Goal: Task Accomplishment & Management: Manage account settings

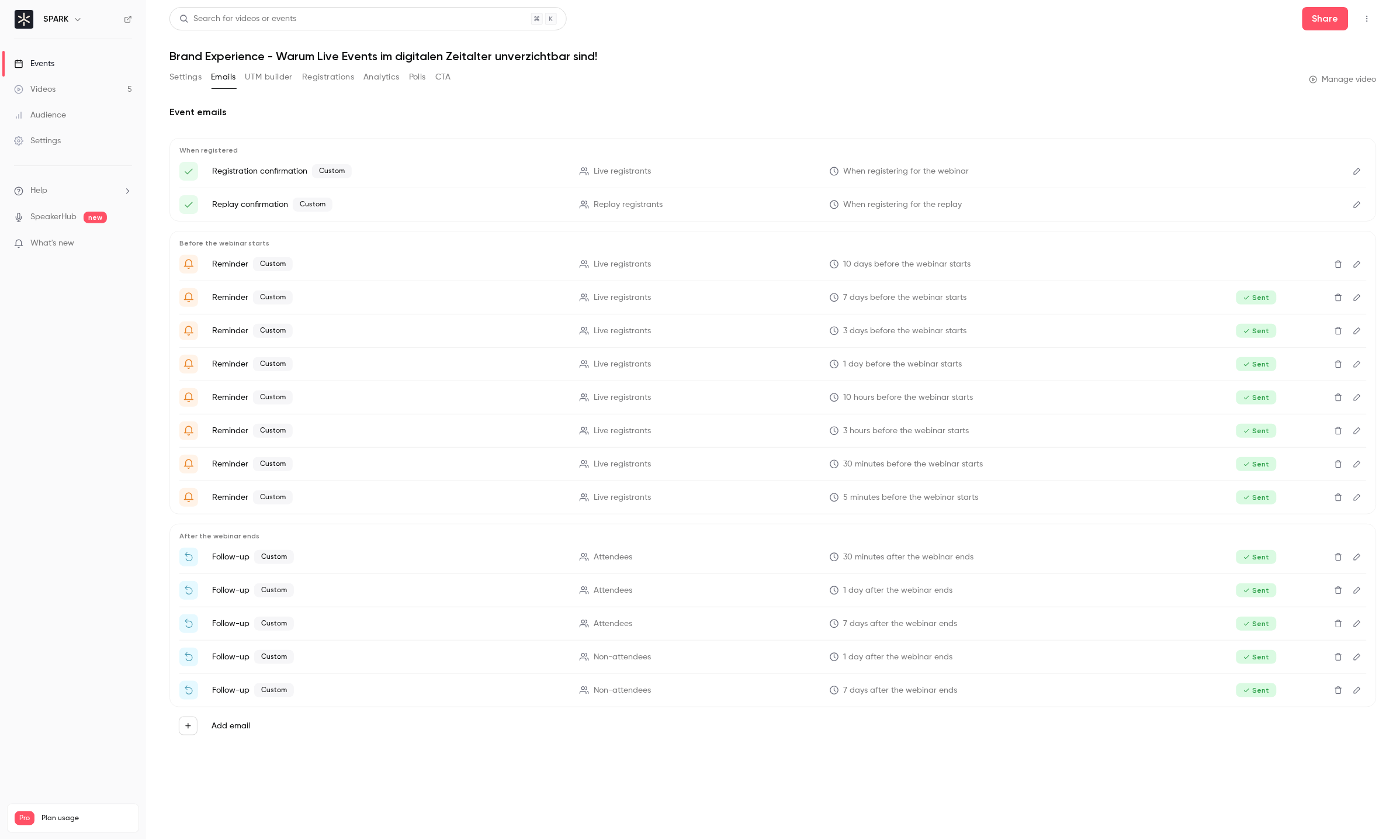
click at [63, 89] on link "Videos 5" at bounding box center [73, 90] width 146 height 26
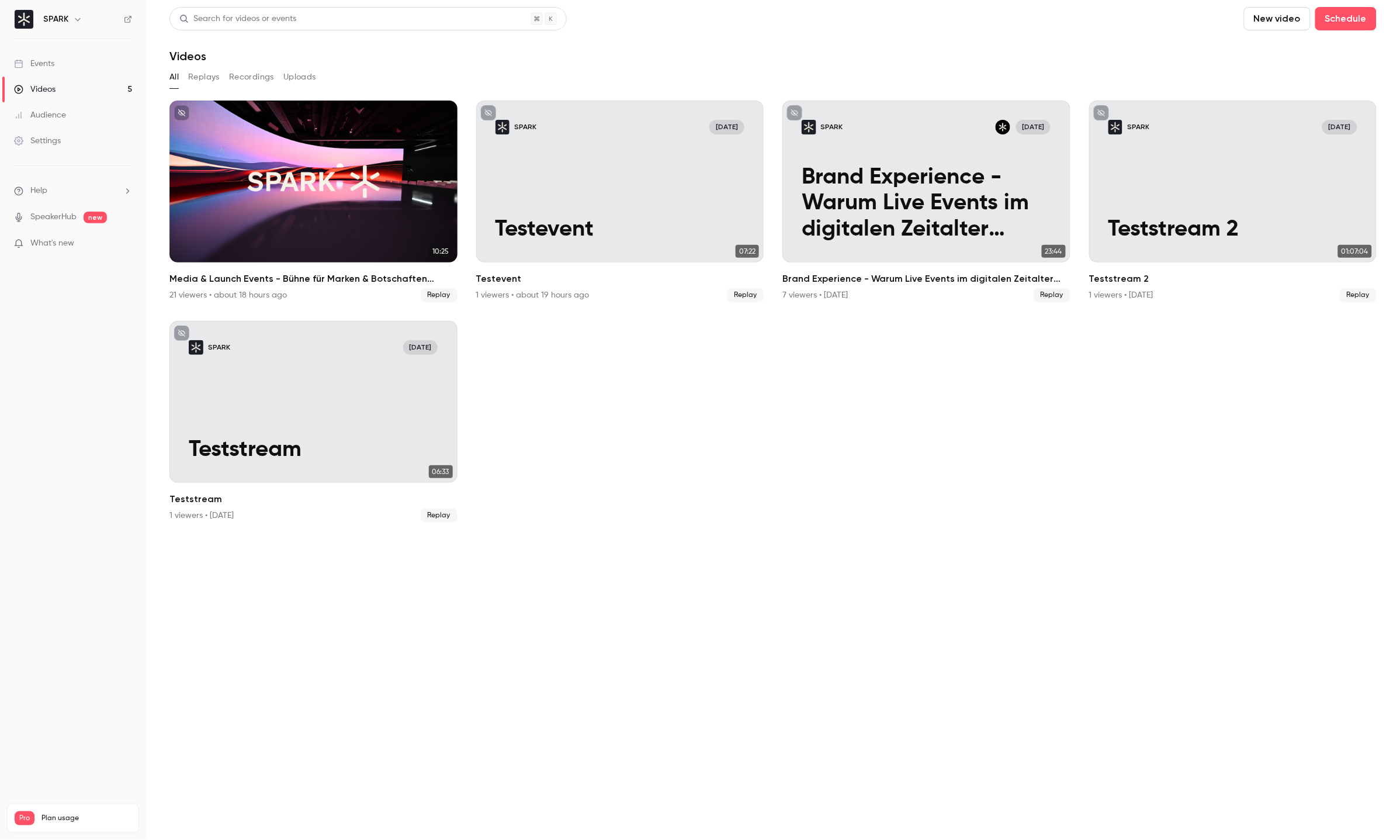
click at [298, 84] on button "Uploads" at bounding box center [300, 77] width 33 height 19
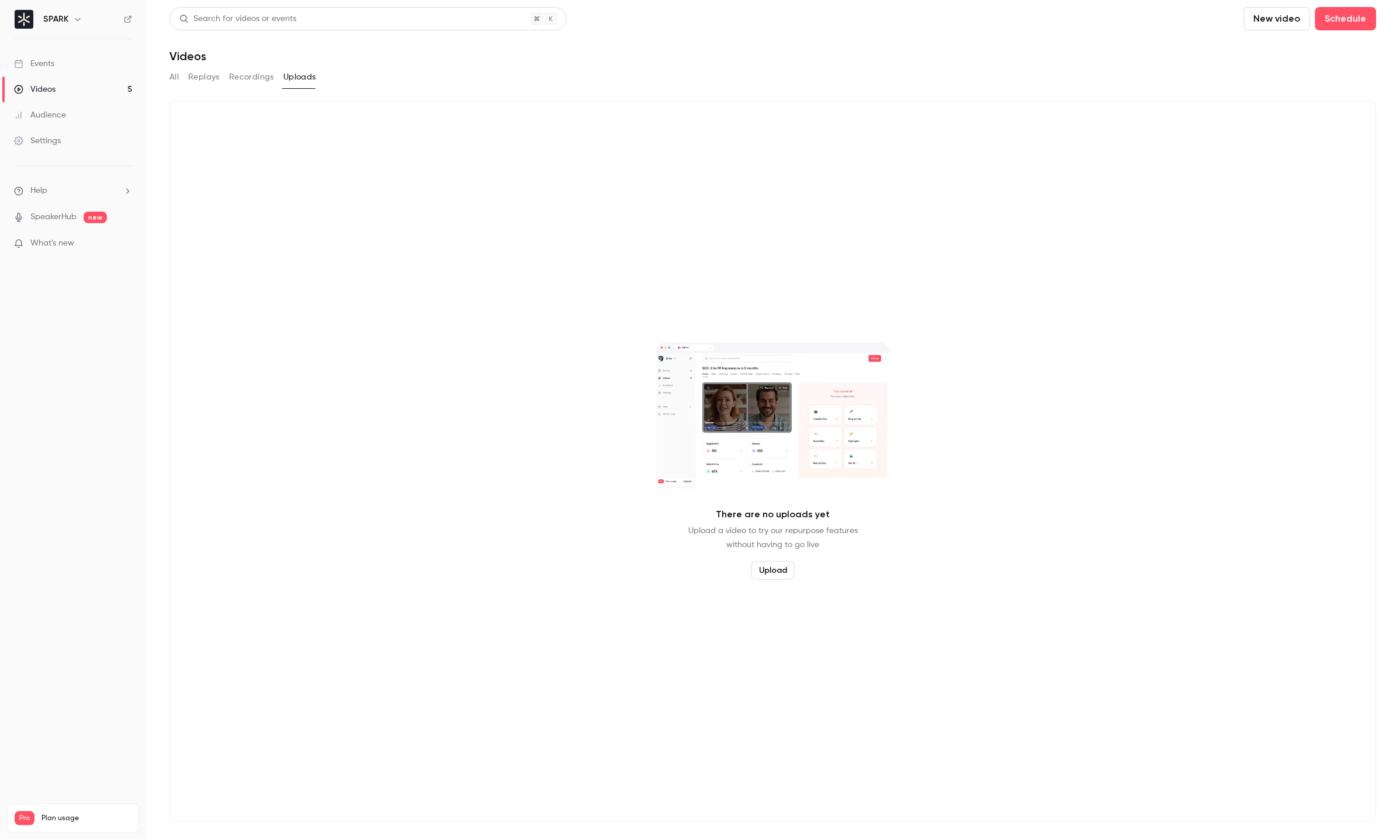
click at [779, 572] on button "Upload" at bounding box center [773, 570] width 43 height 19
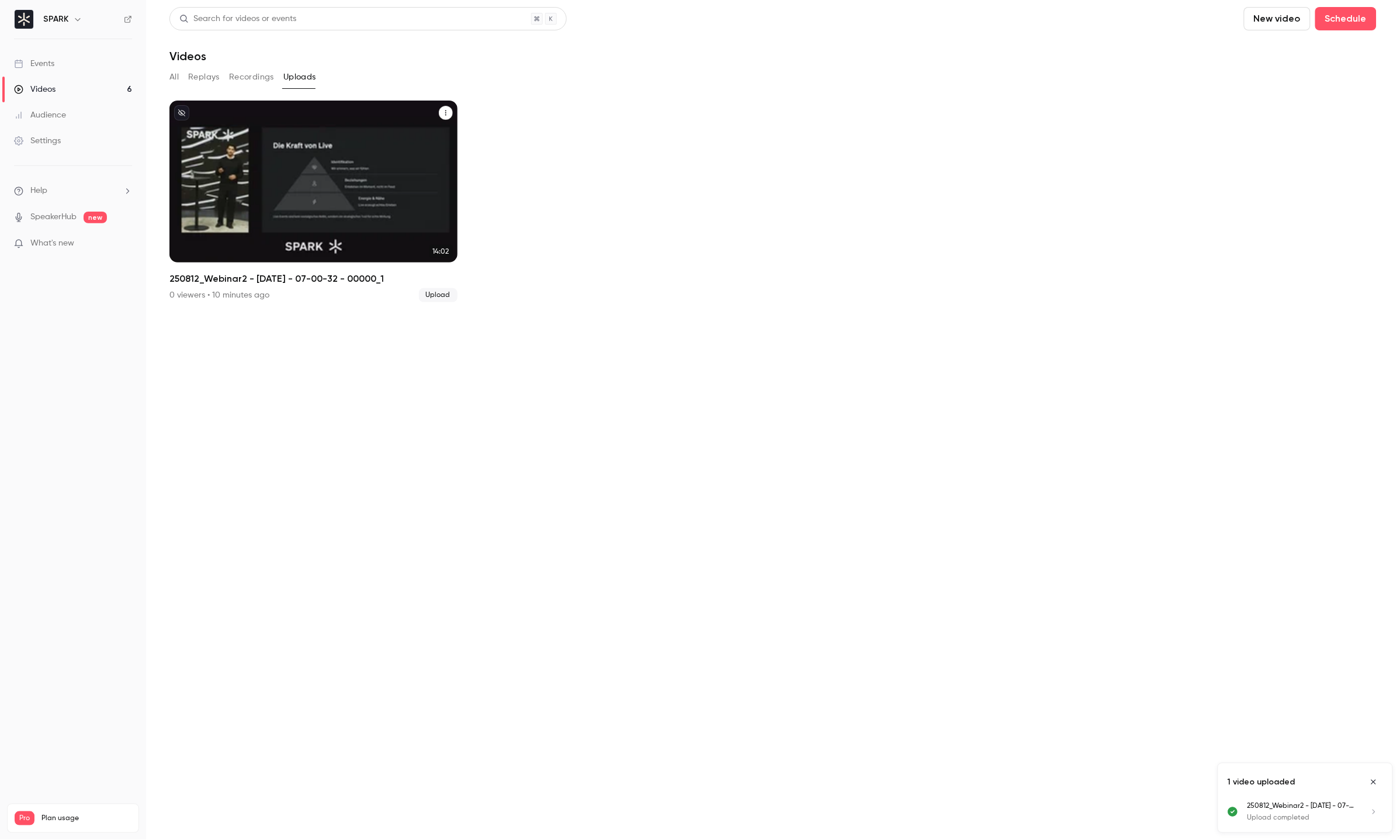
click at [416, 160] on div "SPARK [DATE] 250812_Webinar2 - [DATE] - 07-00-32 - 00000_1" at bounding box center [314, 181] width 288 height 162
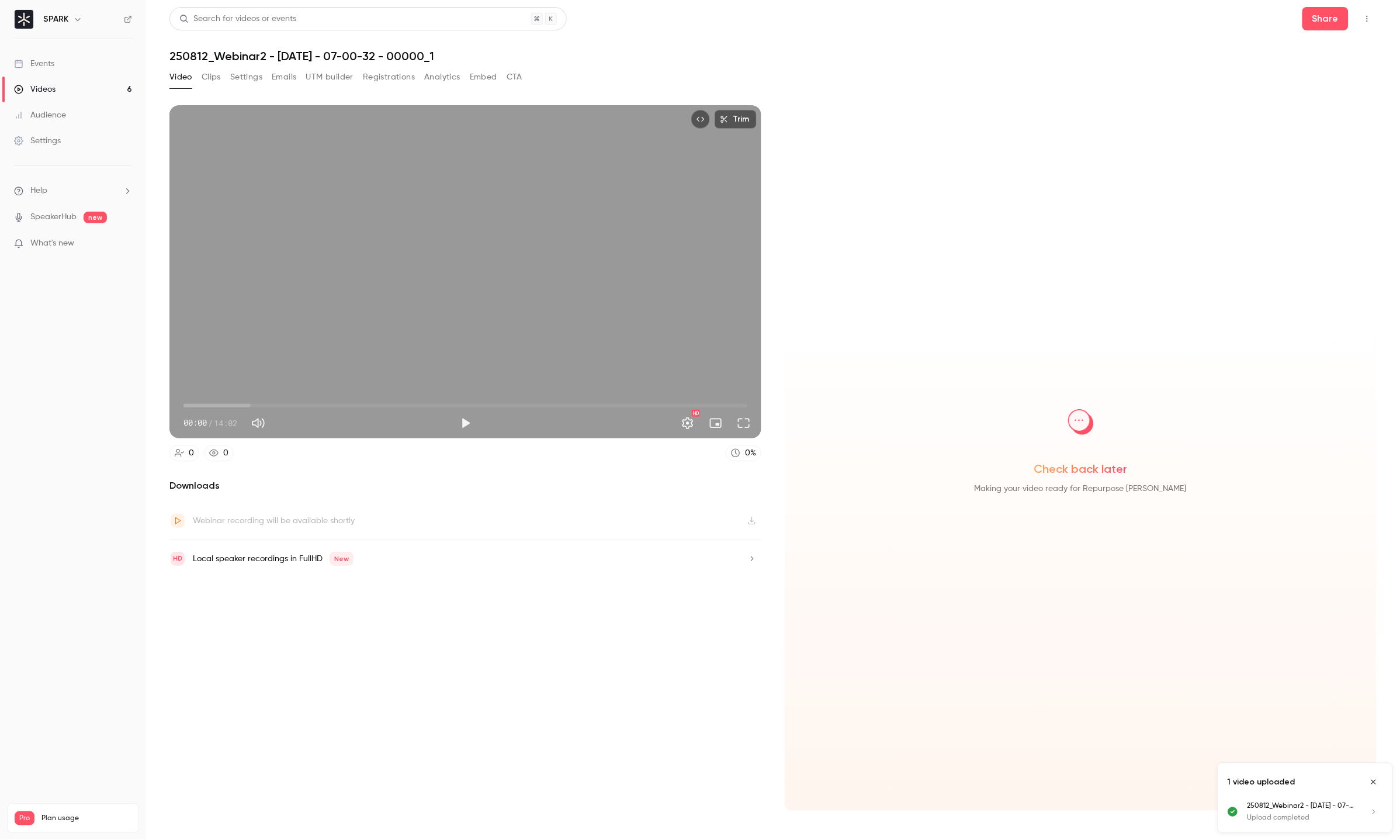
click at [464, 412] on button "Play" at bounding box center [465, 423] width 24 height 24
type input "****"
drag, startPoint x: 194, startPoint y: 408, endPoint x: 170, endPoint y: 407, distance: 24.0
click at [170, 407] on div "00:03 00:15 / 14:02 HD" at bounding box center [465, 414] width 592 height 49
click at [648, 401] on span "00:12" at bounding box center [465, 405] width 564 height 19
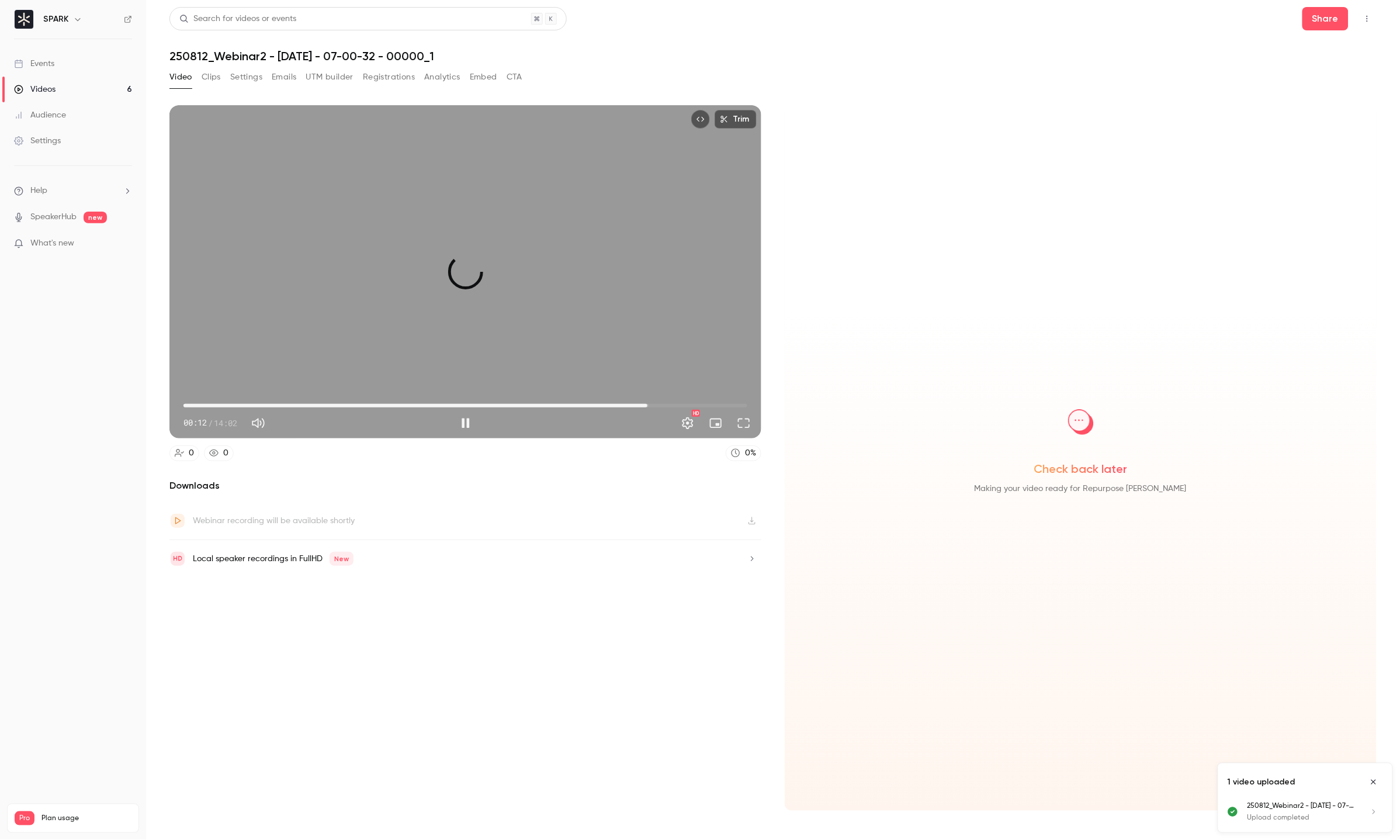
type input "*****"
click at [699, 402] on span "12:50" at bounding box center [465, 405] width 564 height 19
click at [312, 78] on button "UTM builder" at bounding box center [330, 77] width 47 height 19
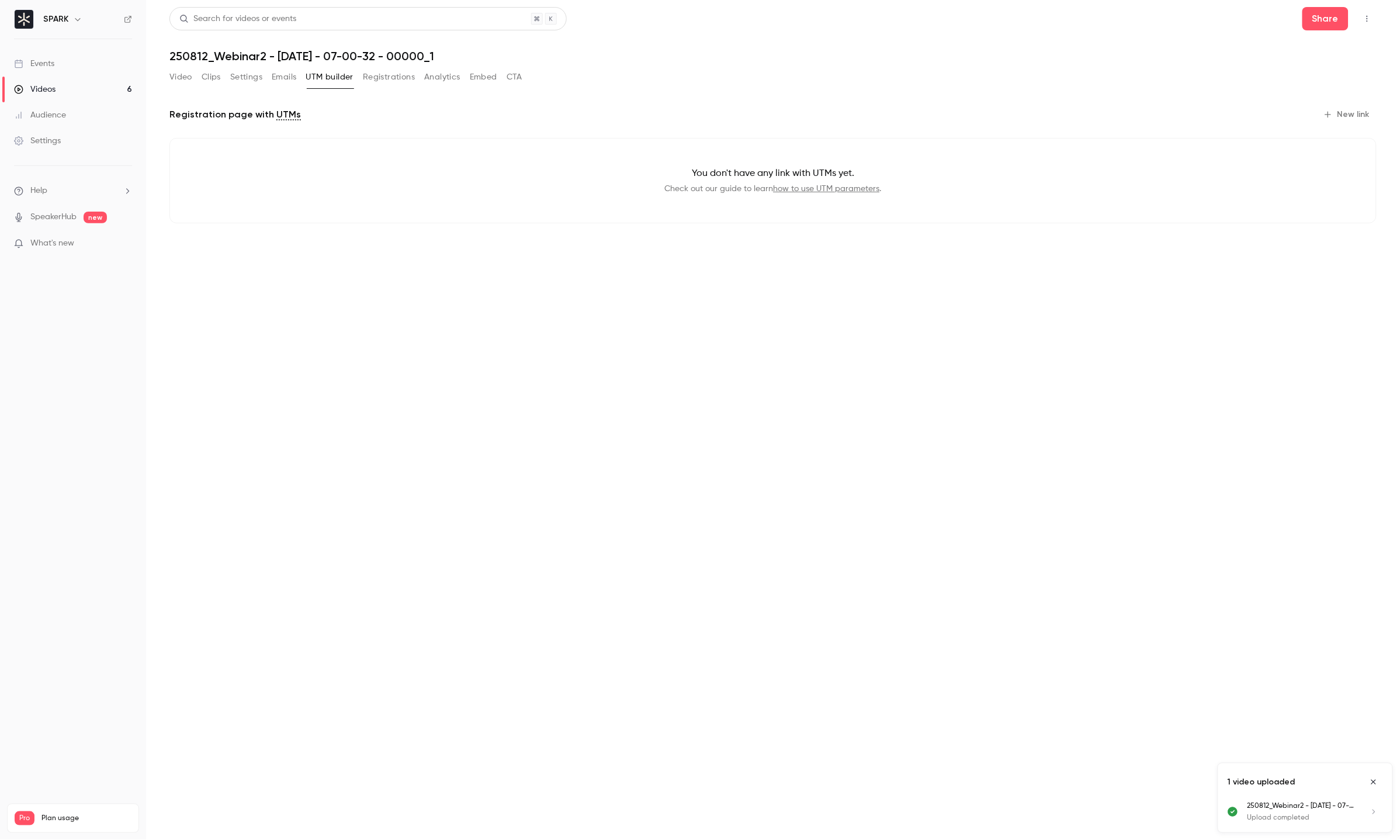
click at [284, 77] on button "Emails" at bounding box center [284, 77] width 24 height 19
click at [1356, 171] on icon "Edit" at bounding box center [1358, 171] width 7 height 7
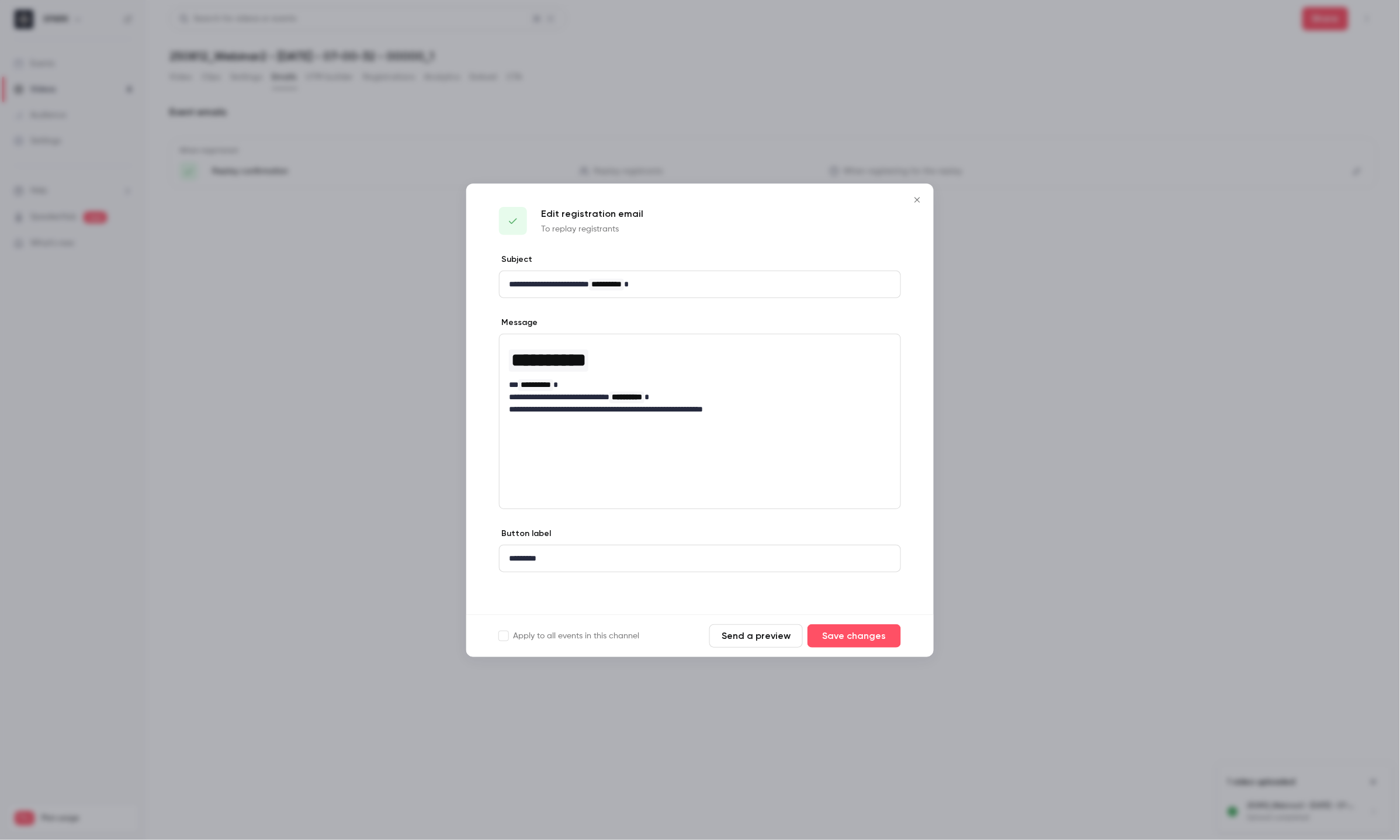
click at [918, 208] on button "Close" at bounding box center [918, 200] width 24 height 24
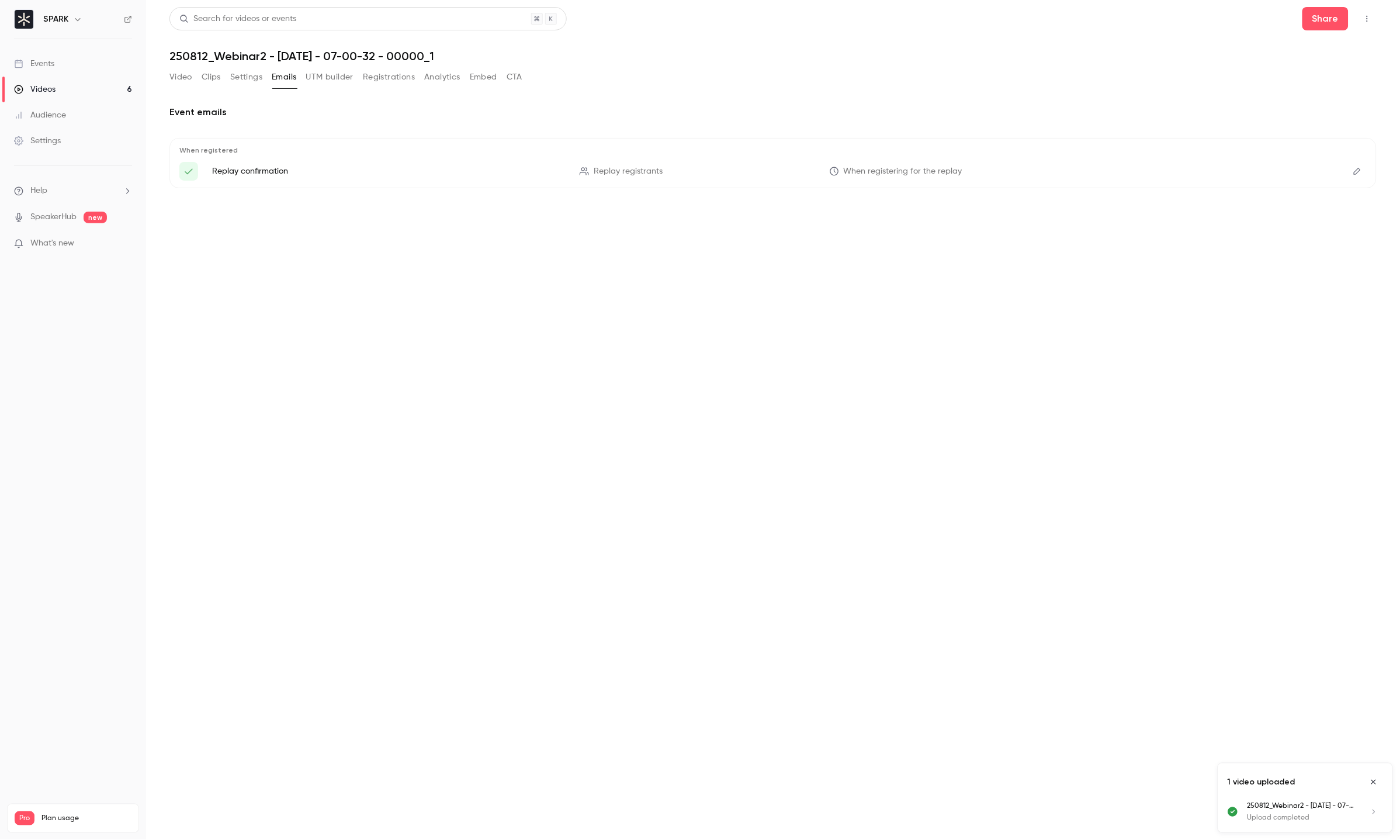
click at [214, 71] on button "Clips" at bounding box center [211, 77] width 20 height 19
click at [174, 77] on button "Video" at bounding box center [181, 77] width 23 height 19
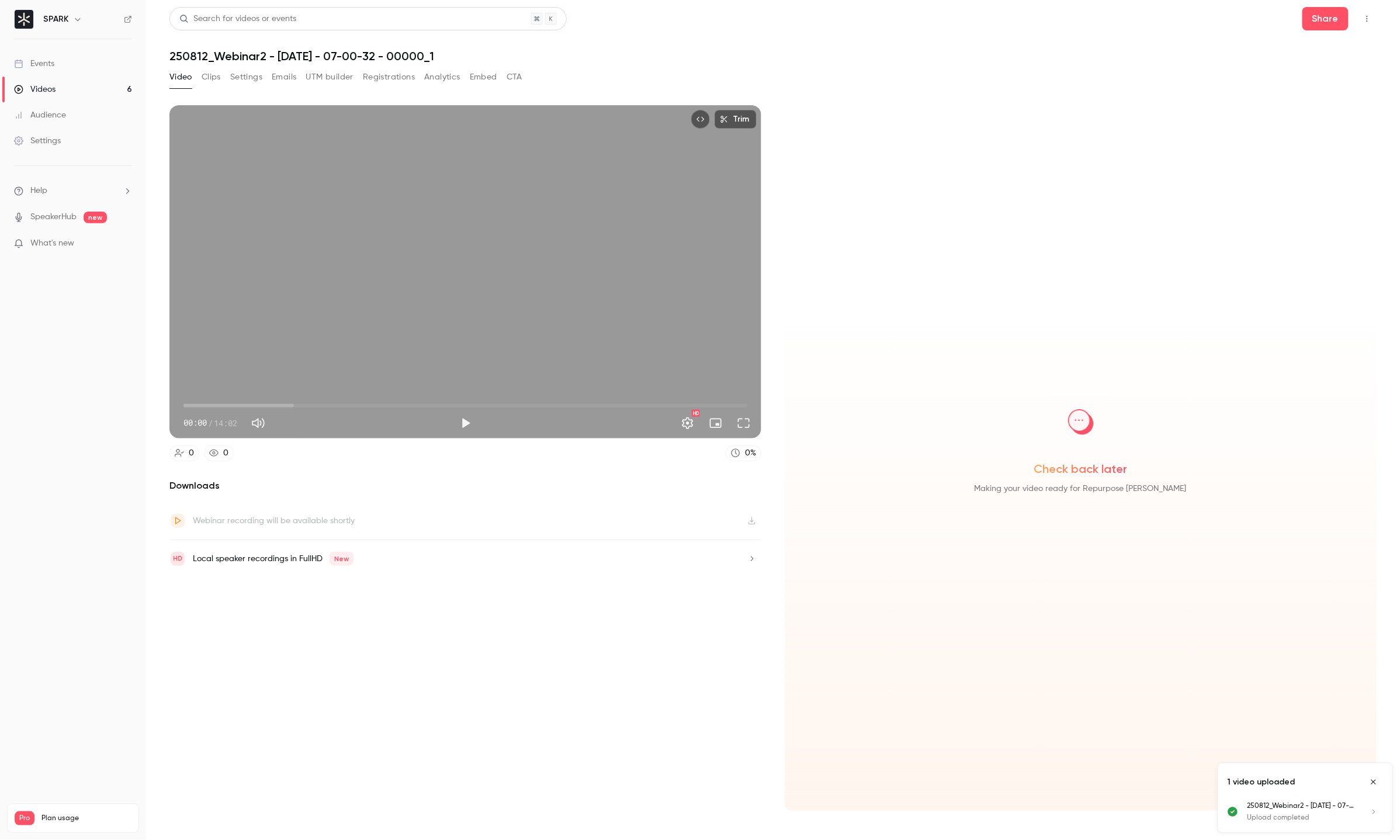
click at [1371, 781] on icon "Close uploads list" at bounding box center [1373, 782] width 9 height 8
click at [39, 84] on div "Videos" at bounding box center [34, 90] width 42 height 11
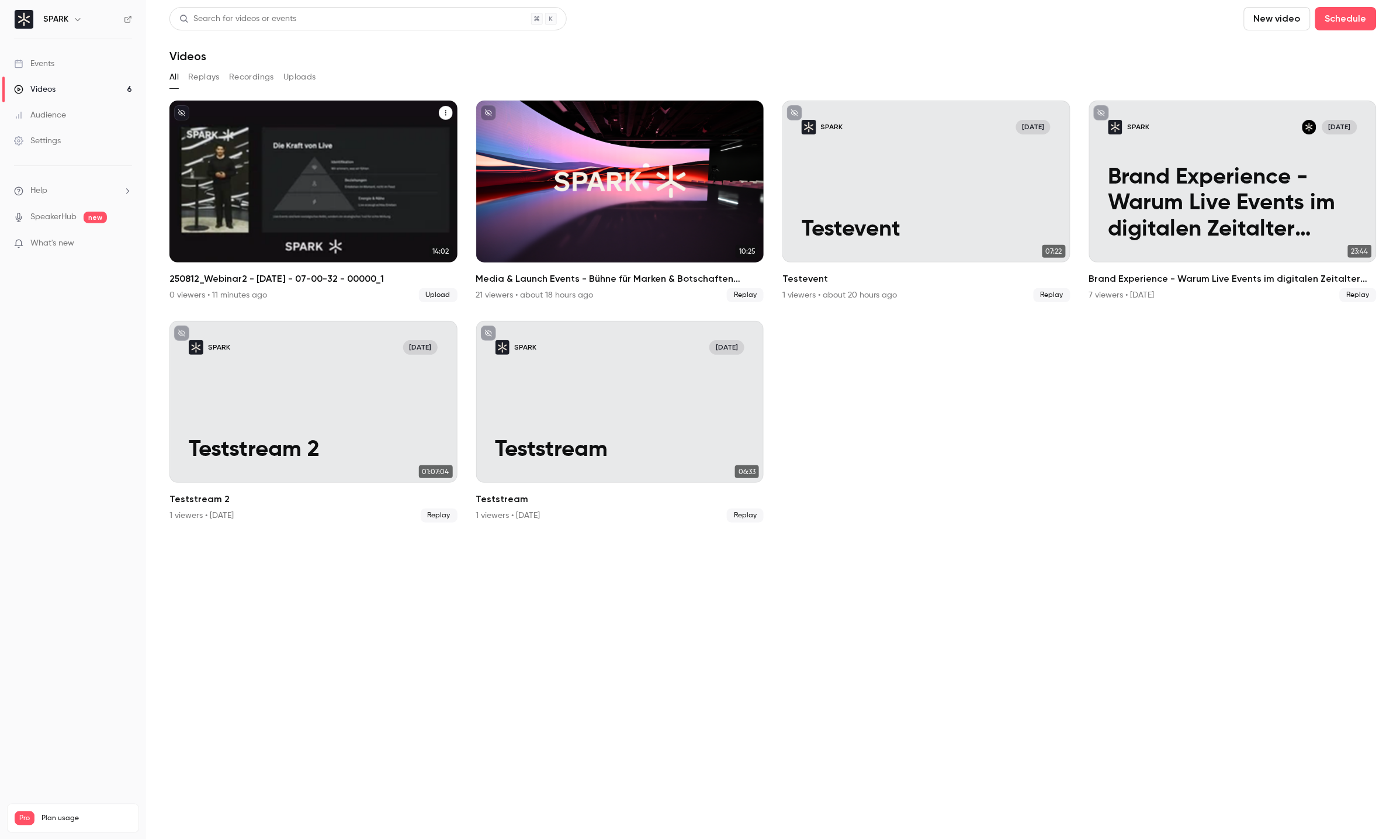
click at [307, 160] on div "SPARK [DATE] 250812_Webinar2 - [DATE] - 07-00-32 - 00000_1" at bounding box center [314, 181] width 288 height 162
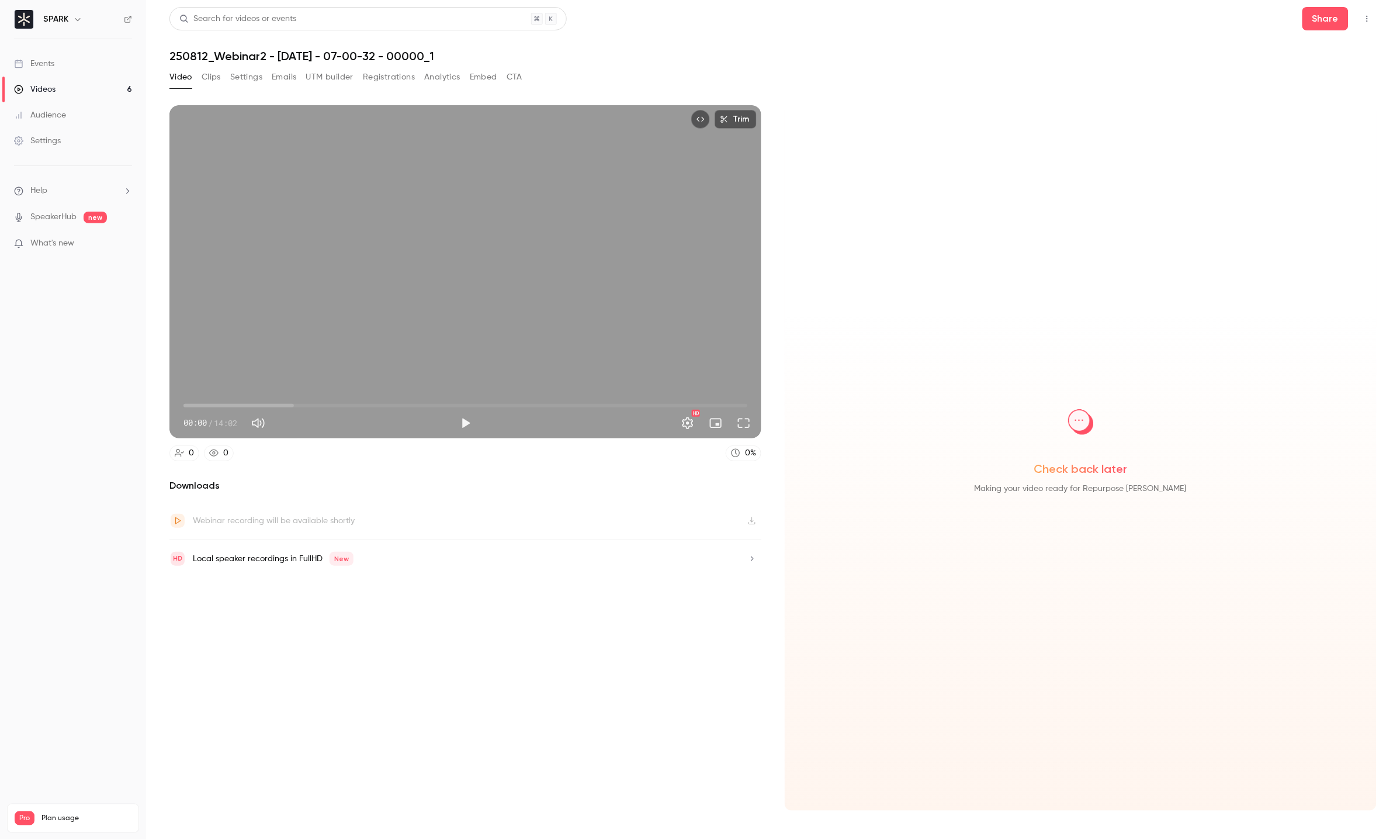
click at [218, 80] on button "Clips" at bounding box center [211, 77] width 20 height 19
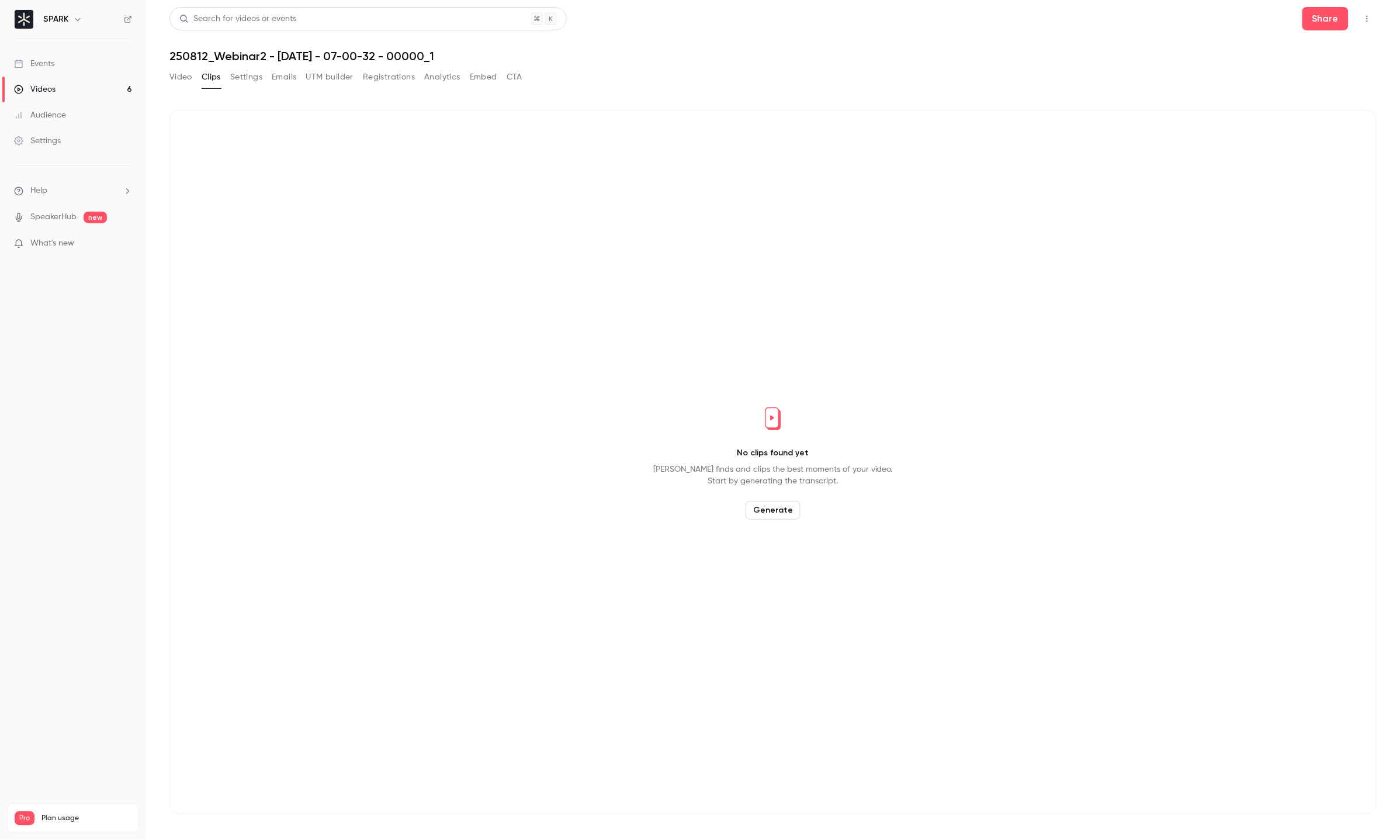
click at [237, 77] on button "Settings" at bounding box center [246, 77] width 32 height 19
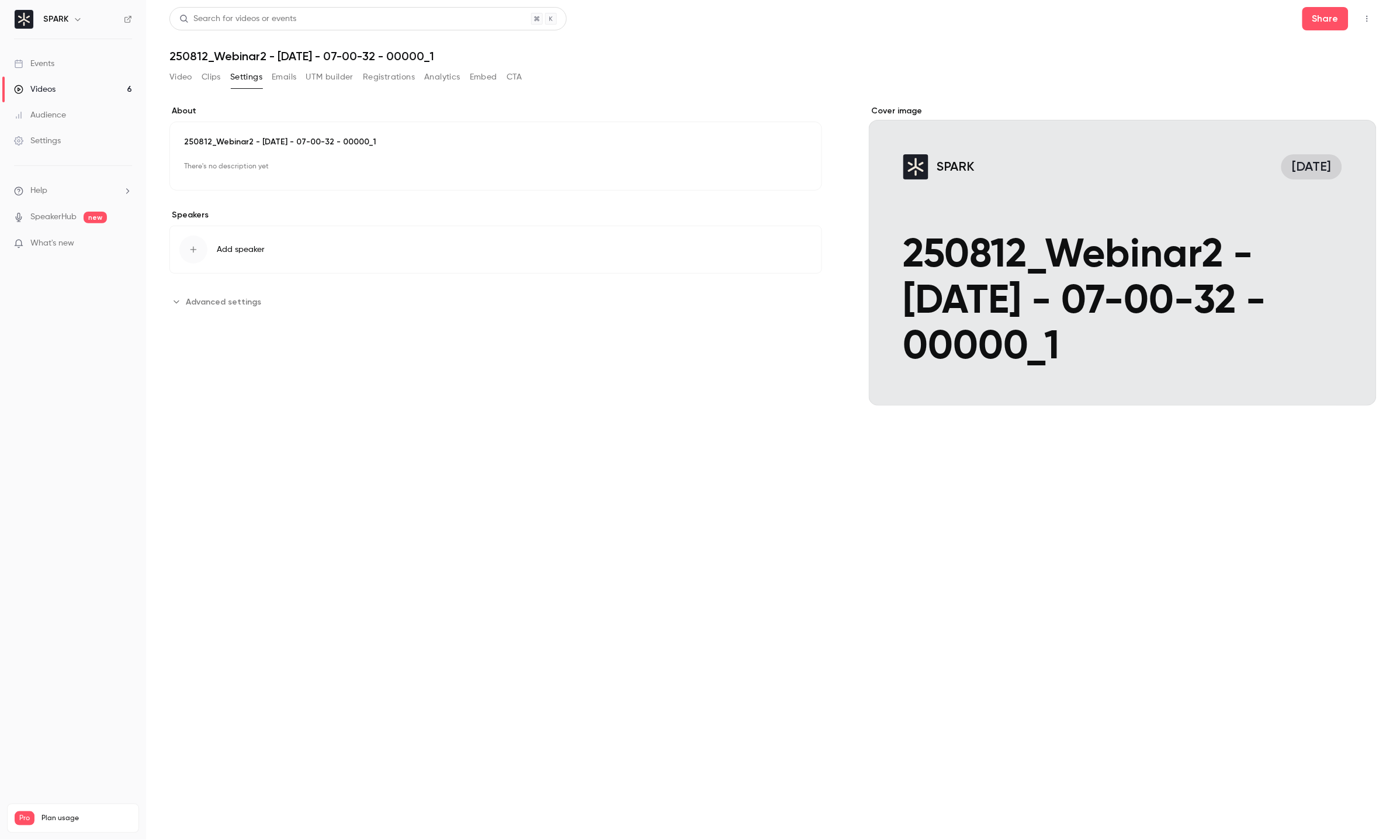
click at [803, 165] on button "Edit" at bounding box center [786, 167] width 42 height 19
drag, startPoint x: 463, startPoint y: 173, endPoint x: 173, endPoint y: 148, distance: 291.1
click at [173, 148] on div "**********" at bounding box center [495, 248] width 653 height 253
type input "**********"
click at [742, 433] on button "Add speaker" at bounding box center [495, 433] width 653 height 48
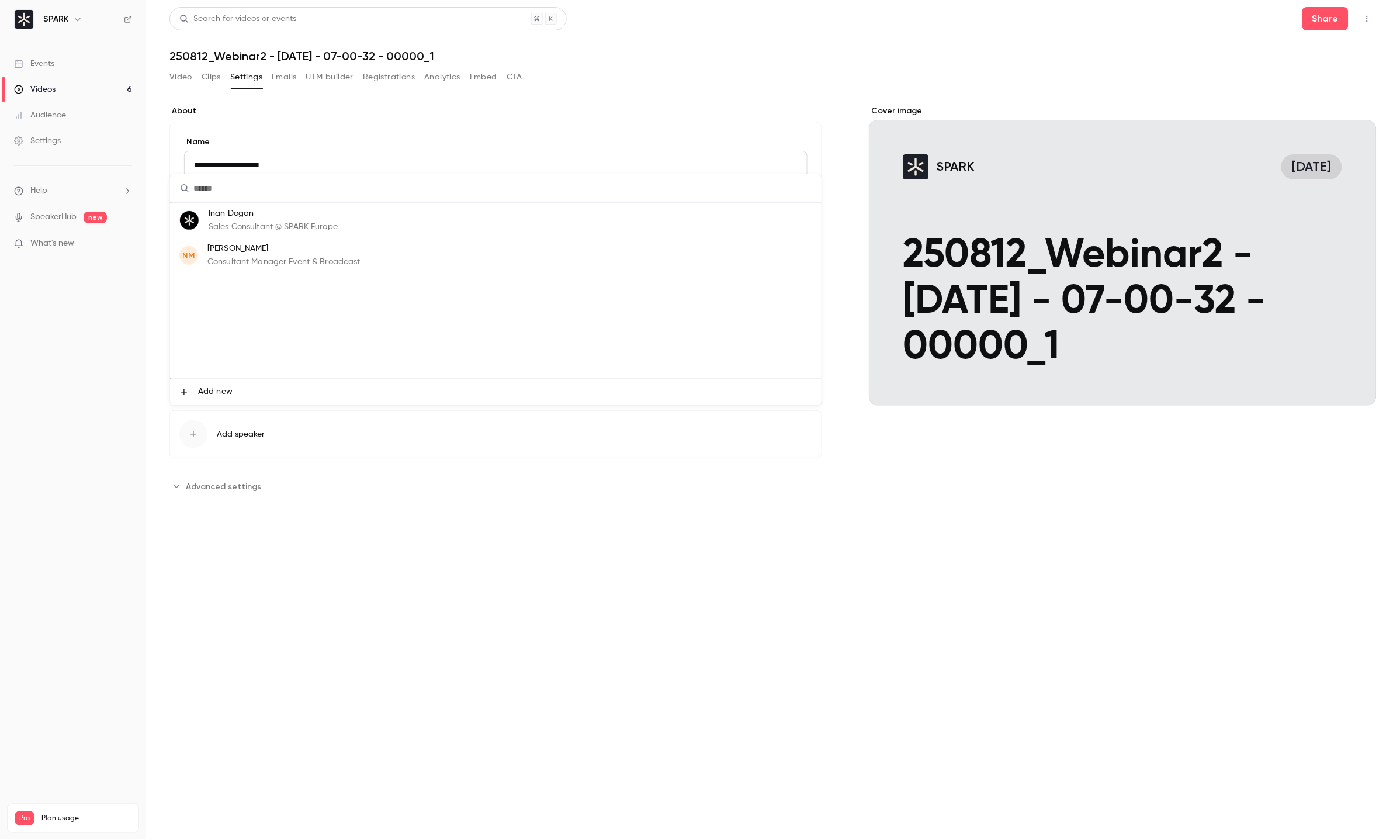
click at [738, 445] on div at bounding box center [700, 420] width 1400 height 840
click at [1348, 383] on button "SPARK [DATE] 250812_Webinar2 - [DATE] - 07-00-32 - 00000_1" at bounding box center [1355, 385] width 24 height 24
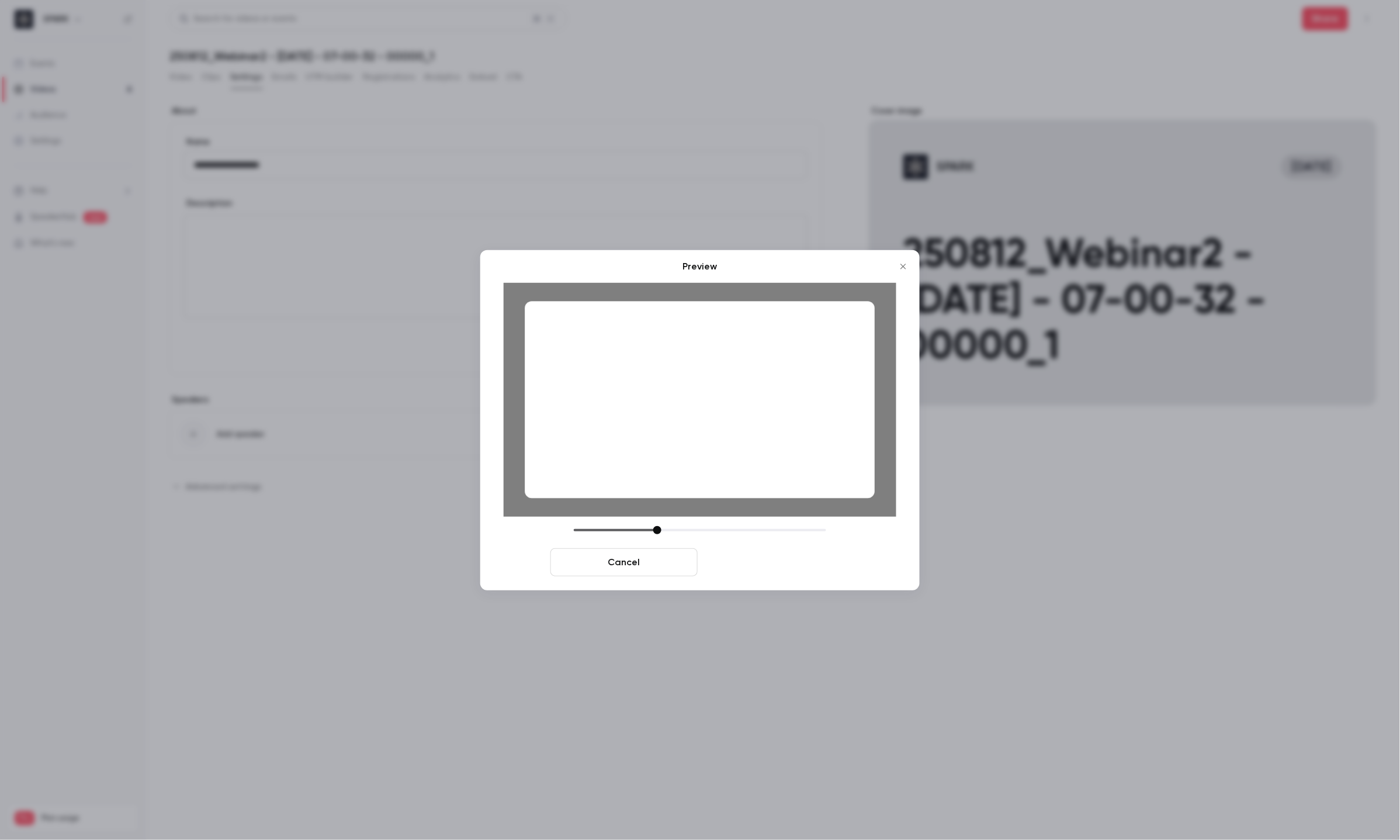
click at [733, 554] on button "Save cover" at bounding box center [776, 562] width 147 height 28
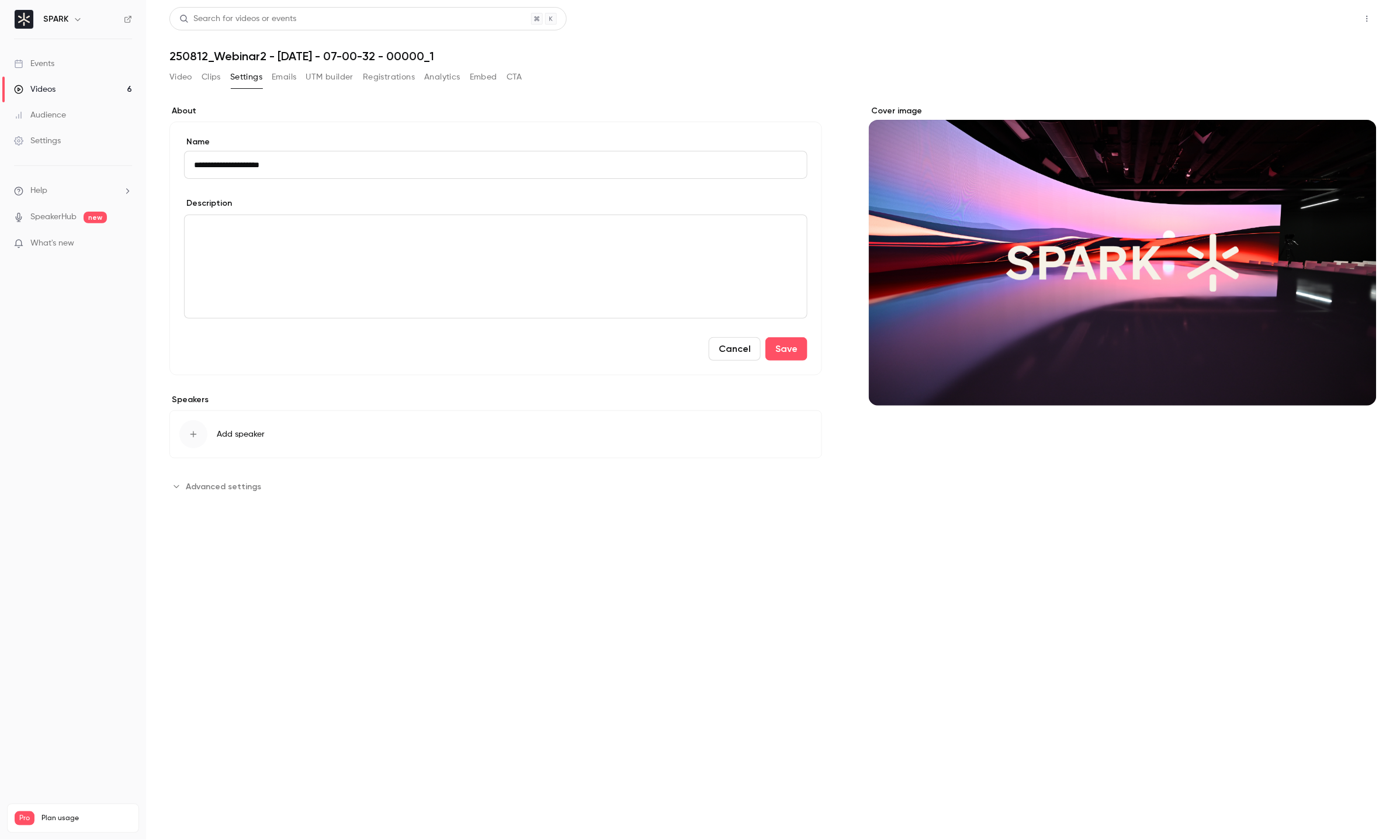
click at [1324, 20] on button "Share" at bounding box center [1325, 19] width 46 height 24
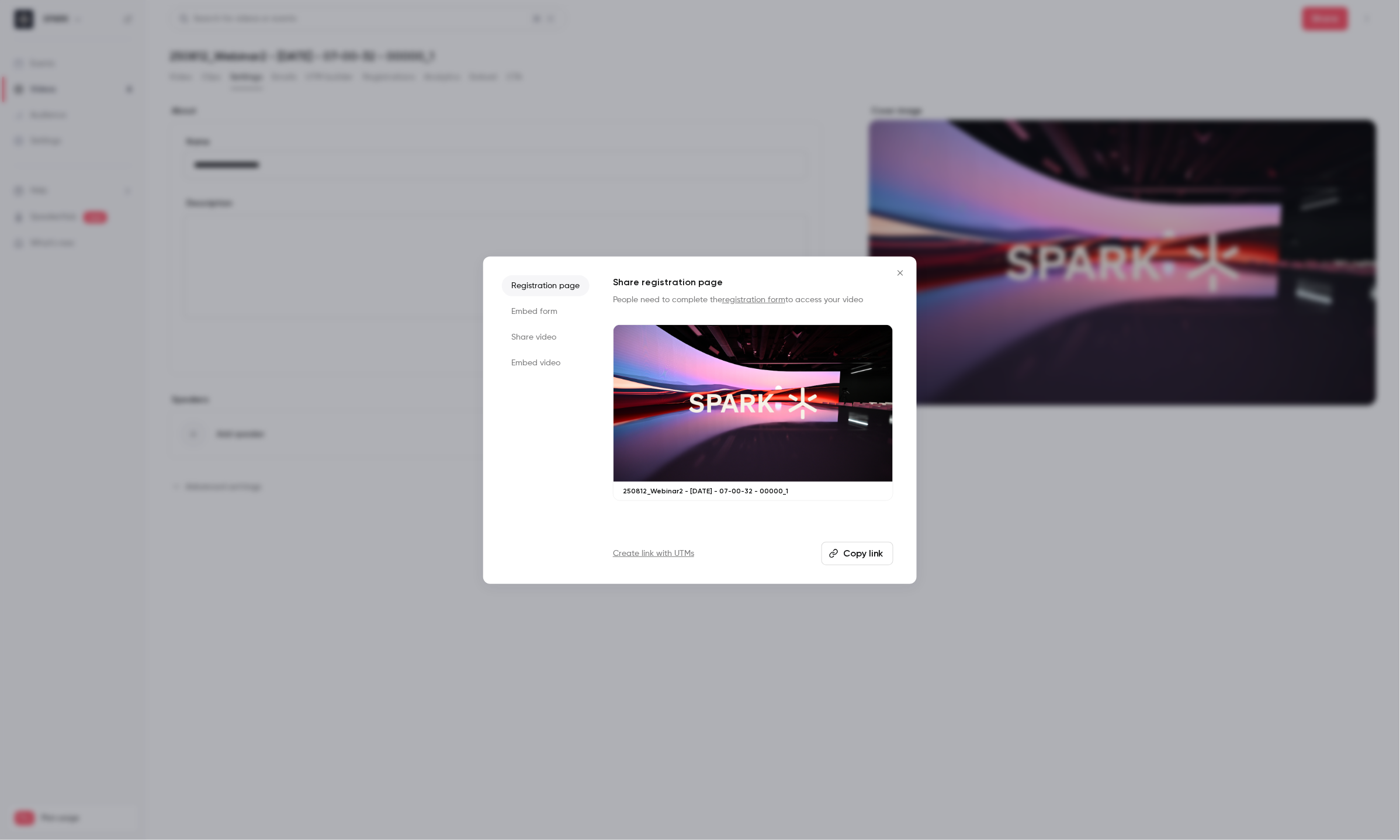
click at [544, 334] on li "Share video" at bounding box center [546, 337] width 88 height 21
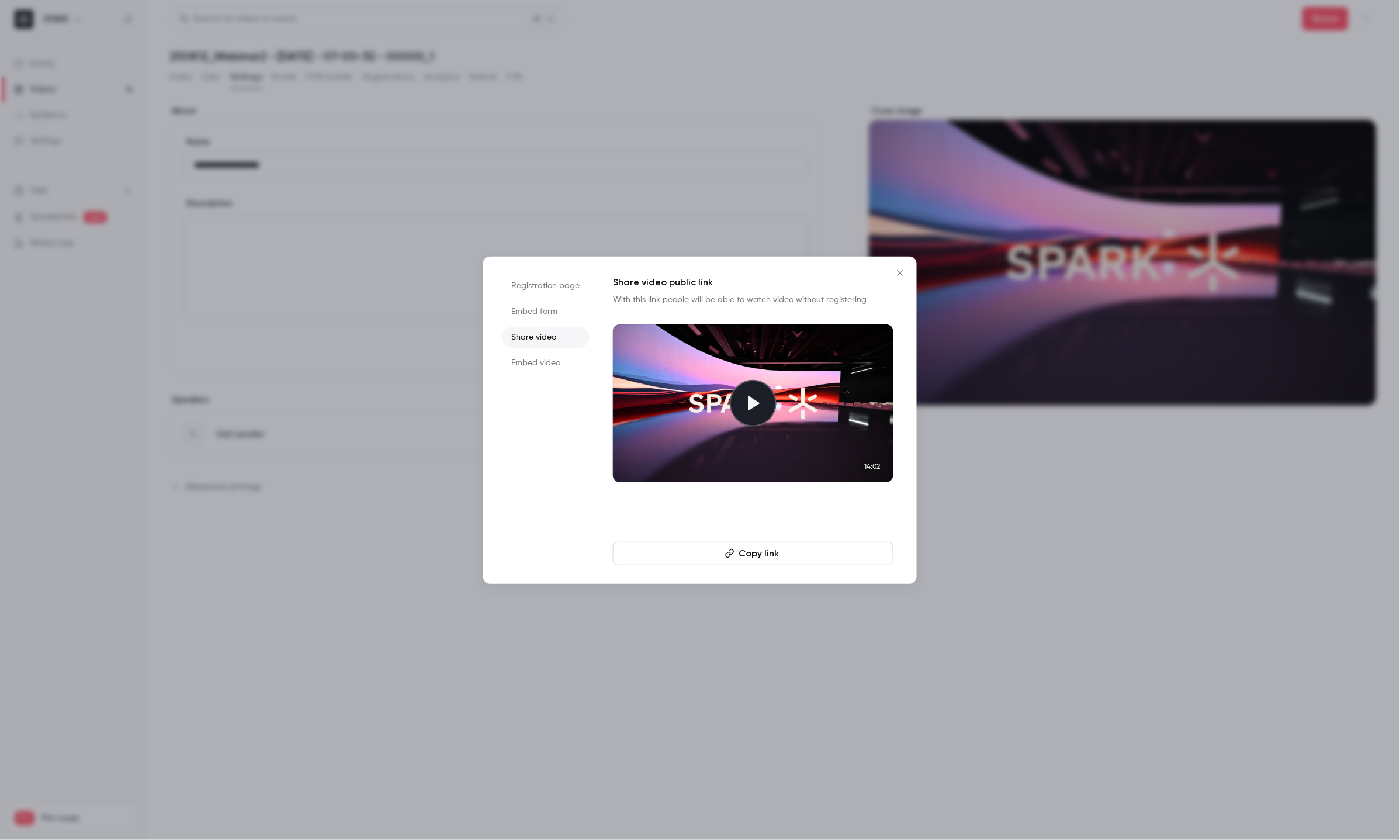
click at [688, 562] on button "Copy link" at bounding box center [753, 553] width 280 height 24
click at [893, 270] on icon "Close" at bounding box center [900, 272] width 14 height 9
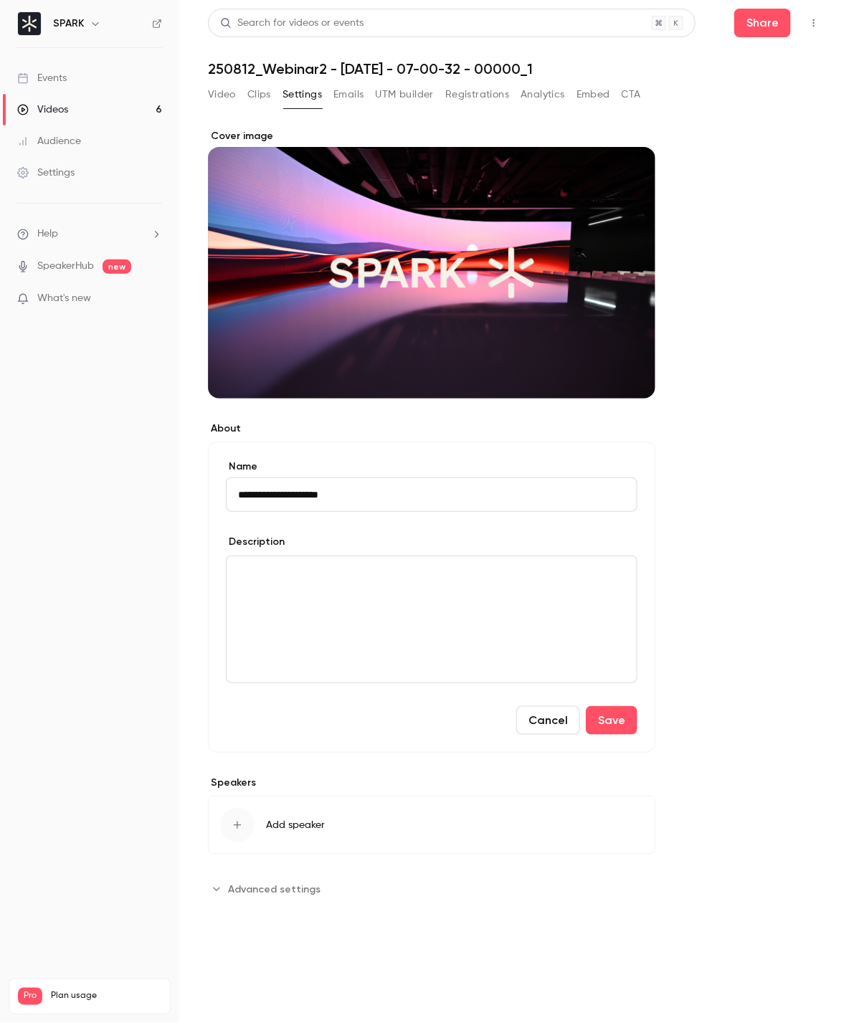
click at [60, 108] on div "Videos" at bounding box center [42, 110] width 51 height 14
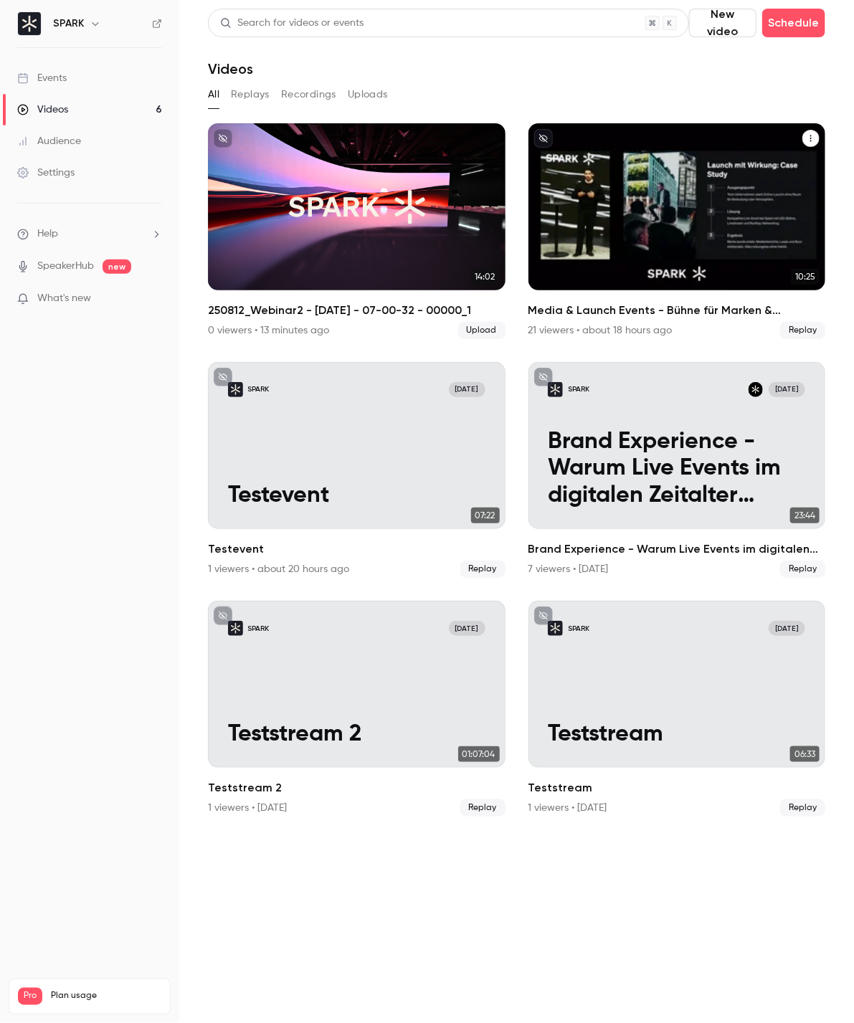
click at [559, 204] on div "Media & Launch Events - Bühne für Marken & Botschaften inszenieren" at bounding box center [678, 206] width 298 height 167
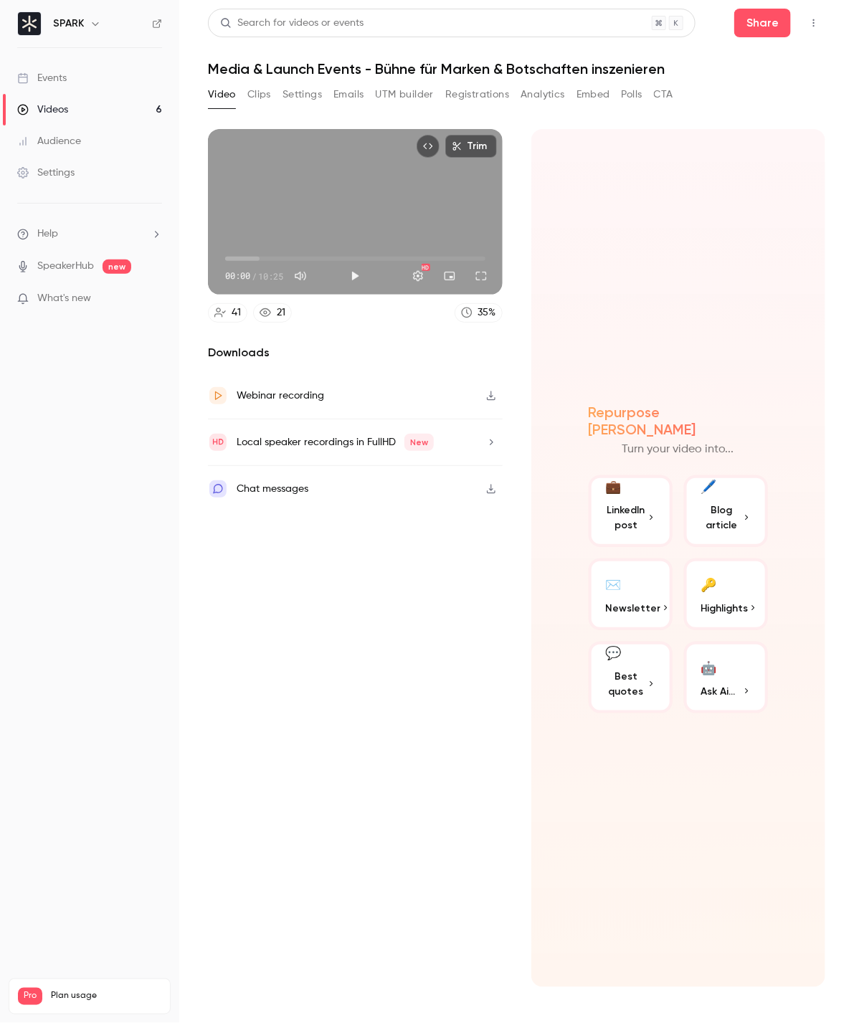
click at [288, 91] on button "Settings" at bounding box center [302, 94] width 39 height 23
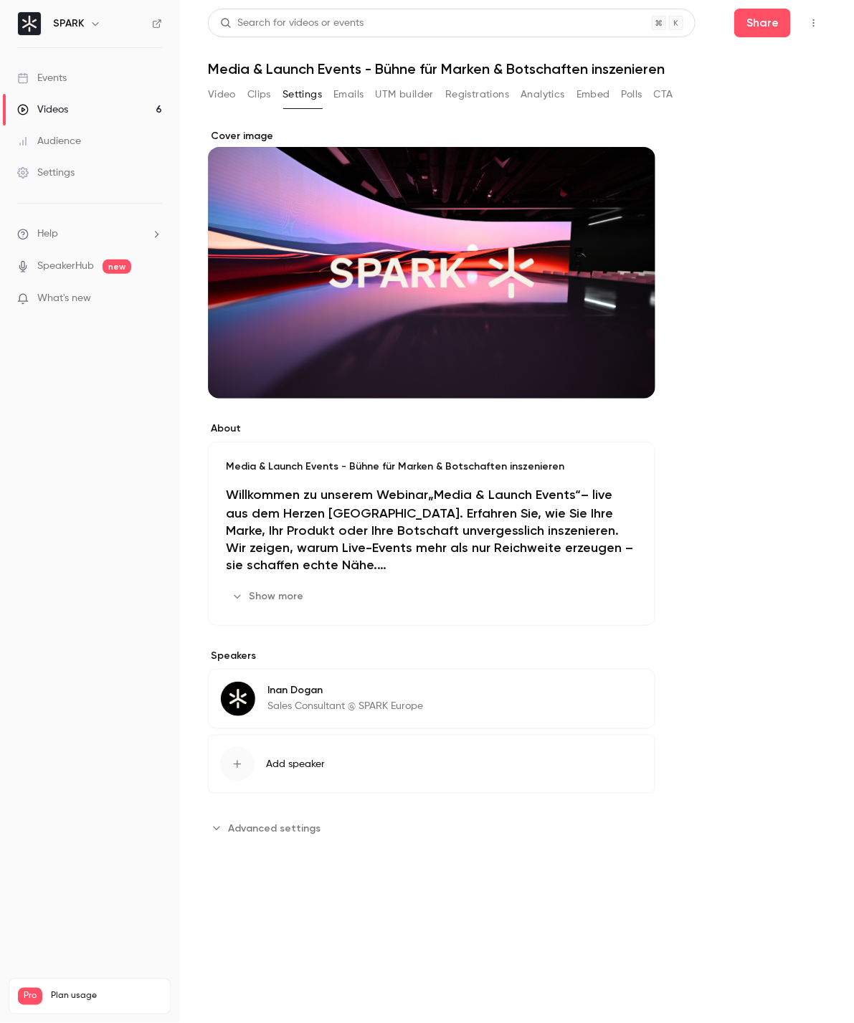
click at [346, 93] on button "Emails" at bounding box center [348, 94] width 30 height 23
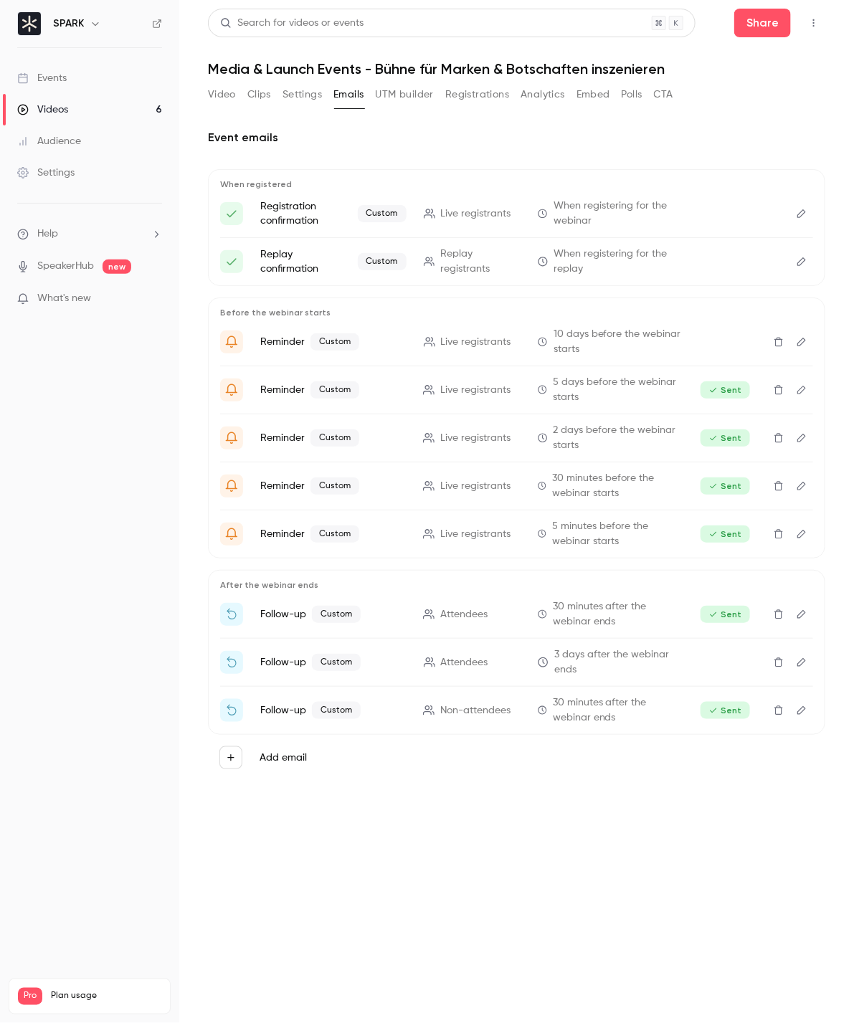
click at [411, 100] on button "UTM builder" at bounding box center [405, 94] width 58 height 23
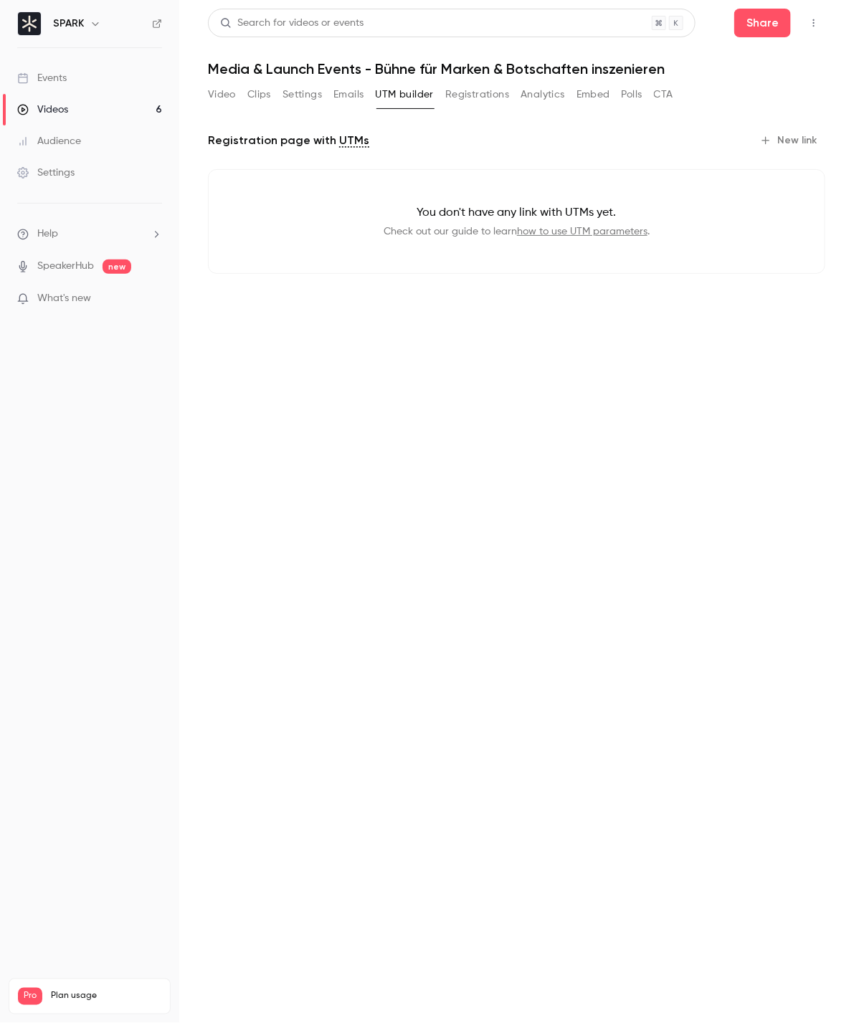
click at [473, 91] on button "Registrations" at bounding box center [477, 94] width 64 height 23
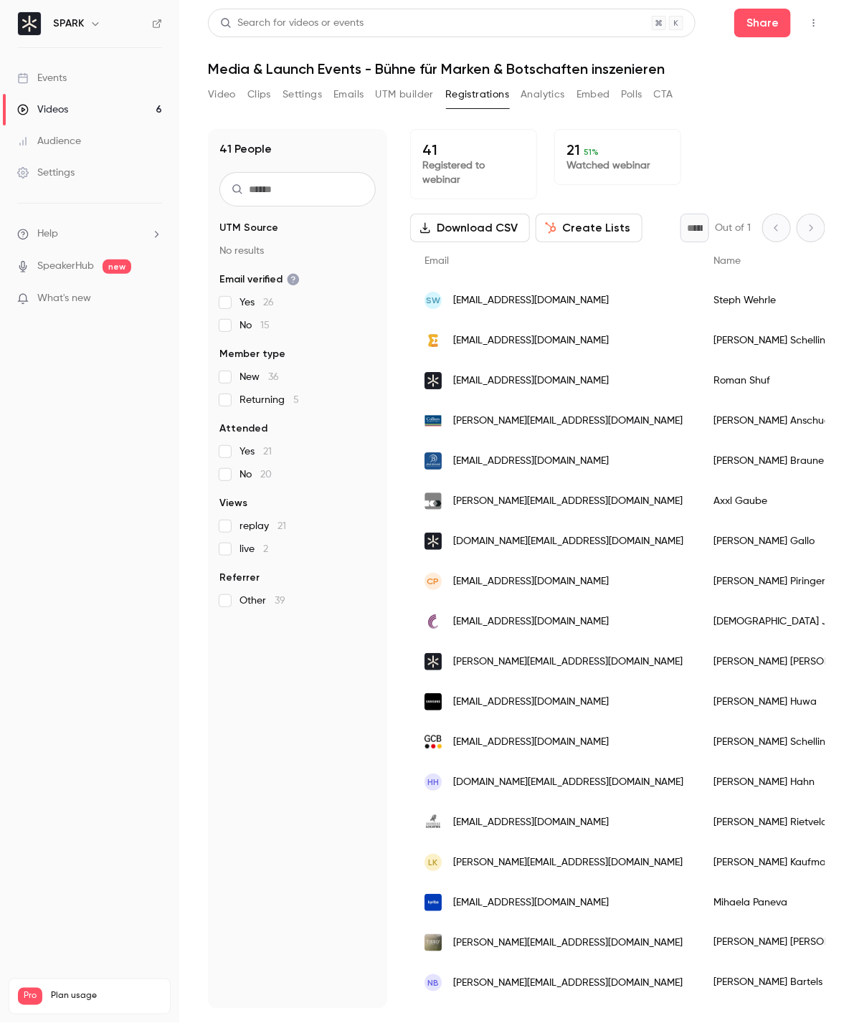
click at [574, 158] on p "Watched webinar" at bounding box center [618, 165] width 103 height 14
click at [606, 158] on p "Watched webinar" at bounding box center [618, 165] width 103 height 14
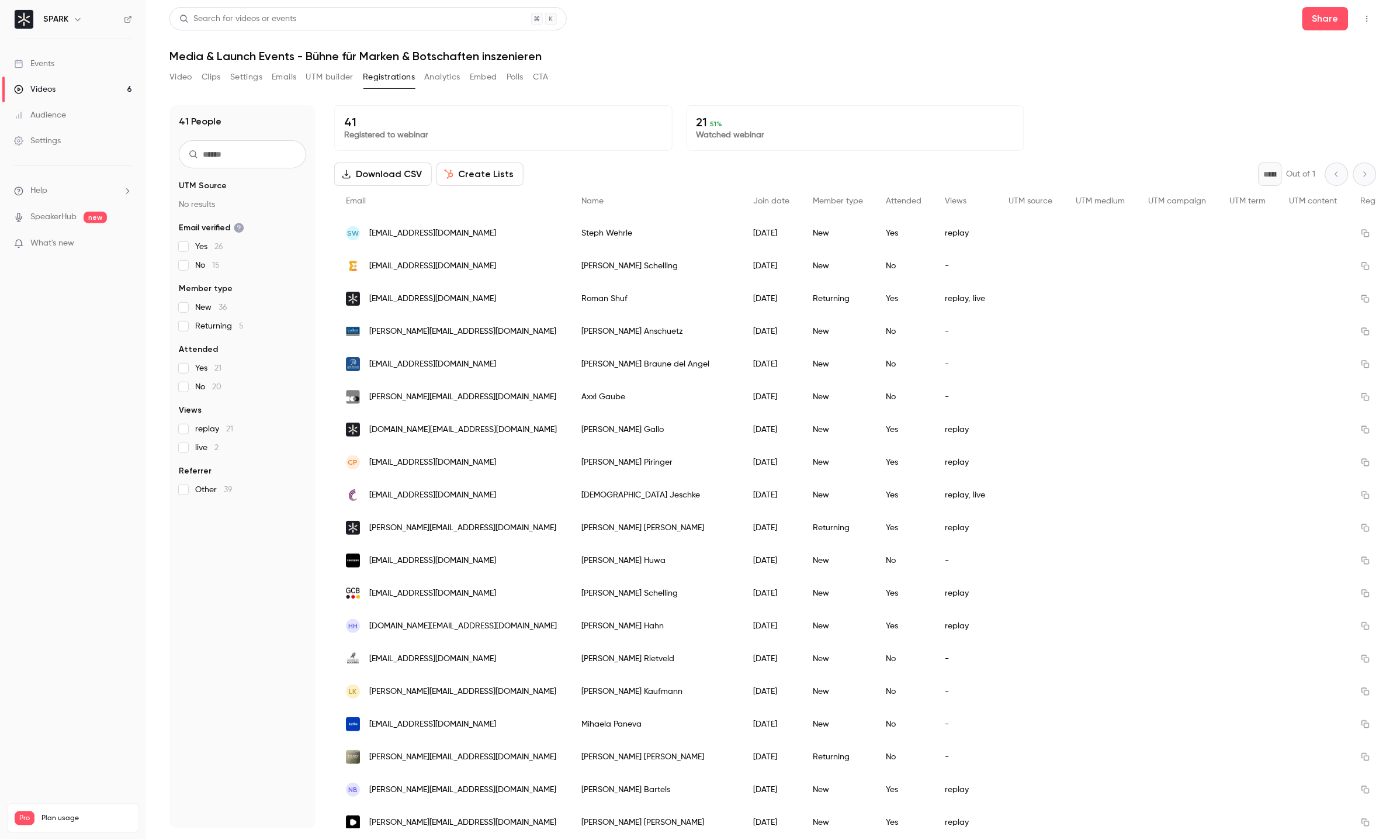
click at [205, 77] on button "Clips" at bounding box center [211, 77] width 20 height 19
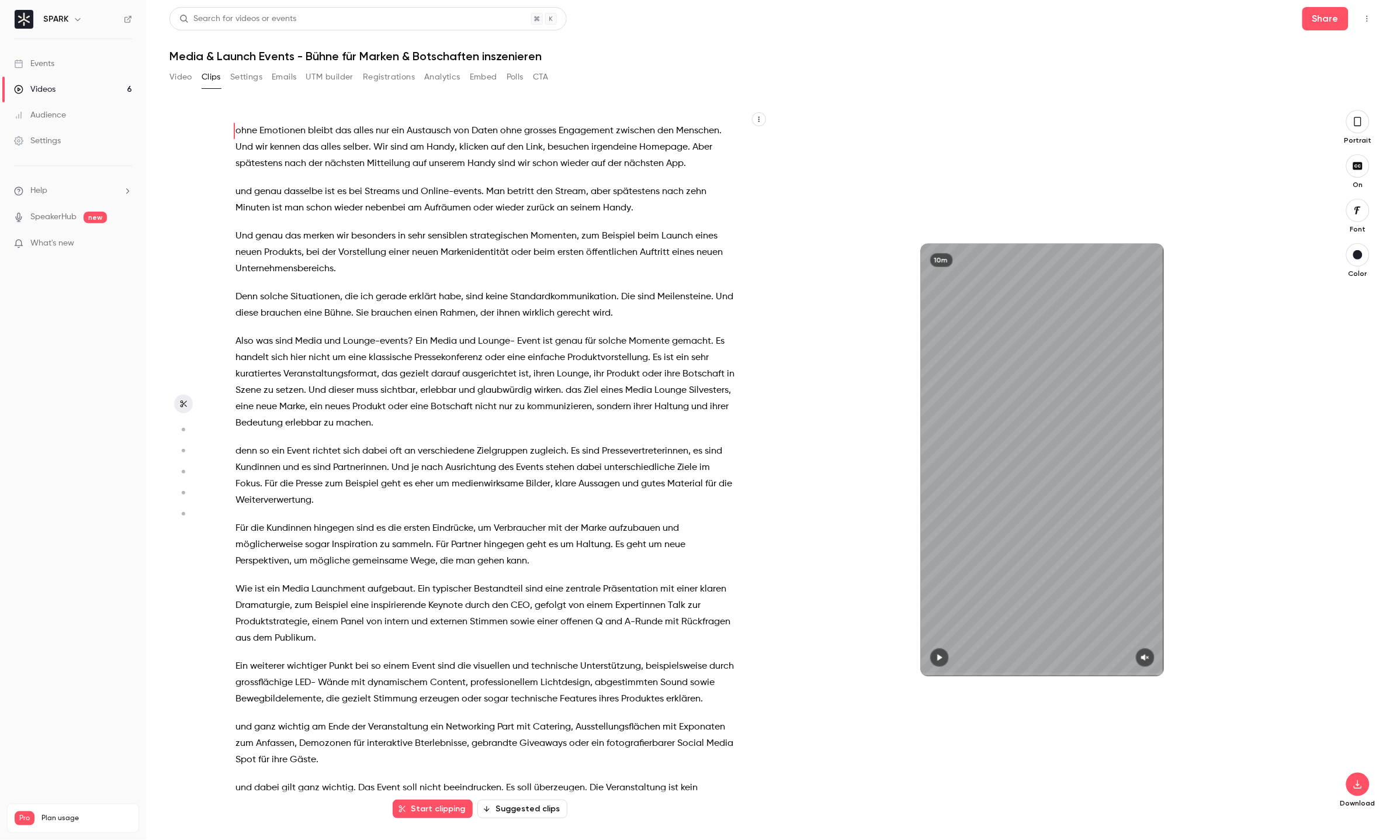
click at [932, 666] on span at bounding box center [1042, 674] width 243 height 19
click at [938, 657] on icon "button" at bounding box center [940, 657] width 5 height 7
drag, startPoint x: 929, startPoint y: 672, endPoint x: 890, endPoint y: 672, distance: 39.0
click at [890, 672] on div "10m" at bounding box center [1042, 460] width 548 height 433
type input "***"
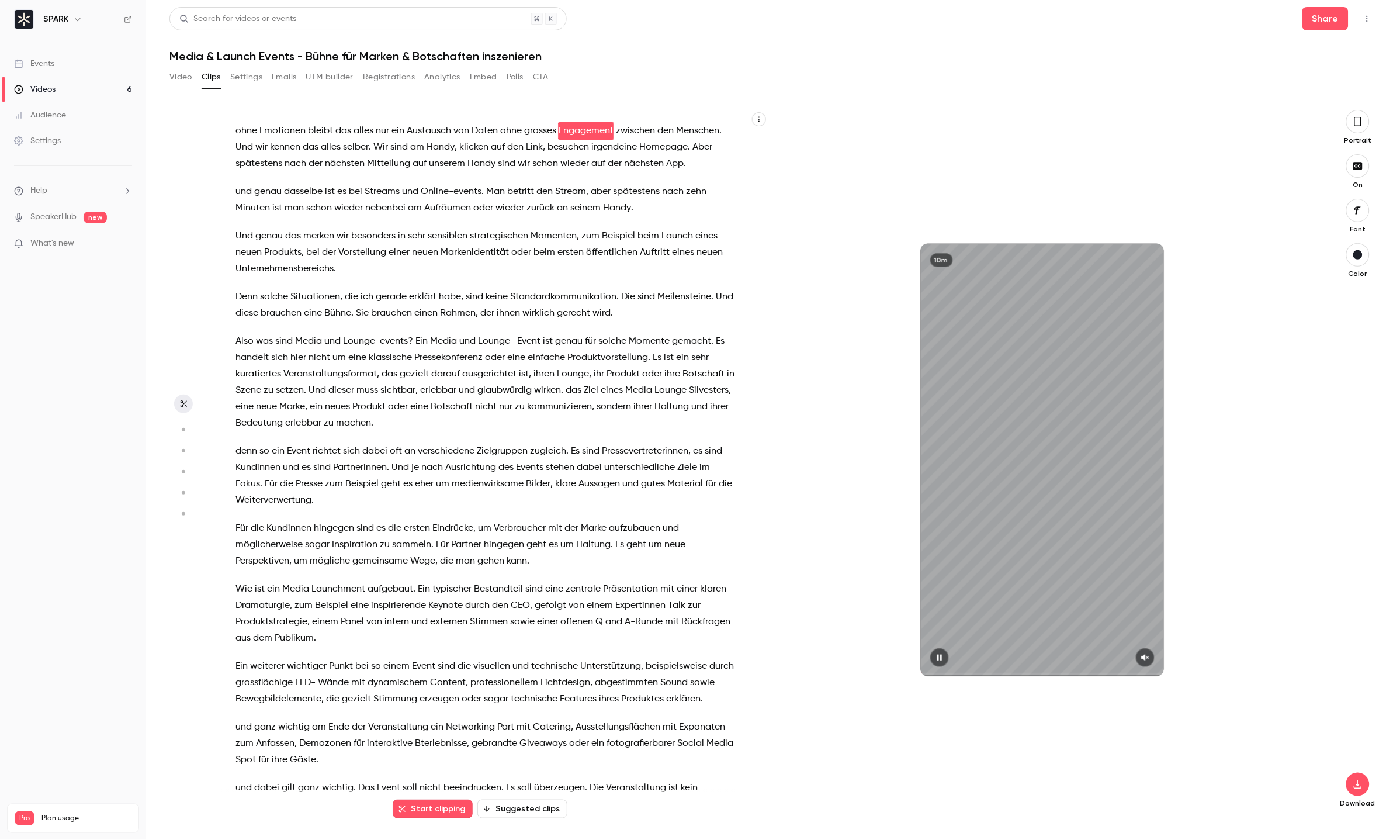
click at [1146, 661] on icon "button" at bounding box center [1145, 657] width 9 height 8
click at [1043, 382] on div "10m" at bounding box center [1042, 460] width 243 height 433
click at [1059, 408] on div "10m" at bounding box center [1042, 460] width 243 height 433
type input "****"
click at [181, 73] on button "Video" at bounding box center [181, 77] width 23 height 19
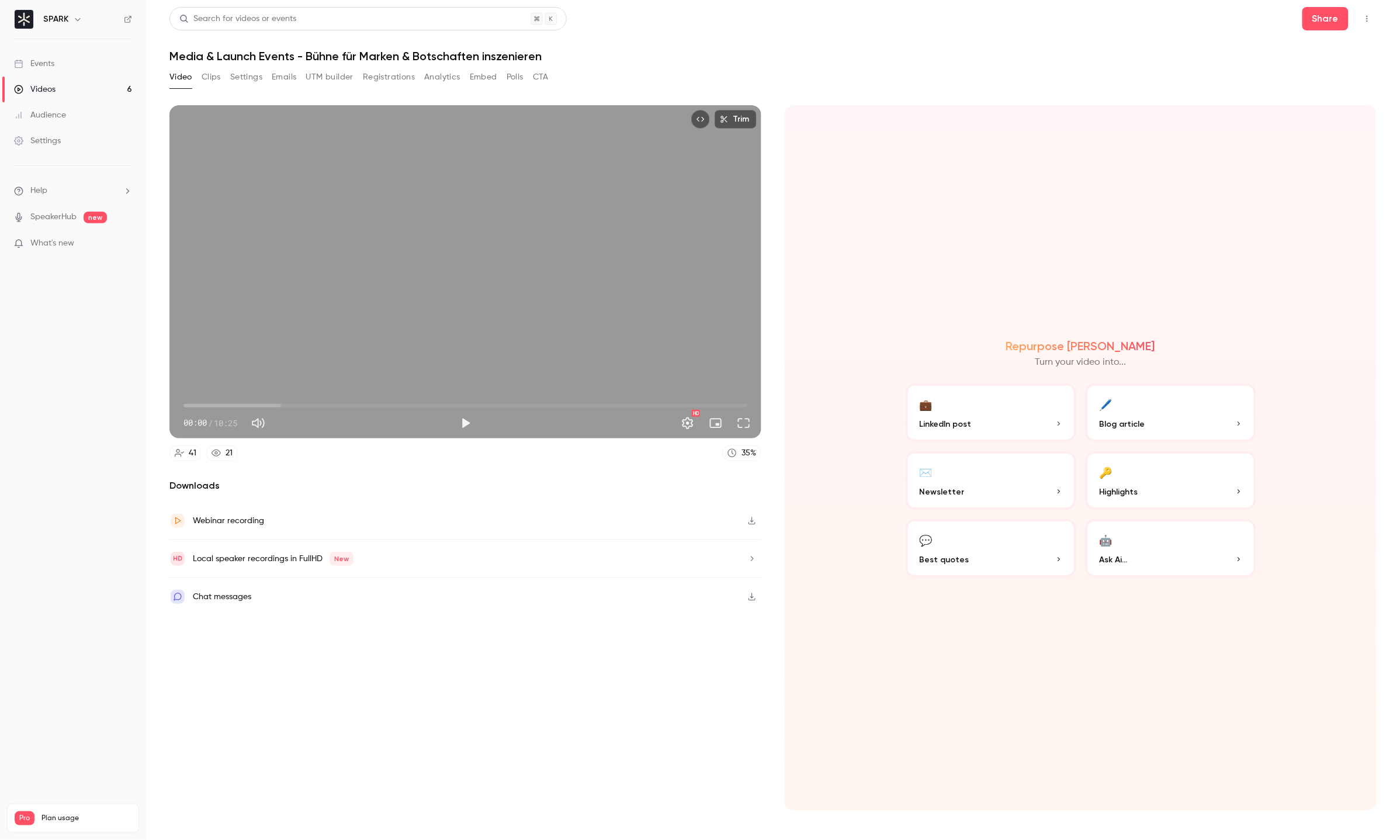
drag, startPoint x: 257, startPoint y: 403, endPoint x: 136, endPoint y: 404, distance: 121.0
click at [136, 404] on div "SPARK Events Videos 6 Audience Settings Help SpeakerHub new What's new Pro Plan…" at bounding box center [700, 420] width 1400 height 840
click at [470, 416] on button "Play" at bounding box center [465, 423] width 24 height 24
click at [228, 408] on span "00:09" at bounding box center [465, 405] width 564 height 19
click at [297, 404] on span "02:05" at bounding box center [465, 405] width 564 height 19
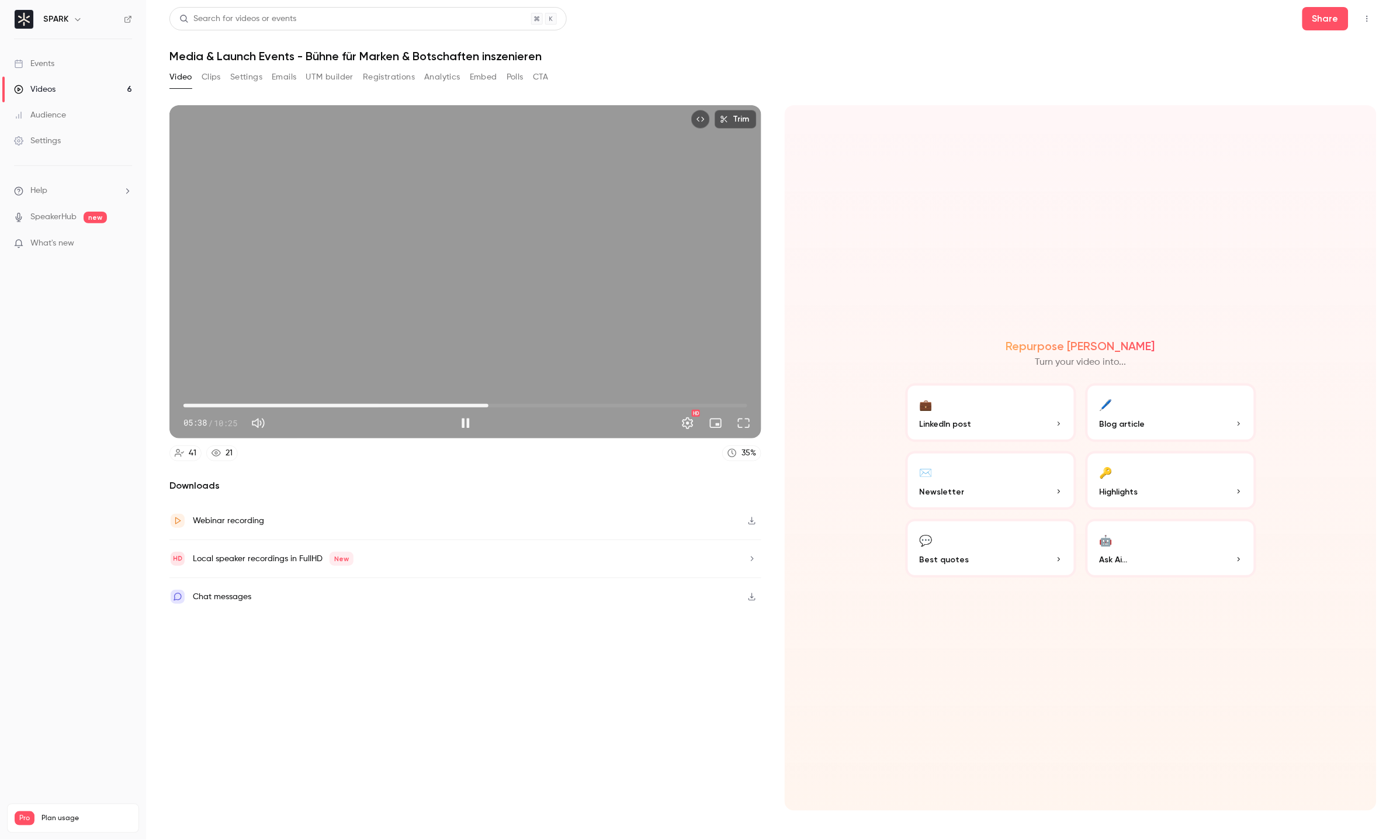
click at [489, 402] on span "05:38" at bounding box center [465, 405] width 564 height 19
click at [629, 404] on span "08:14" at bounding box center [465, 405] width 564 height 19
click at [462, 418] on button "Pause" at bounding box center [465, 423] width 24 height 24
type input "*****"
click at [285, 84] on button "Emails" at bounding box center [284, 77] width 24 height 19
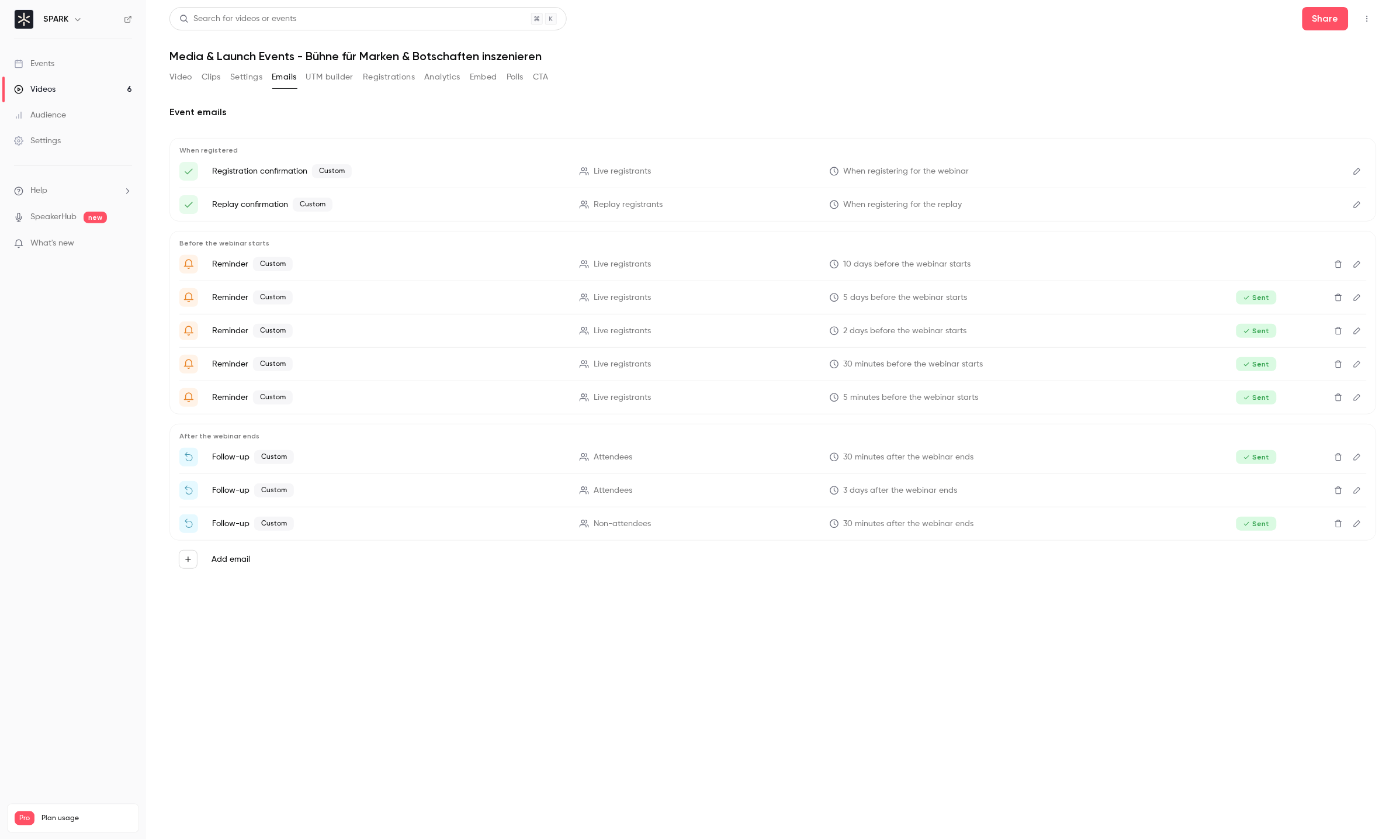
click at [246, 84] on button "Settings" at bounding box center [246, 77] width 32 height 19
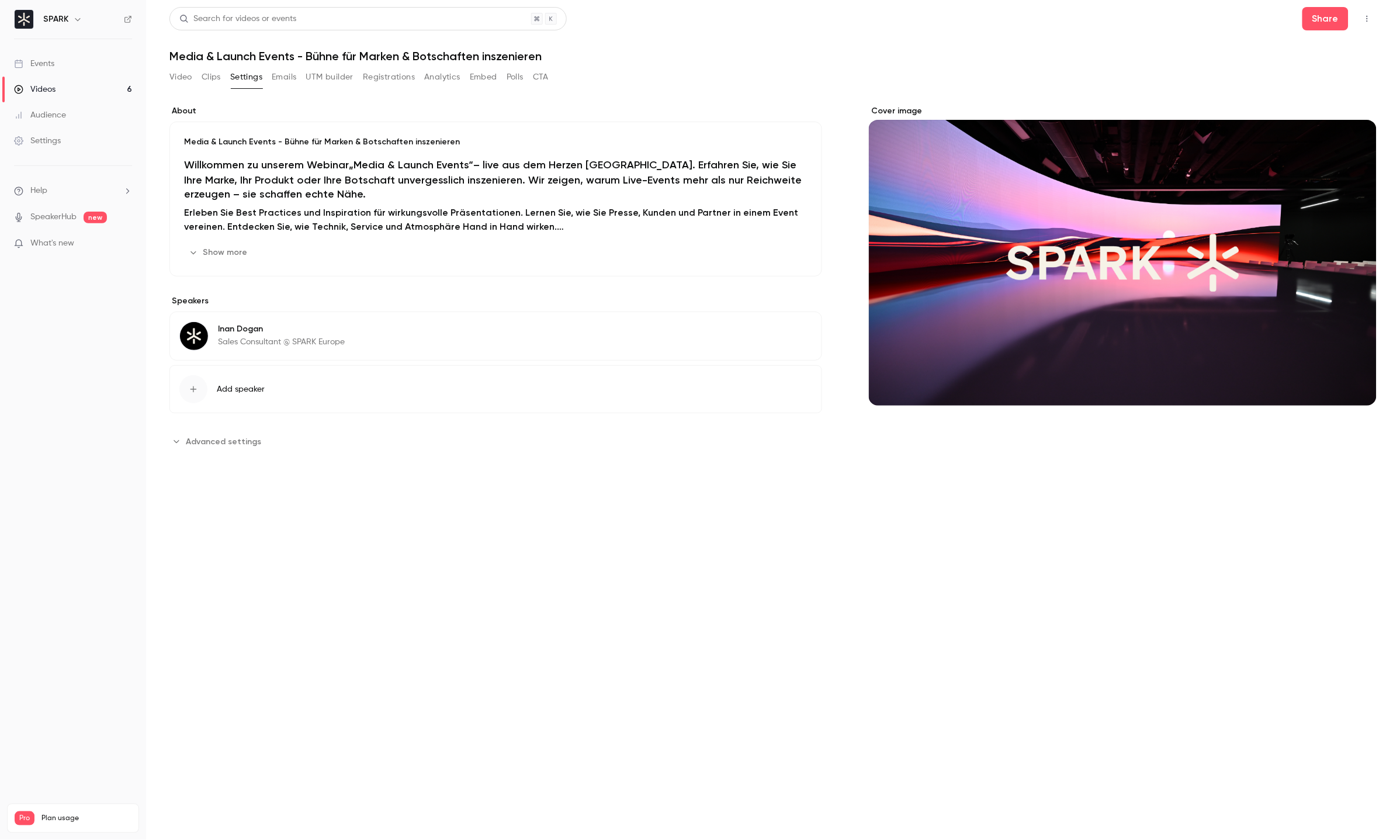
click at [206, 77] on button "Clips" at bounding box center [211, 77] width 20 height 19
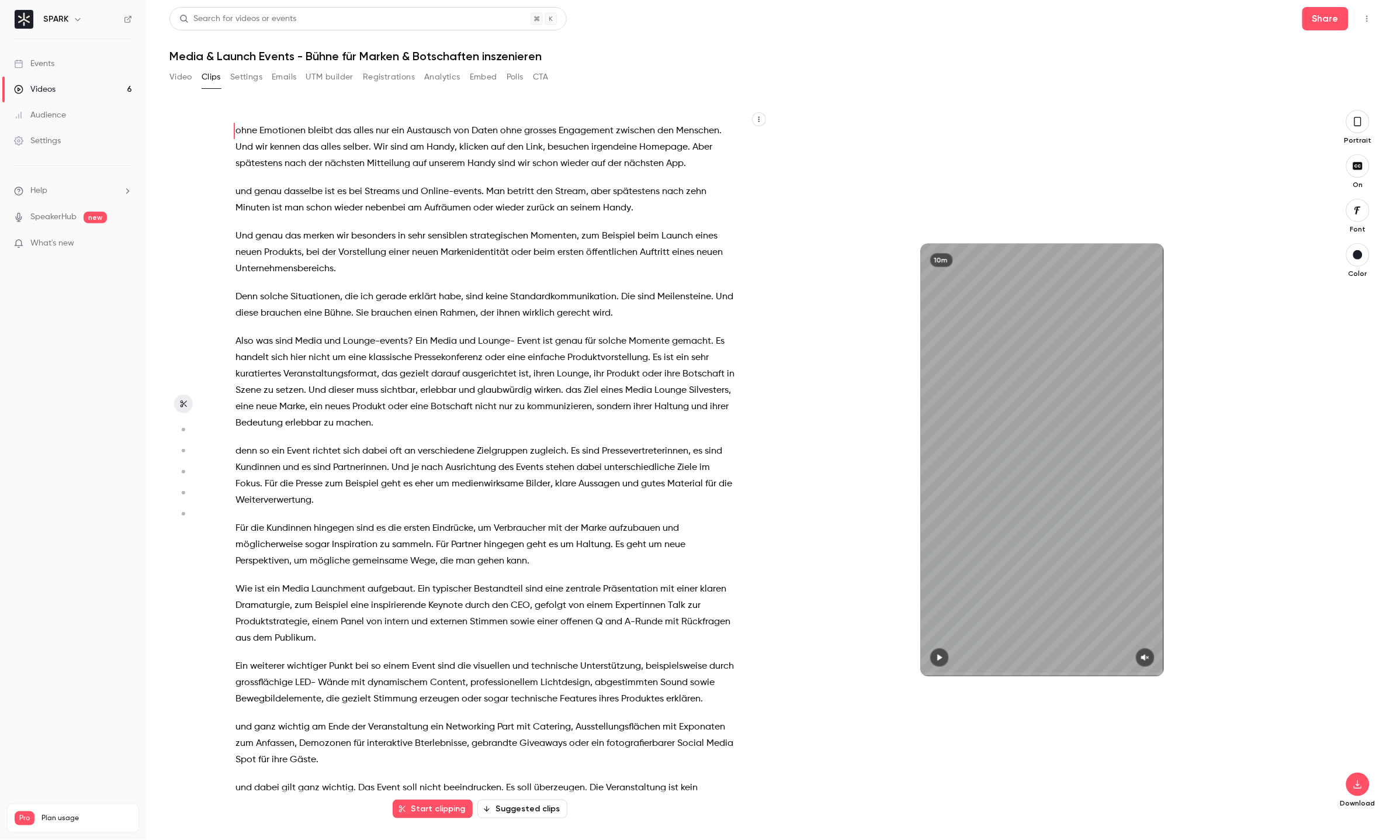
click at [176, 76] on button "Video" at bounding box center [181, 77] width 23 height 19
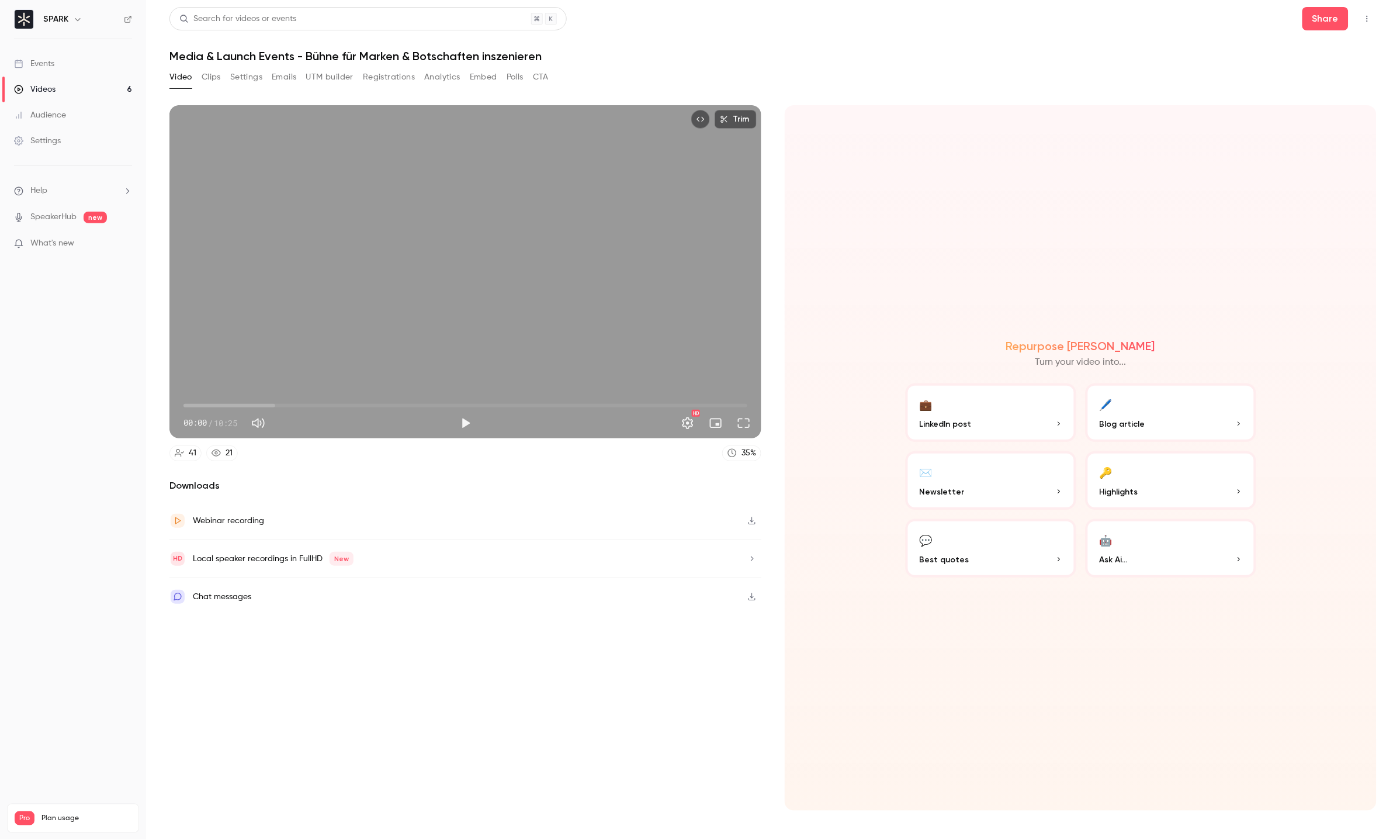
click at [1007, 421] on p "LinkedIn post" at bounding box center [991, 424] width 143 height 12
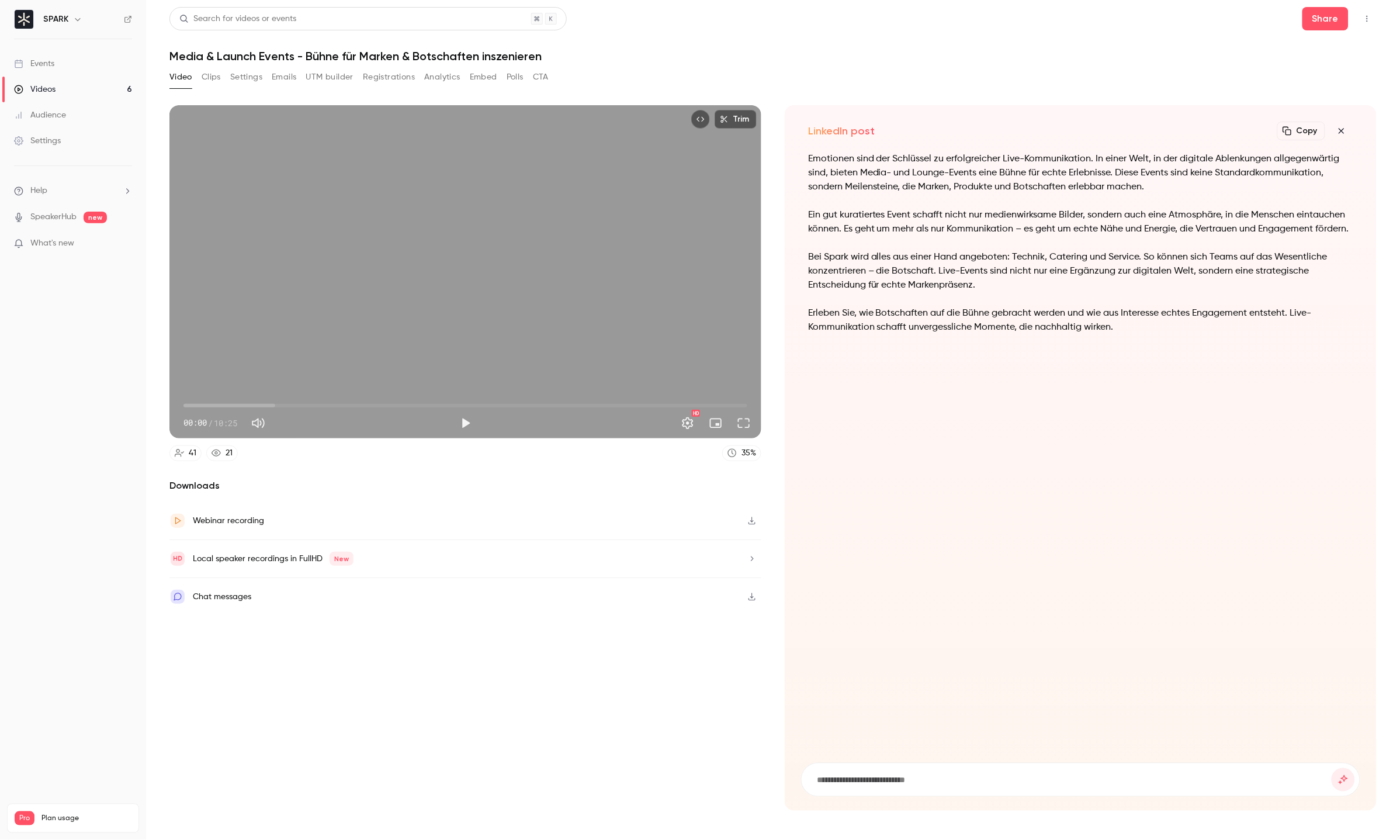
click at [283, 80] on button "Emails" at bounding box center [284, 77] width 24 height 19
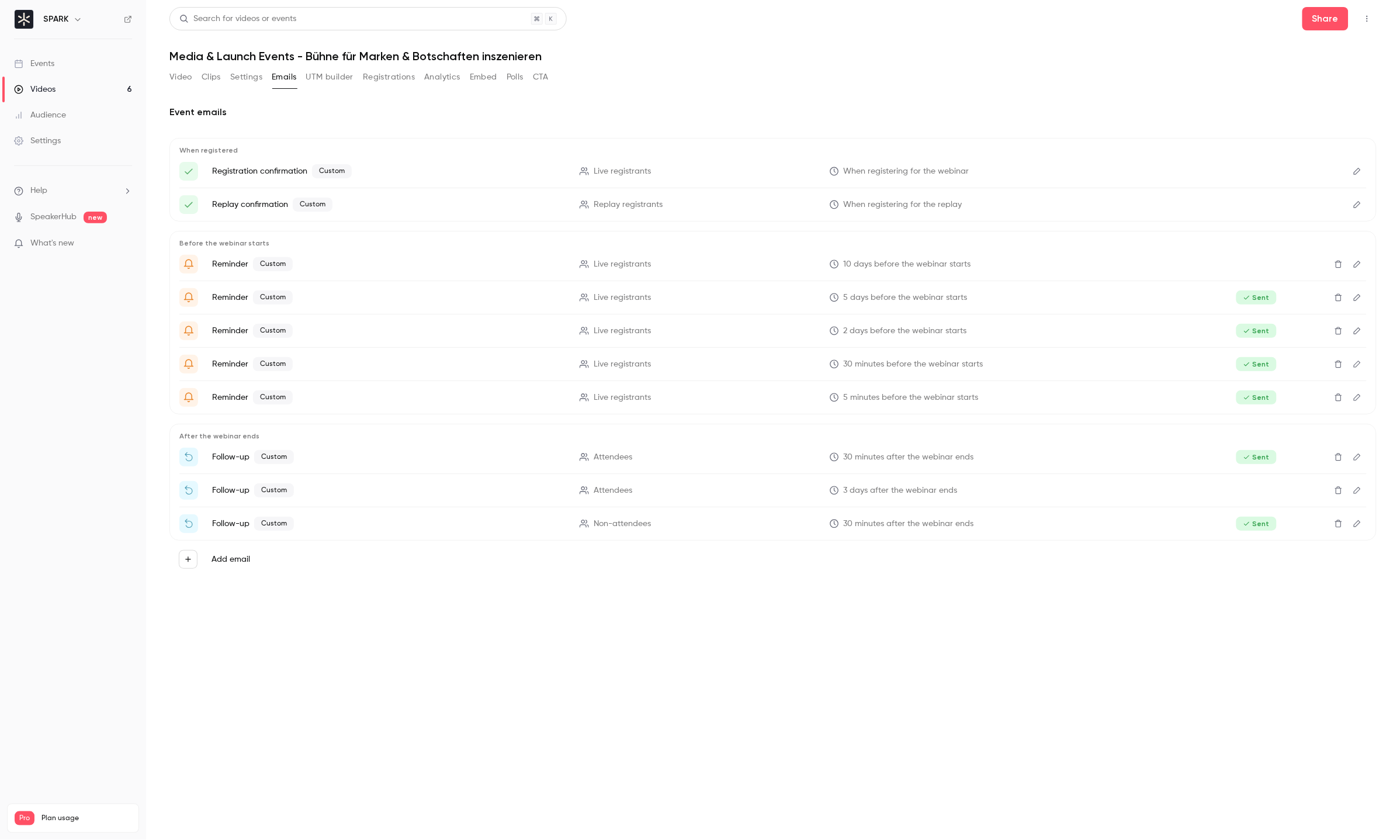
click at [316, 80] on button "UTM builder" at bounding box center [330, 77] width 47 height 19
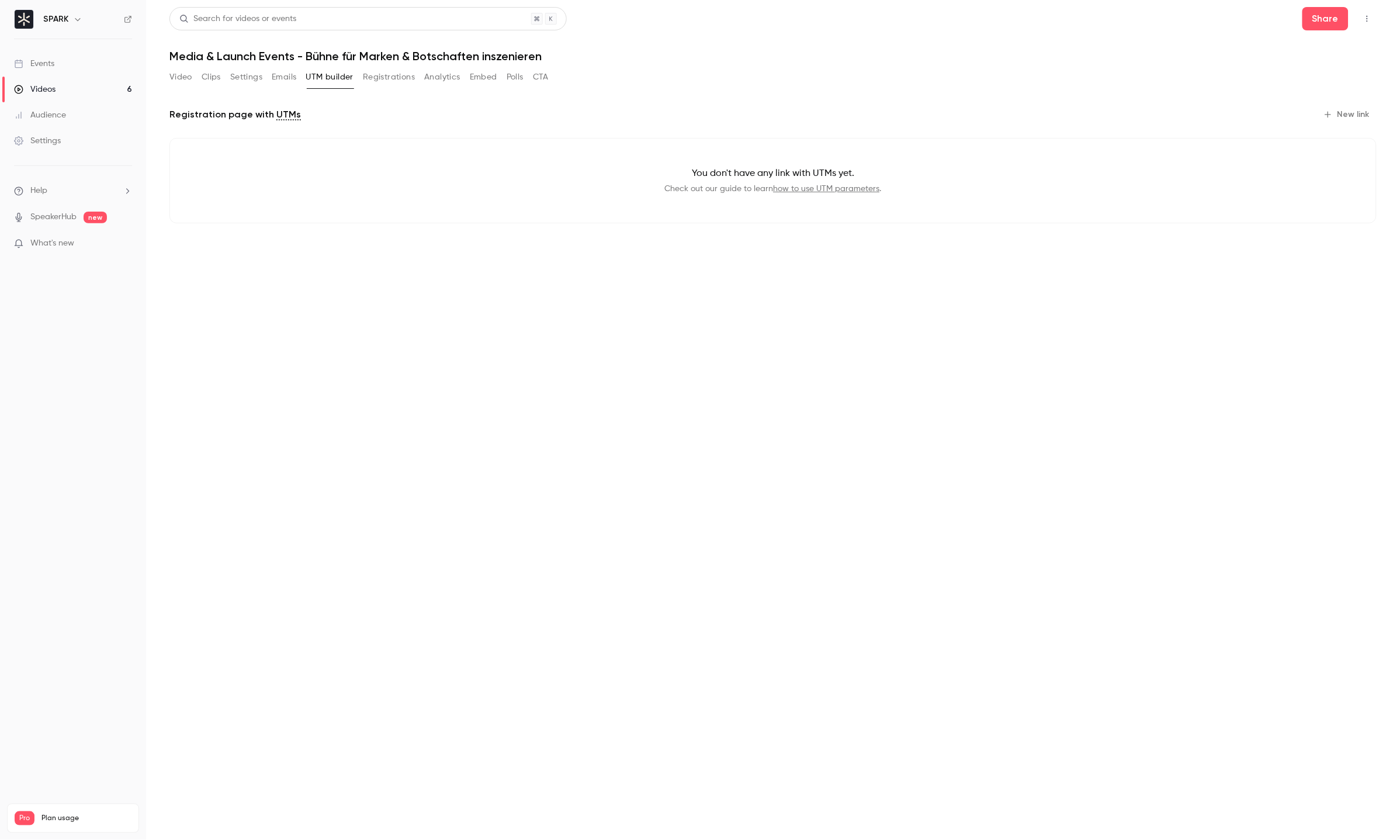
click at [385, 74] on button "Registrations" at bounding box center [389, 77] width 52 height 19
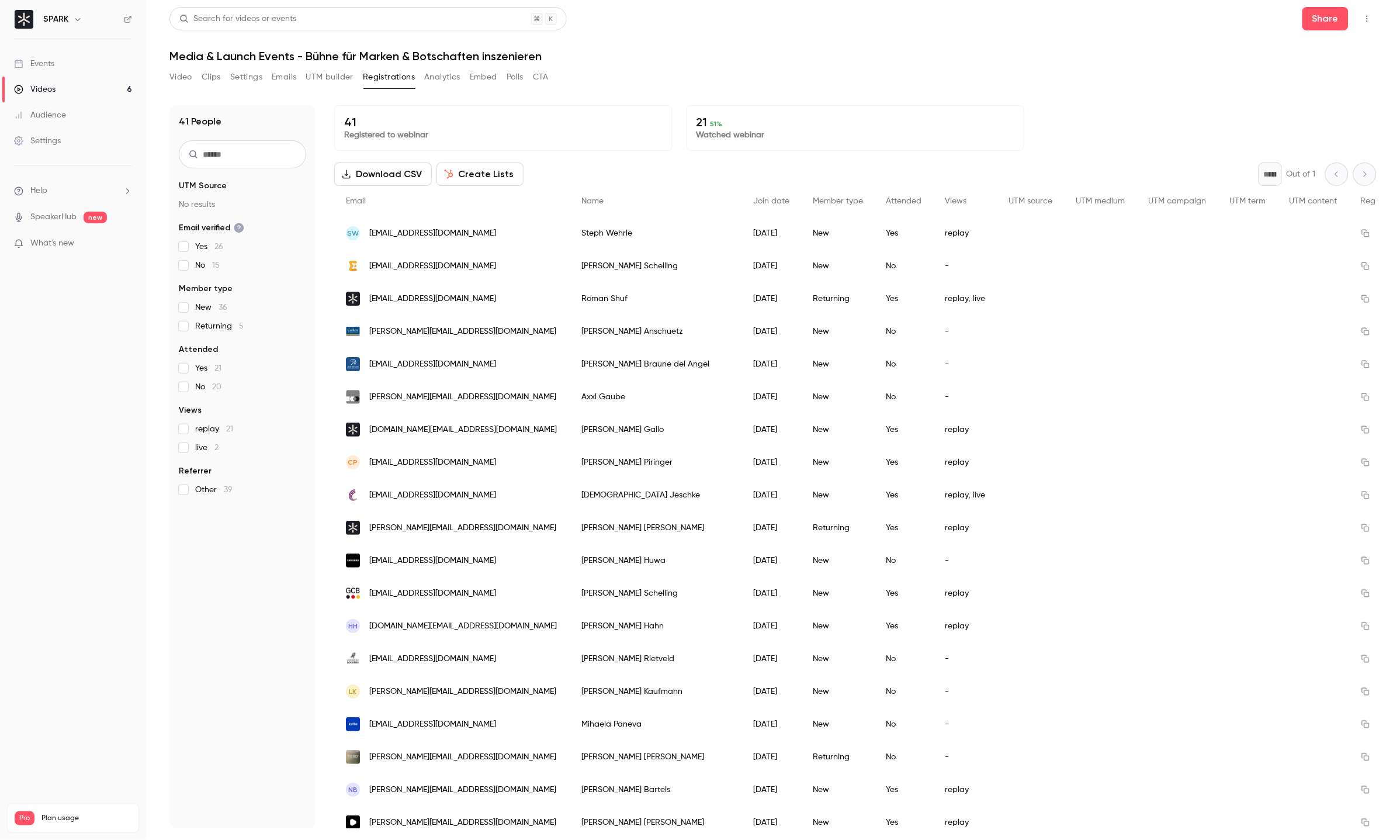
click at [438, 77] on button "Analytics" at bounding box center [442, 77] width 36 height 19
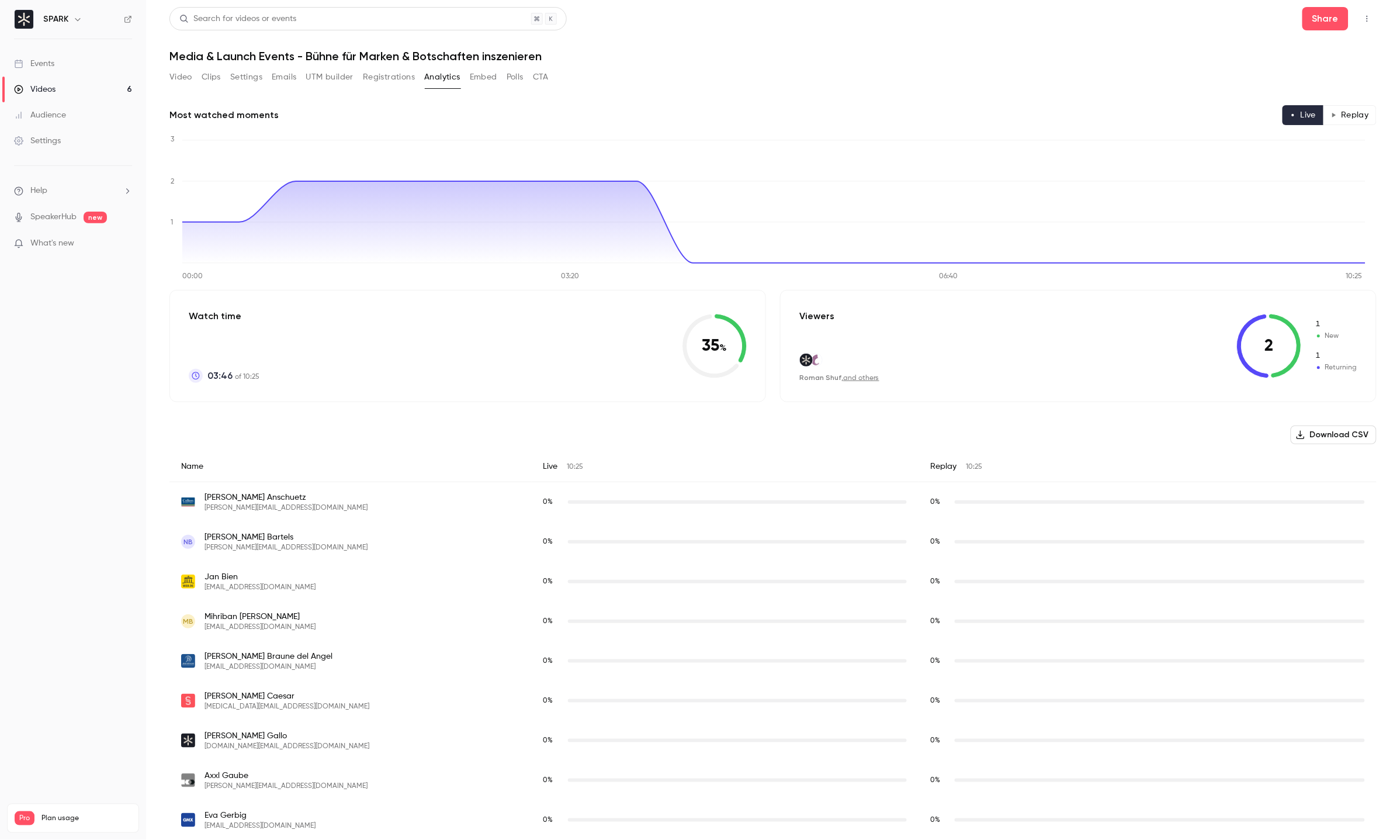
click at [187, 84] on button "Video" at bounding box center [181, 77] width 23 height 19
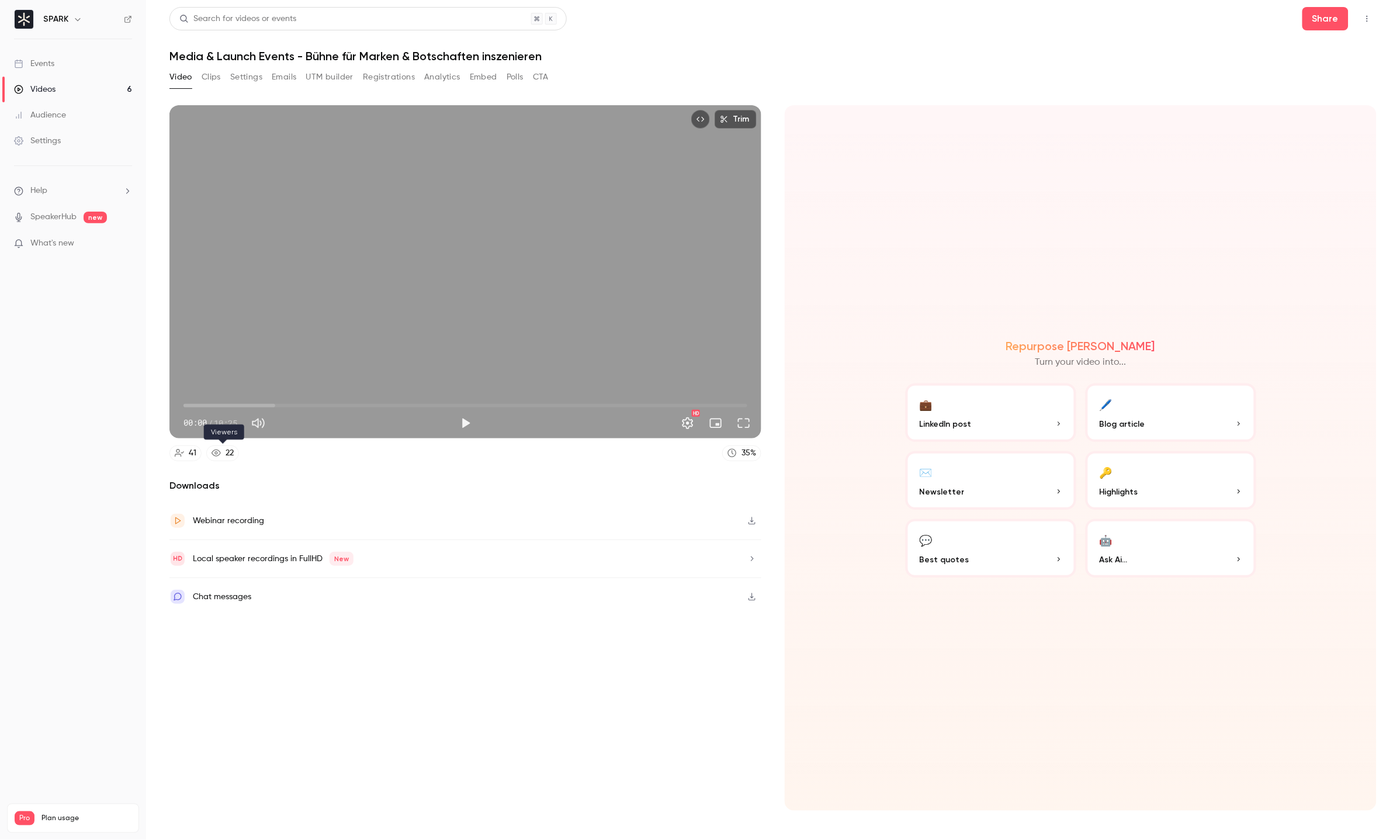
click at [227, 455] on div "22" at bounding box center [230, 453] width 8 height 12
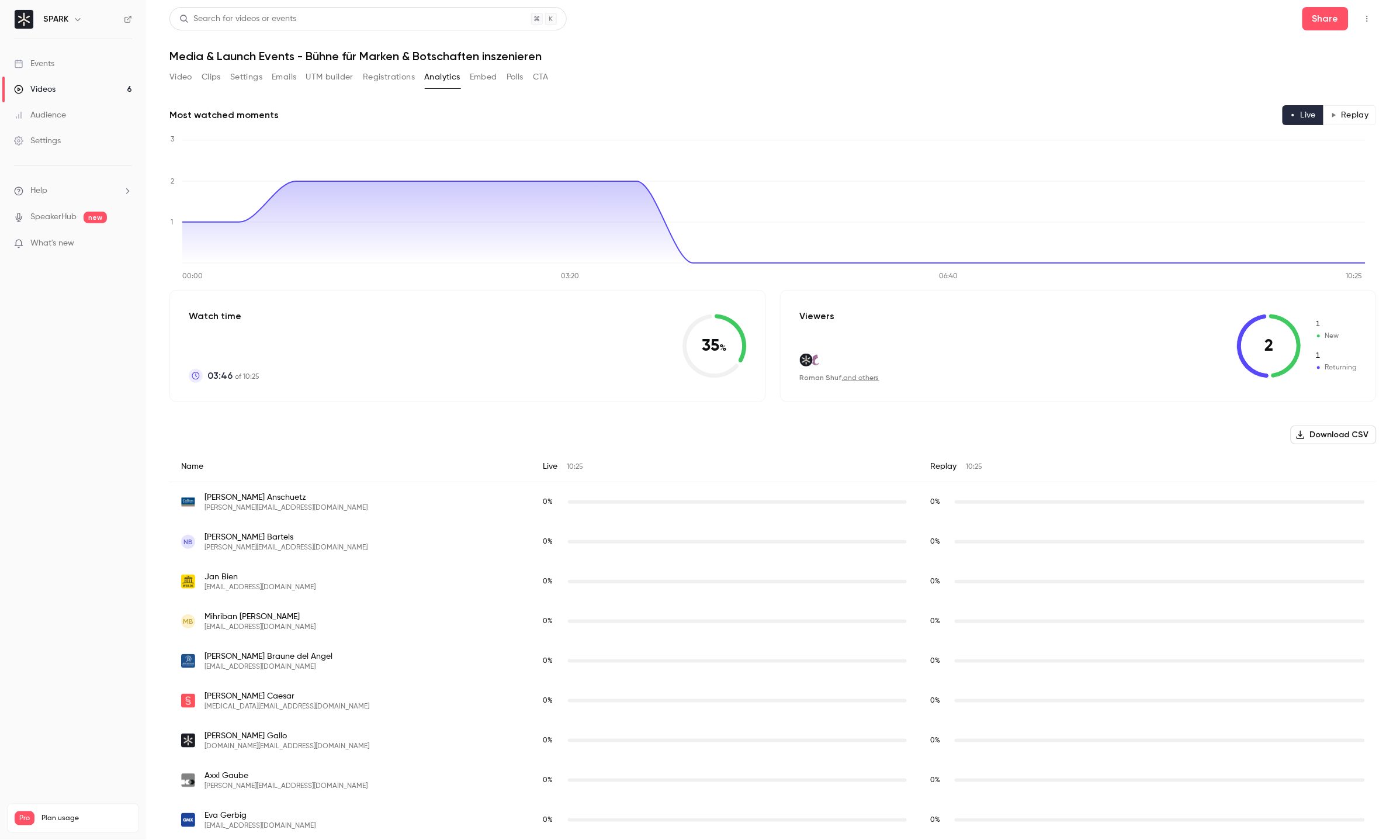
click at [237, 73] on button "Settings" at bounding box center [246, 77] width 32 height 19
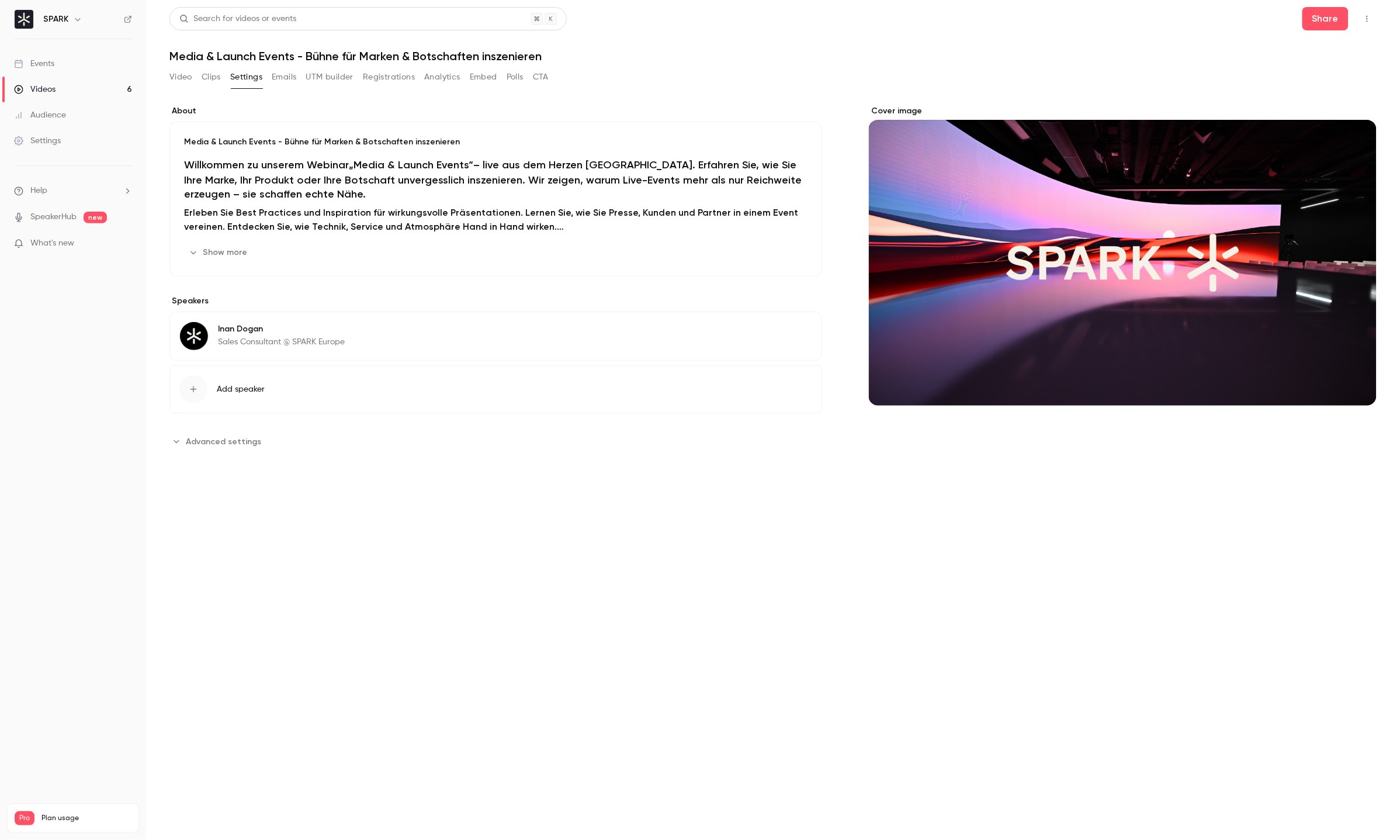
click at [217, 80] on button "Clips" at bounding box center [211, 77] width 20 height 19
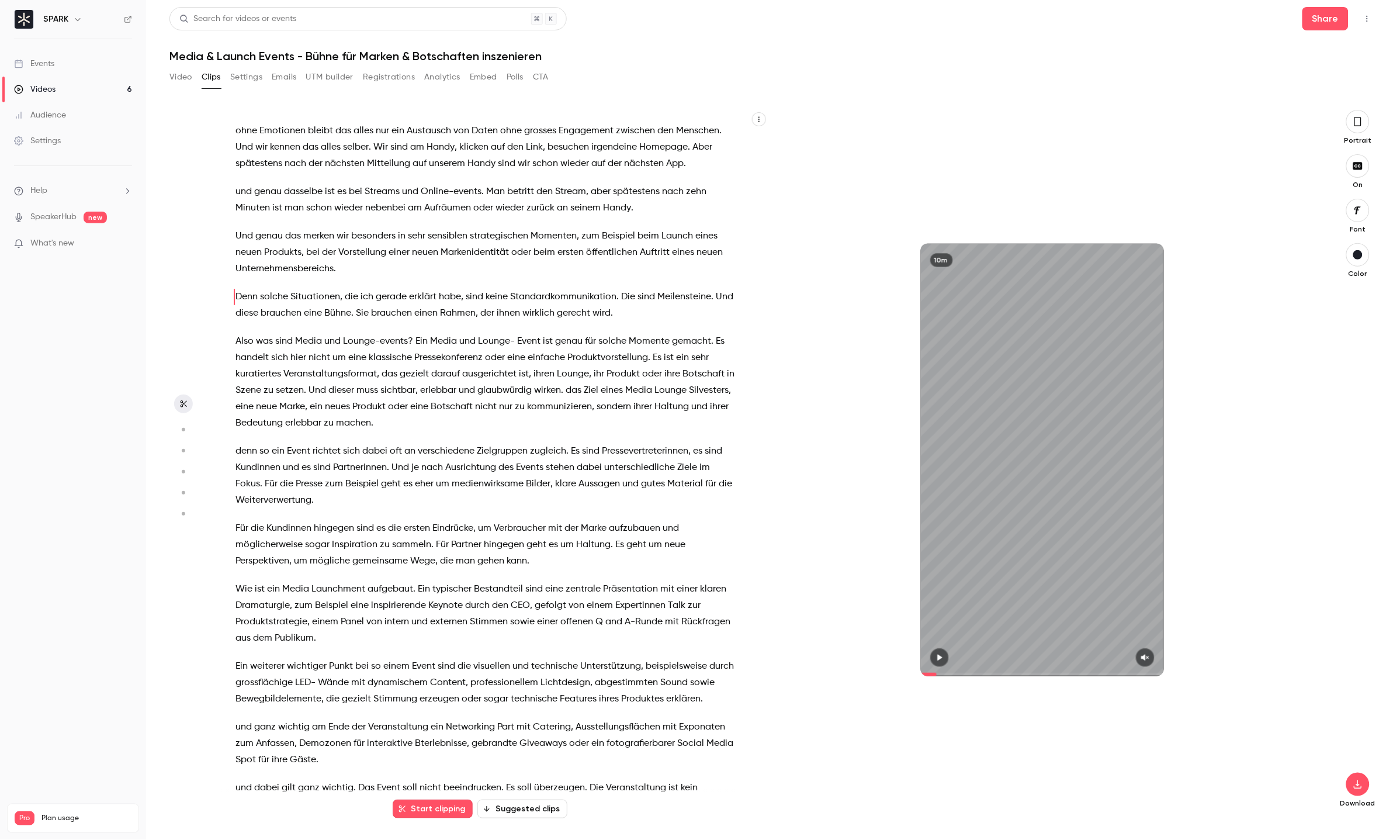
click at [937, 665] on span at bounding box center [1042, 674] width 243 height 19
click at [931, 660] on button "button" at bounding box center [940, 657] width 19 height 19
drag, startPoint x: 933, startPoint y: 678, endPoint x: 924, endPoint y: 675, distance: 9.5
click at [924, 675] on div "10m" at bounding box center [1042, 460] width 548 height 699
drag, startPoint x: 924, startPoint y: 675, endPoint x: 852, endPoint y: 666, distance: 72.6
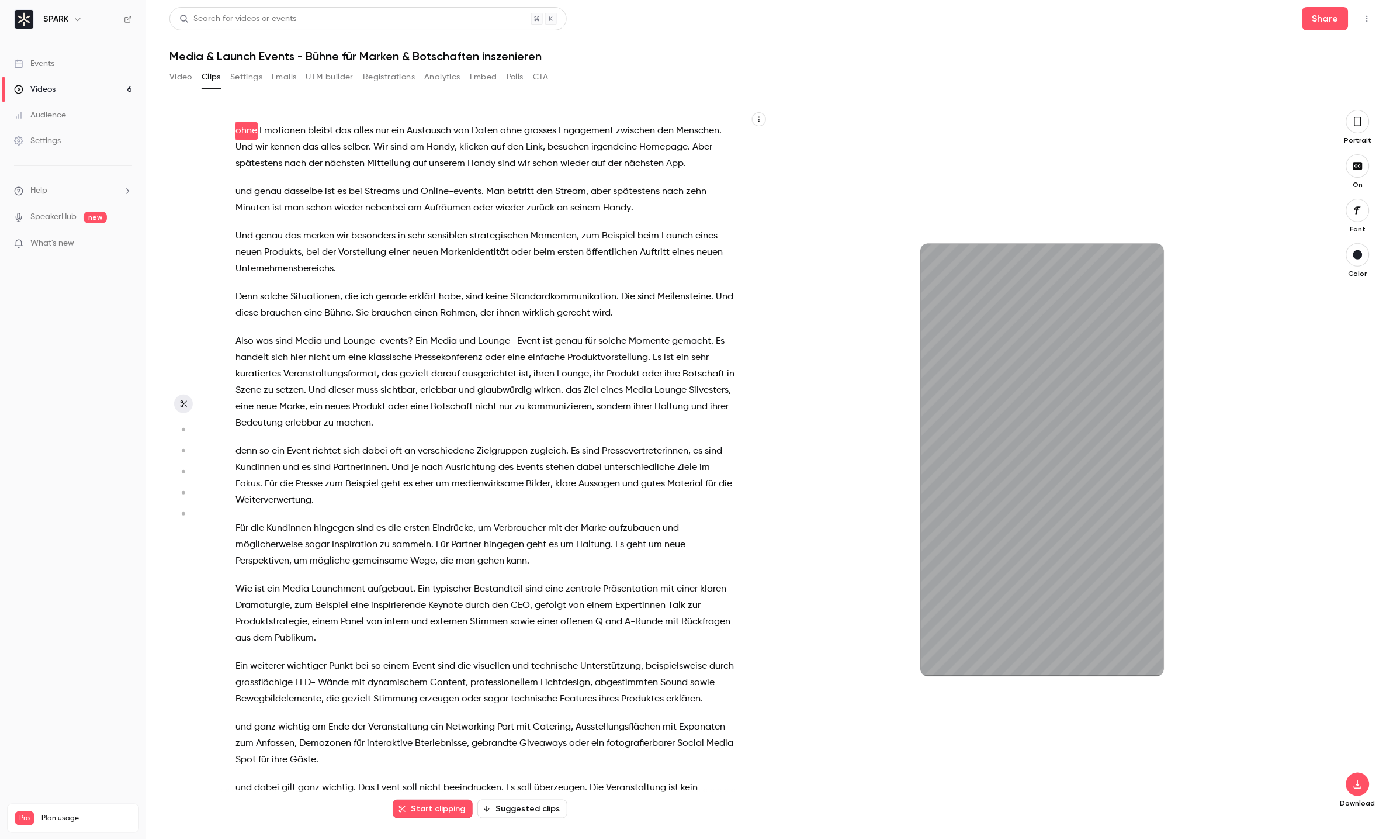
click at [852, 666] on div "10m" at bounding box center [1042, 460] width 548 height 433
click at [933, 659] on button "button" at bounding box center [940, 657] width 19 height 19
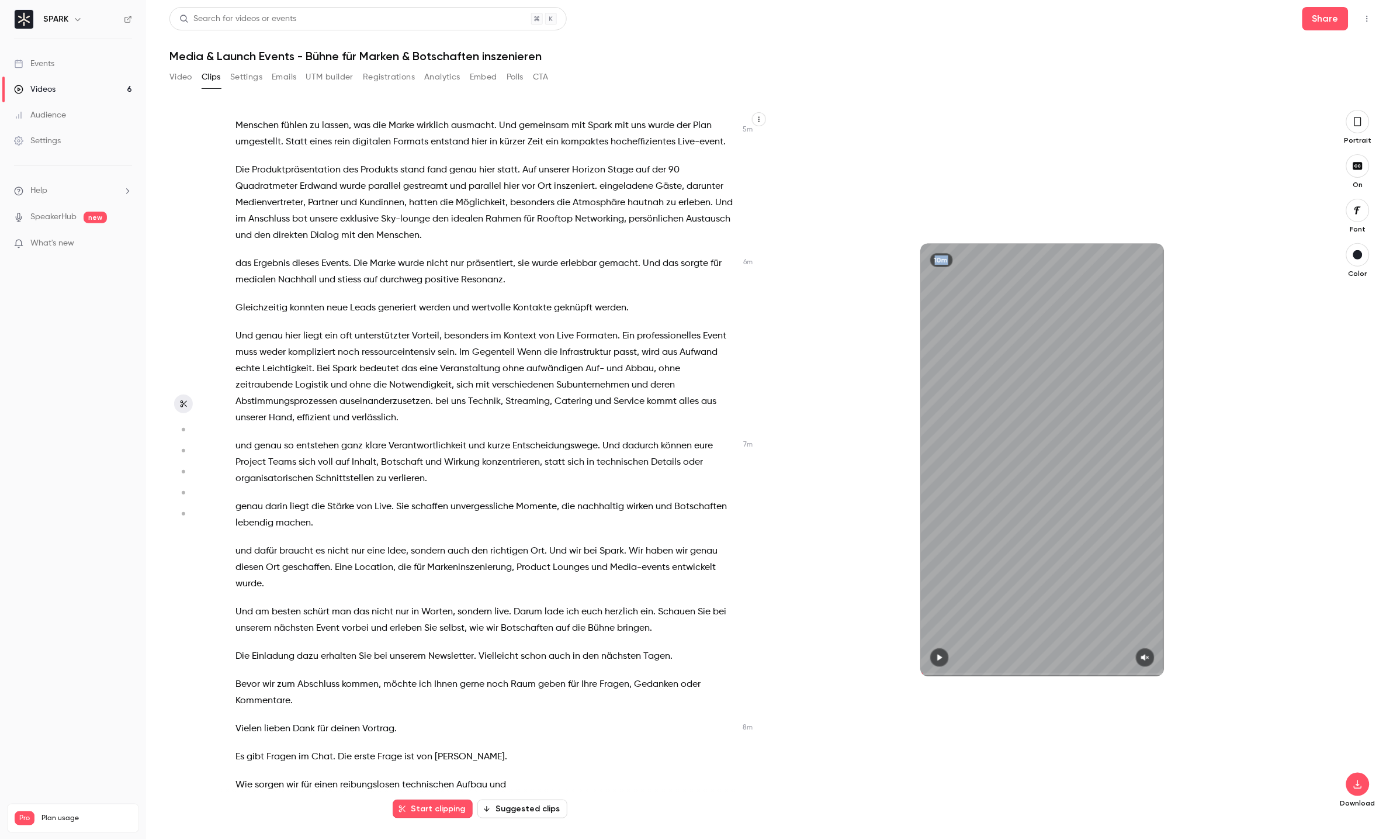
scroll to position [1776, 0]
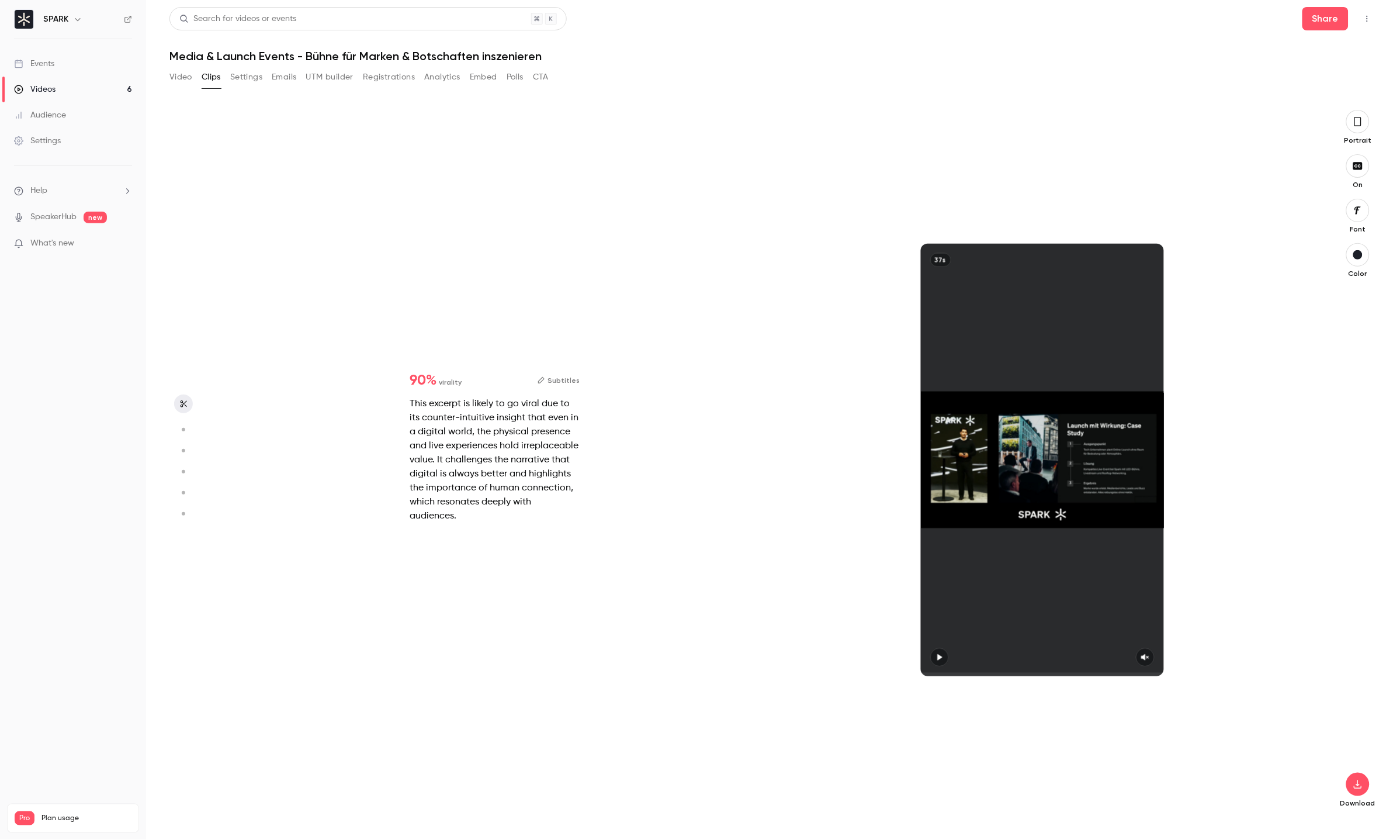
type input "***"
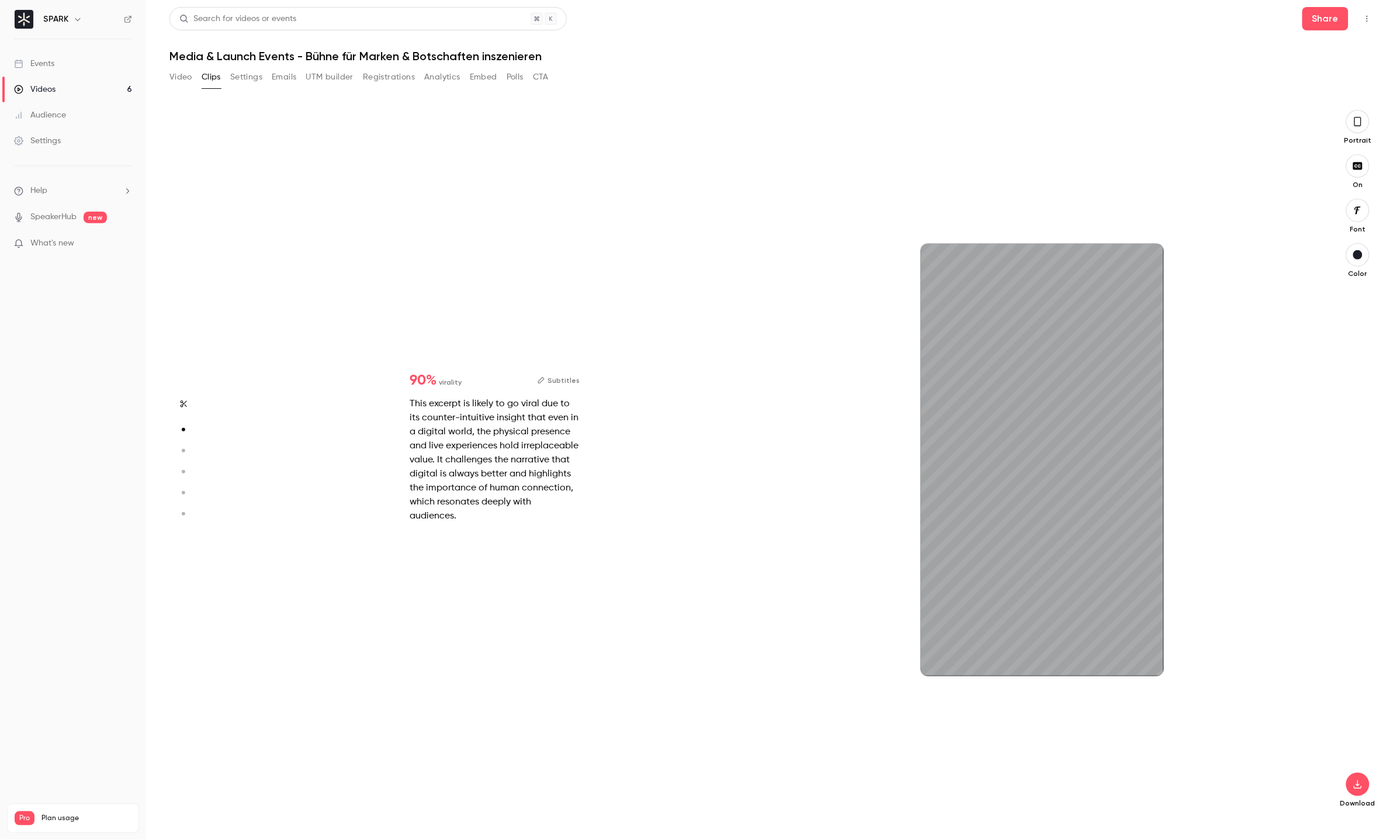
scroll to position [709, 0]
type input "***"
type input "*"
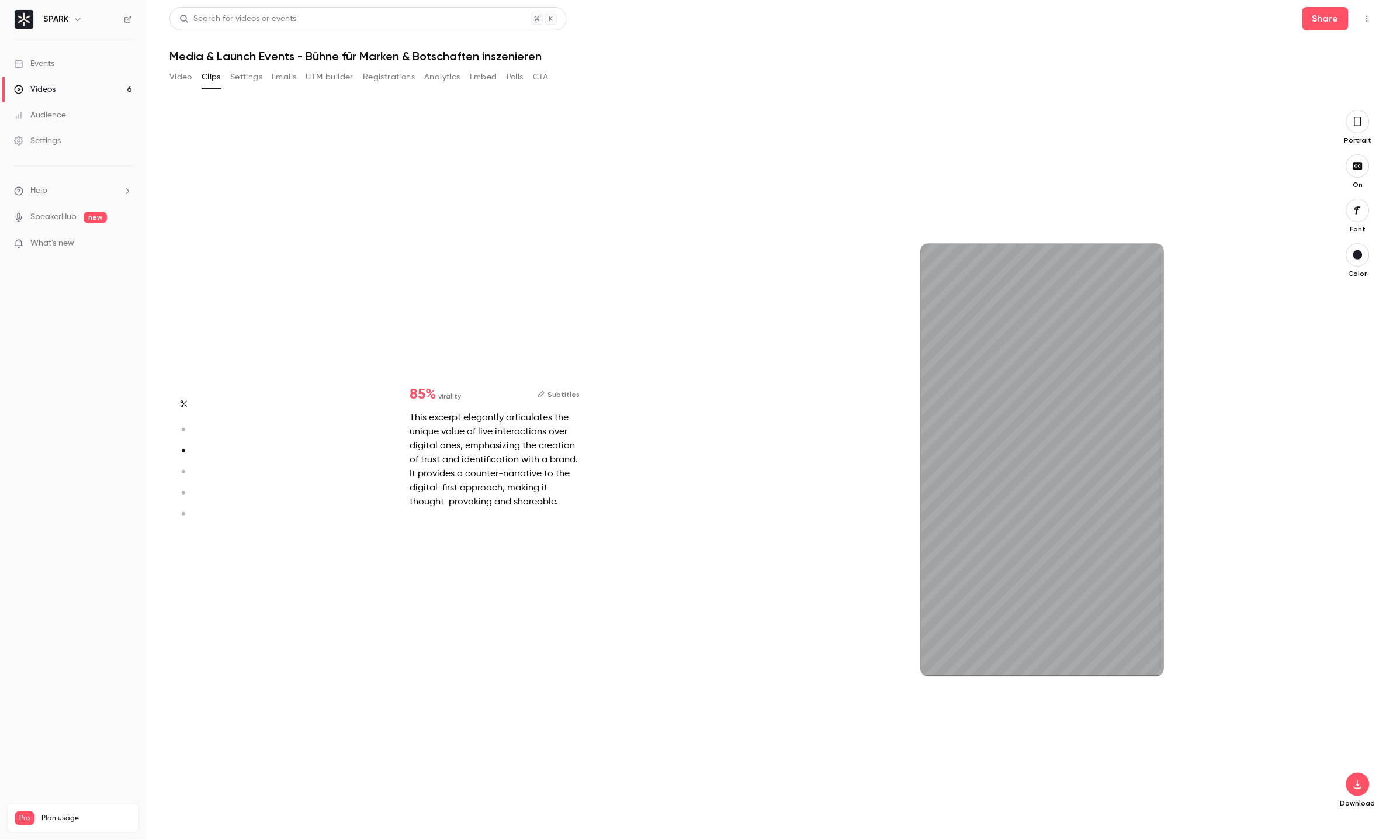
type input "***"
type input "*"
type input "***"
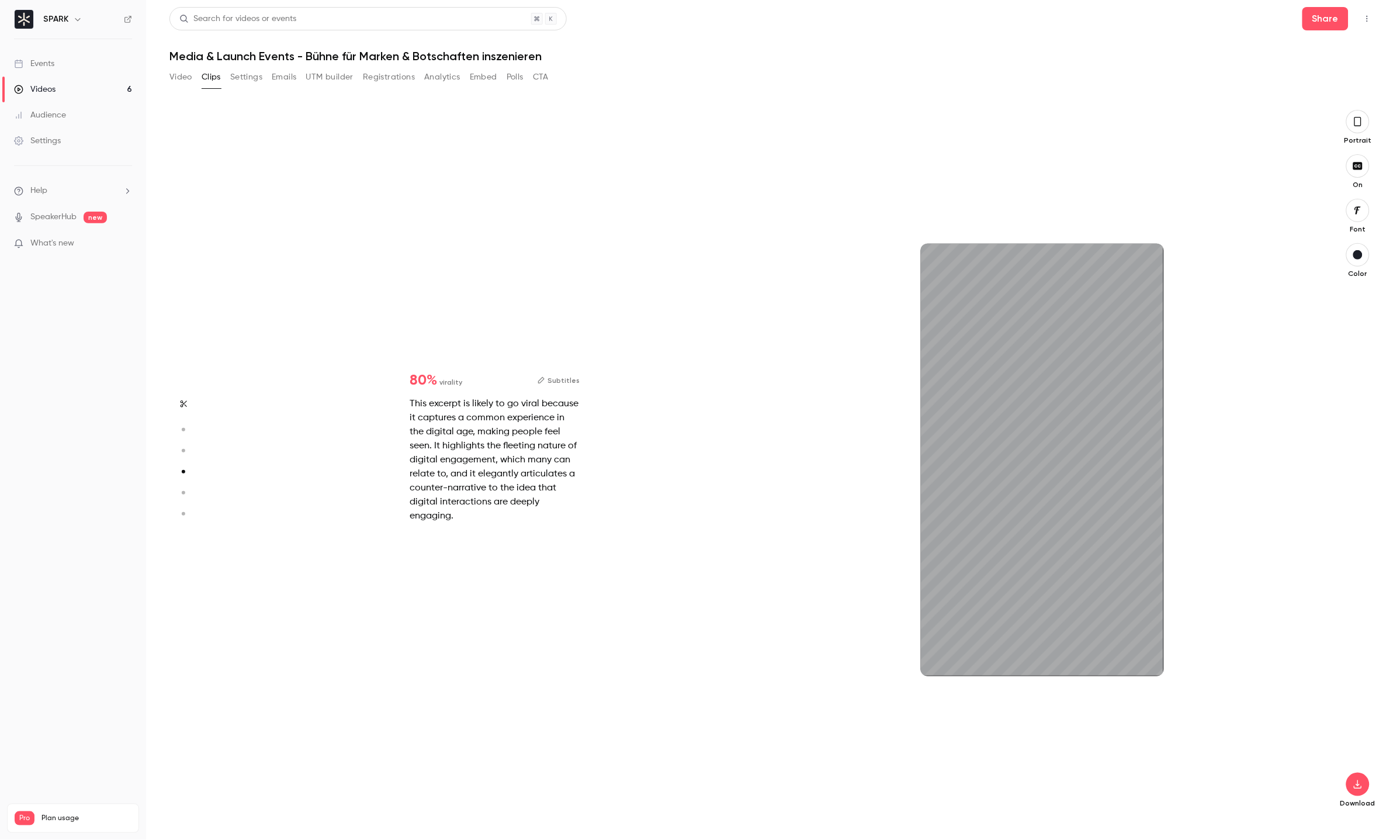
type input "***"
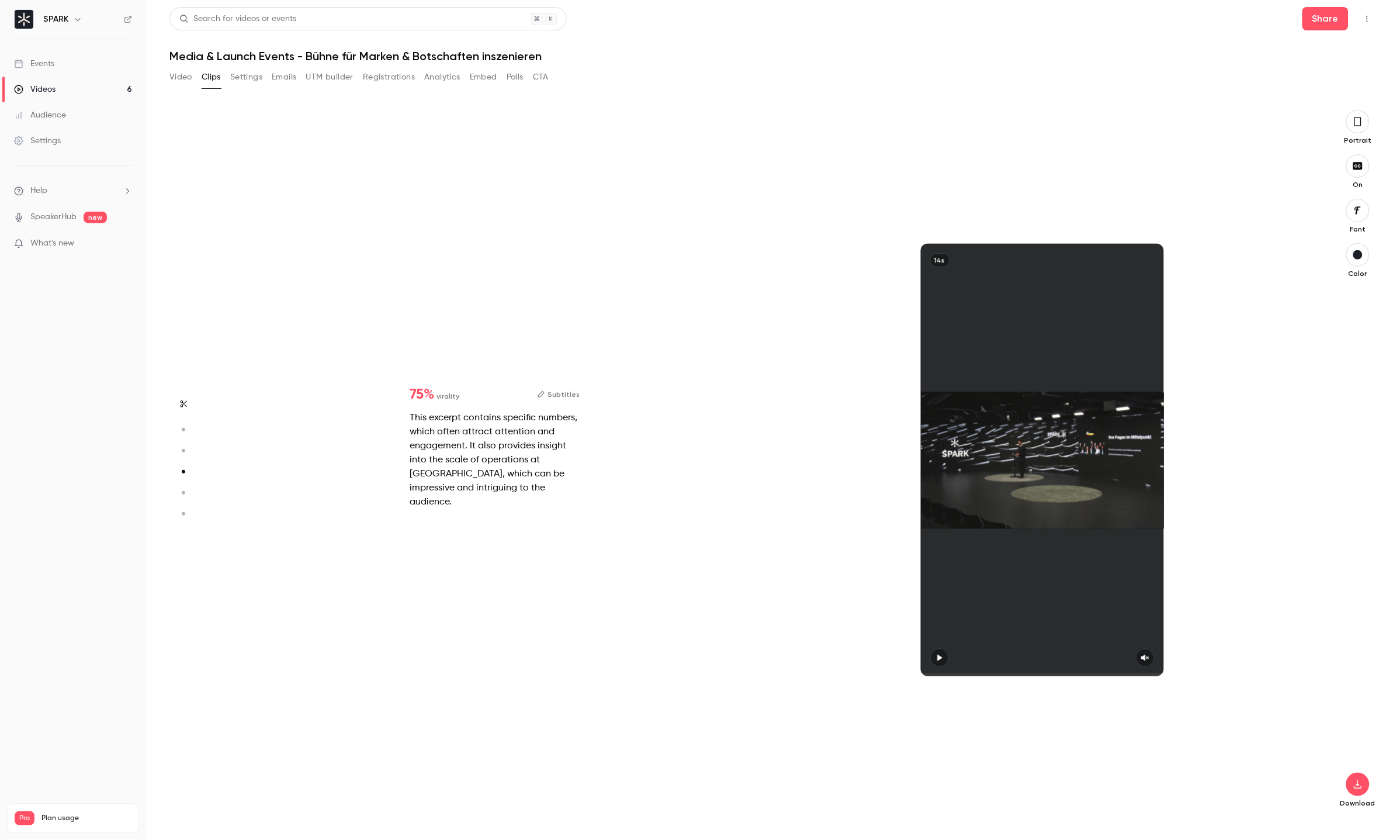
type input "*"
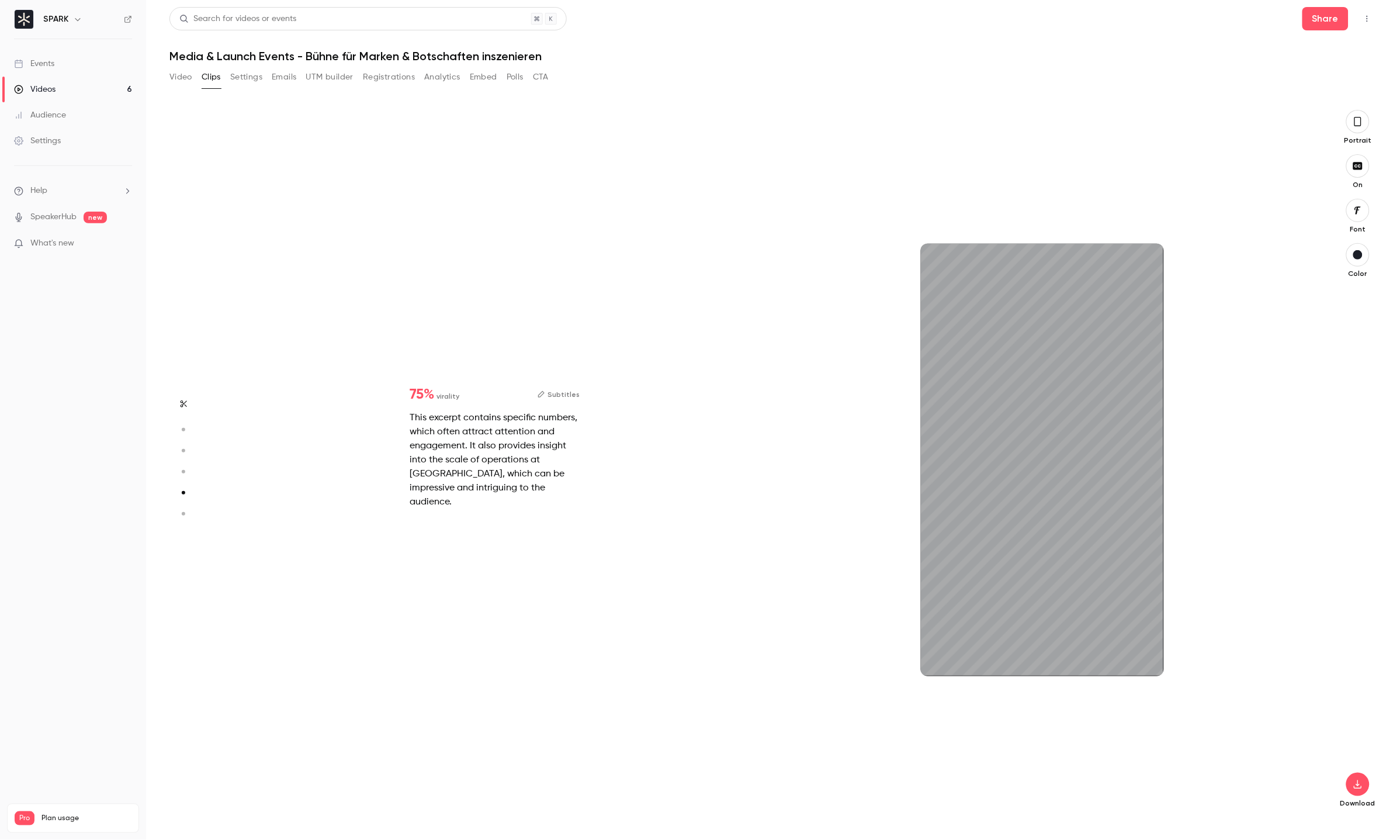
type input "***"
type input "*"
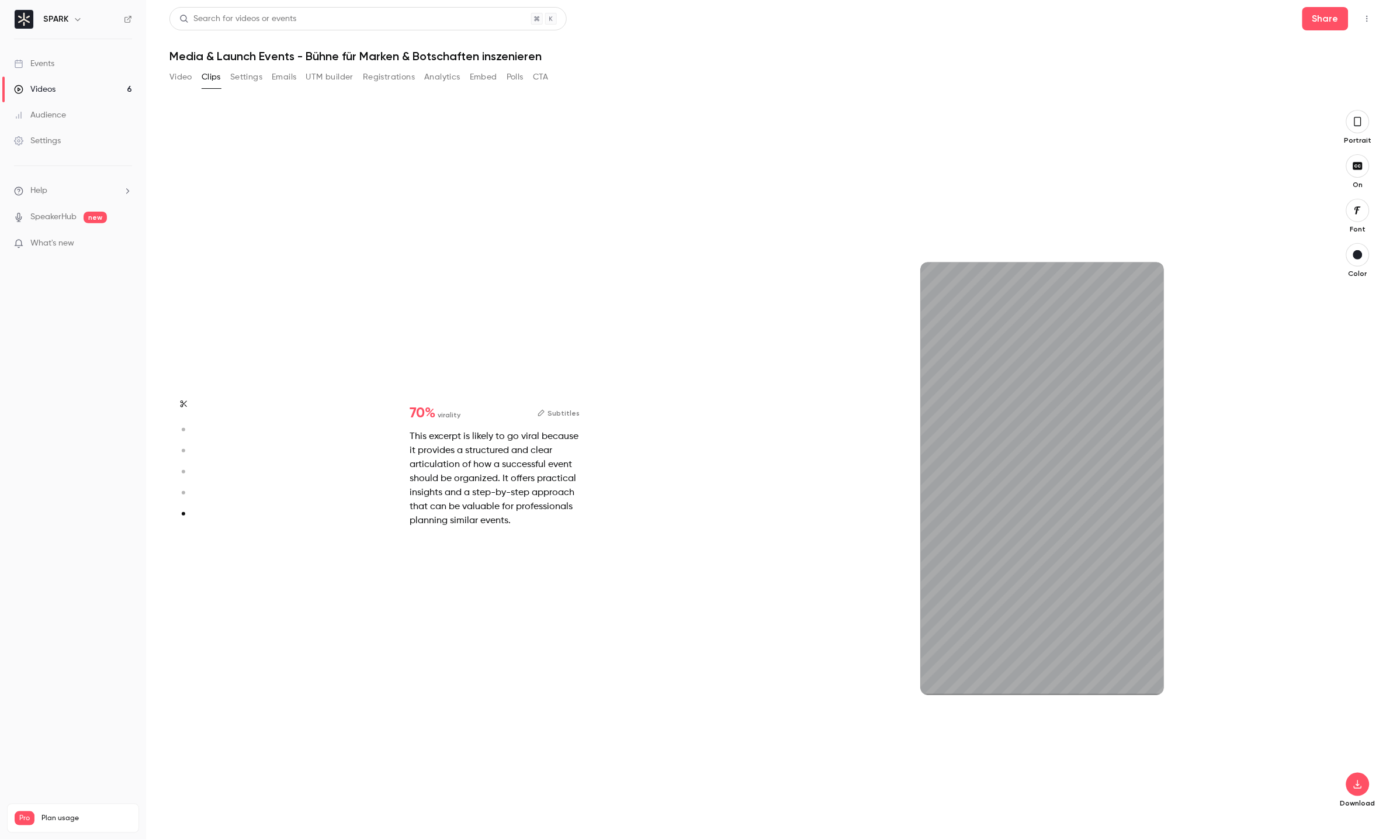
scroll to position [3527, 0]
type input "***"
type input "*"
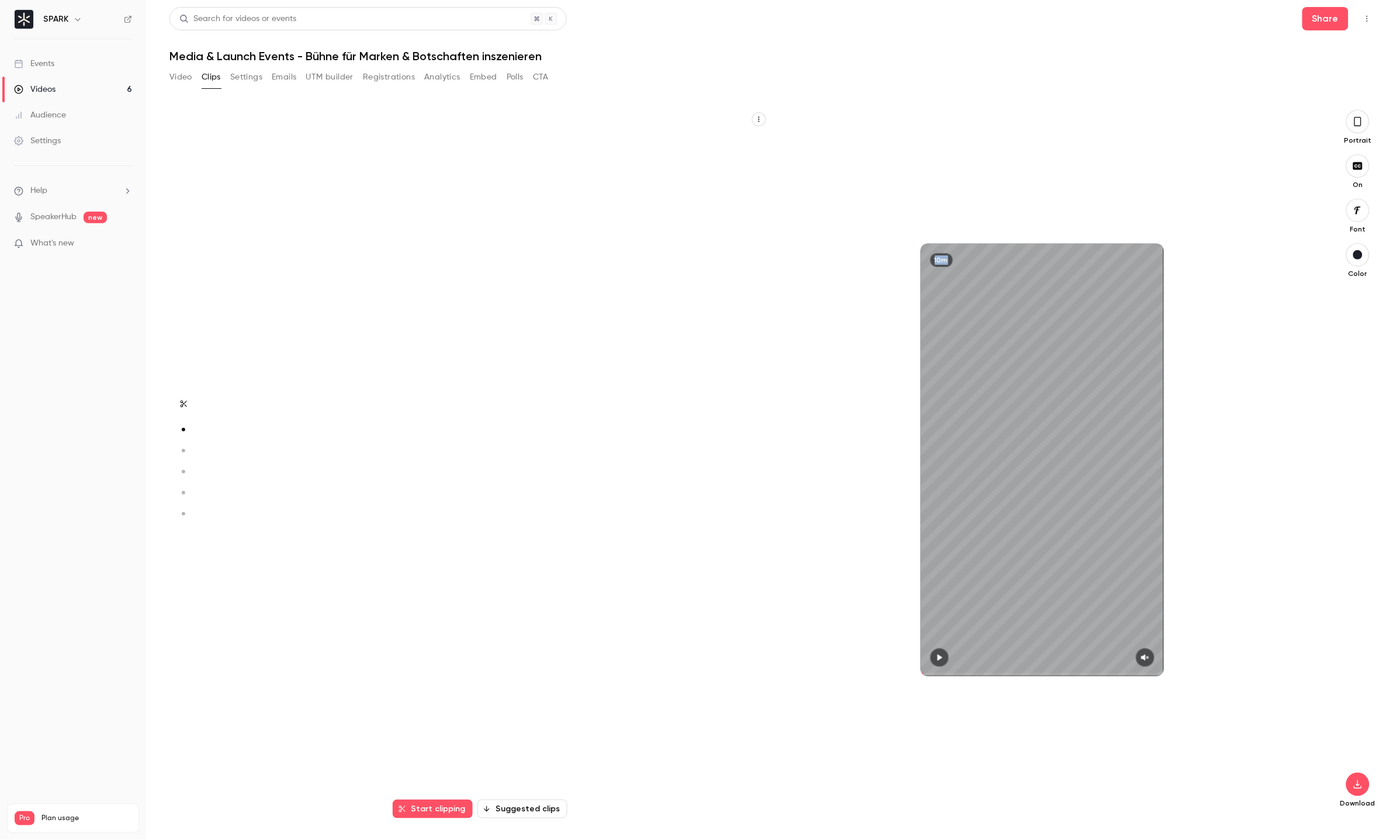
type input "***"
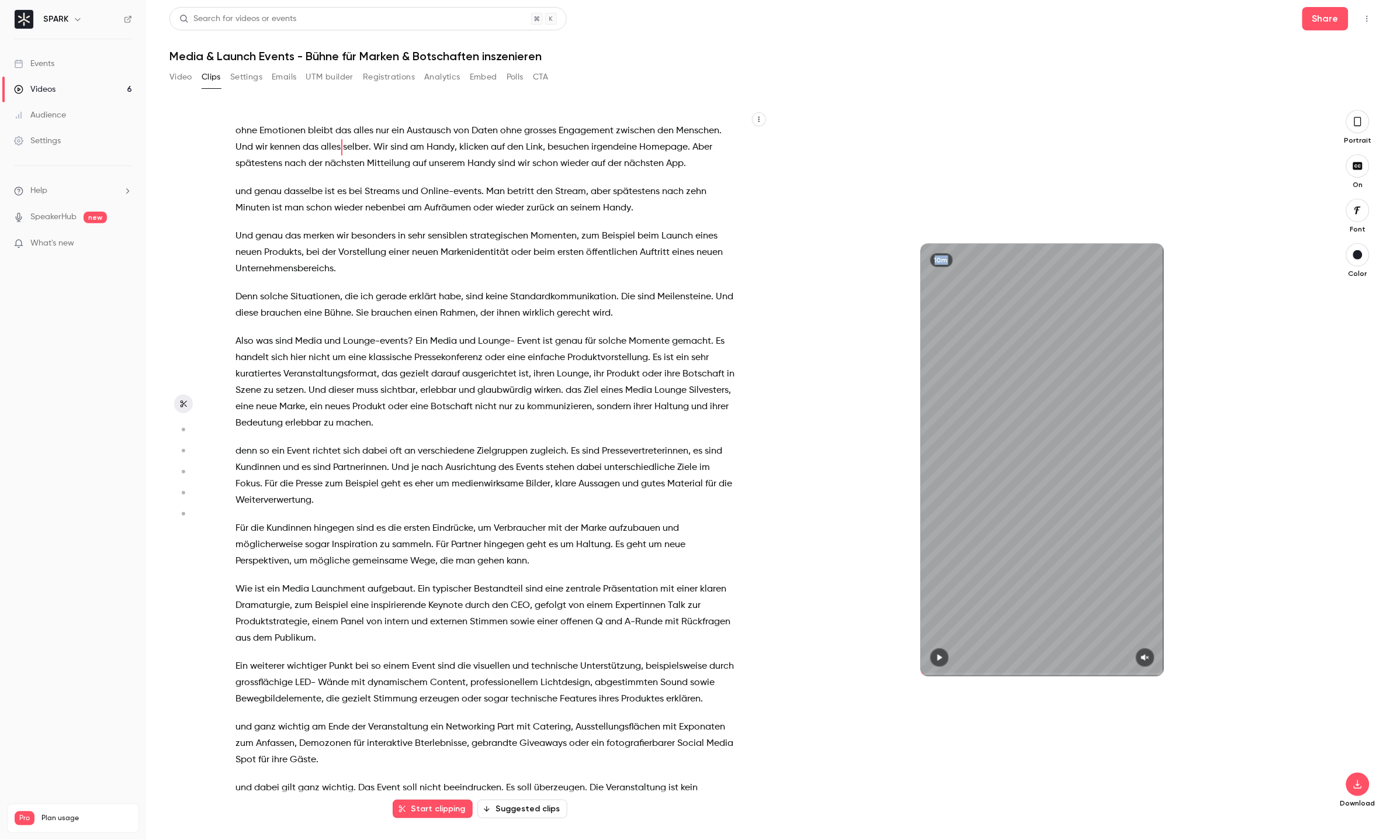
scroll to position [0, 0]
click at [258, 71] on button "Settings" at bounding box center [246, 77] width 32 height 19
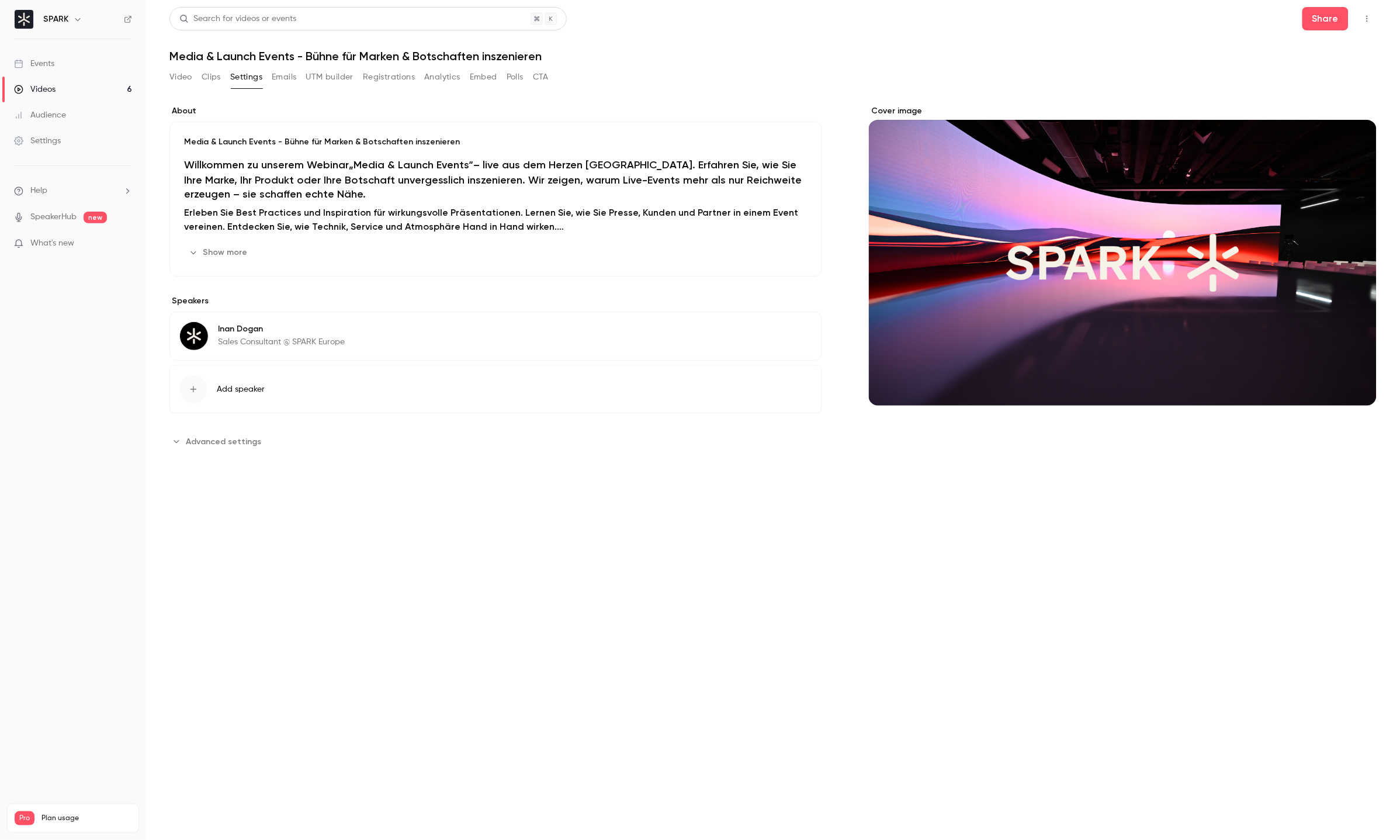
click at [283, 72] on button "Emails" at bounding box center [284, 77] width 24 height 19
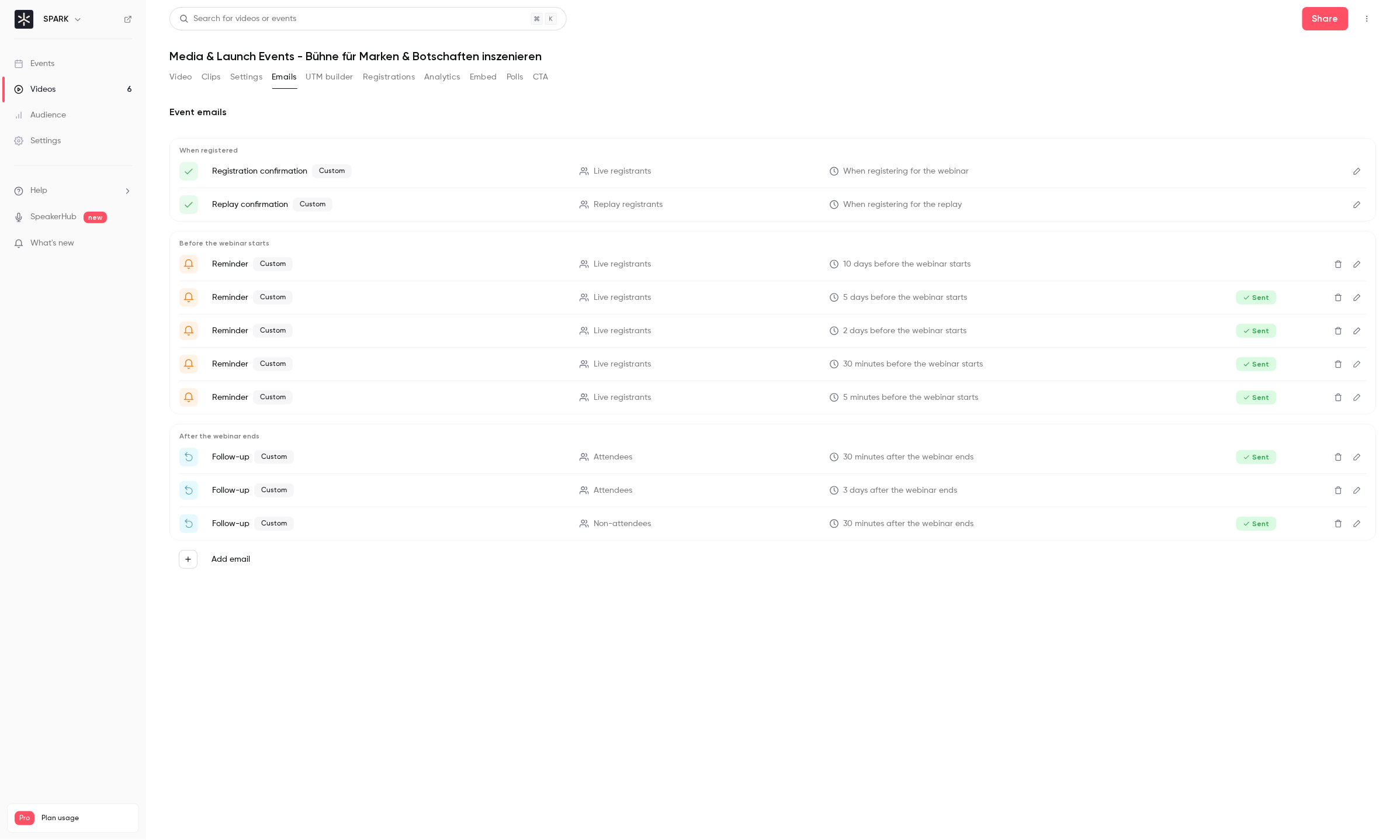
click at [323, 73] on button "UTM builder" at bounding box center [330, 77] width 47 height 19
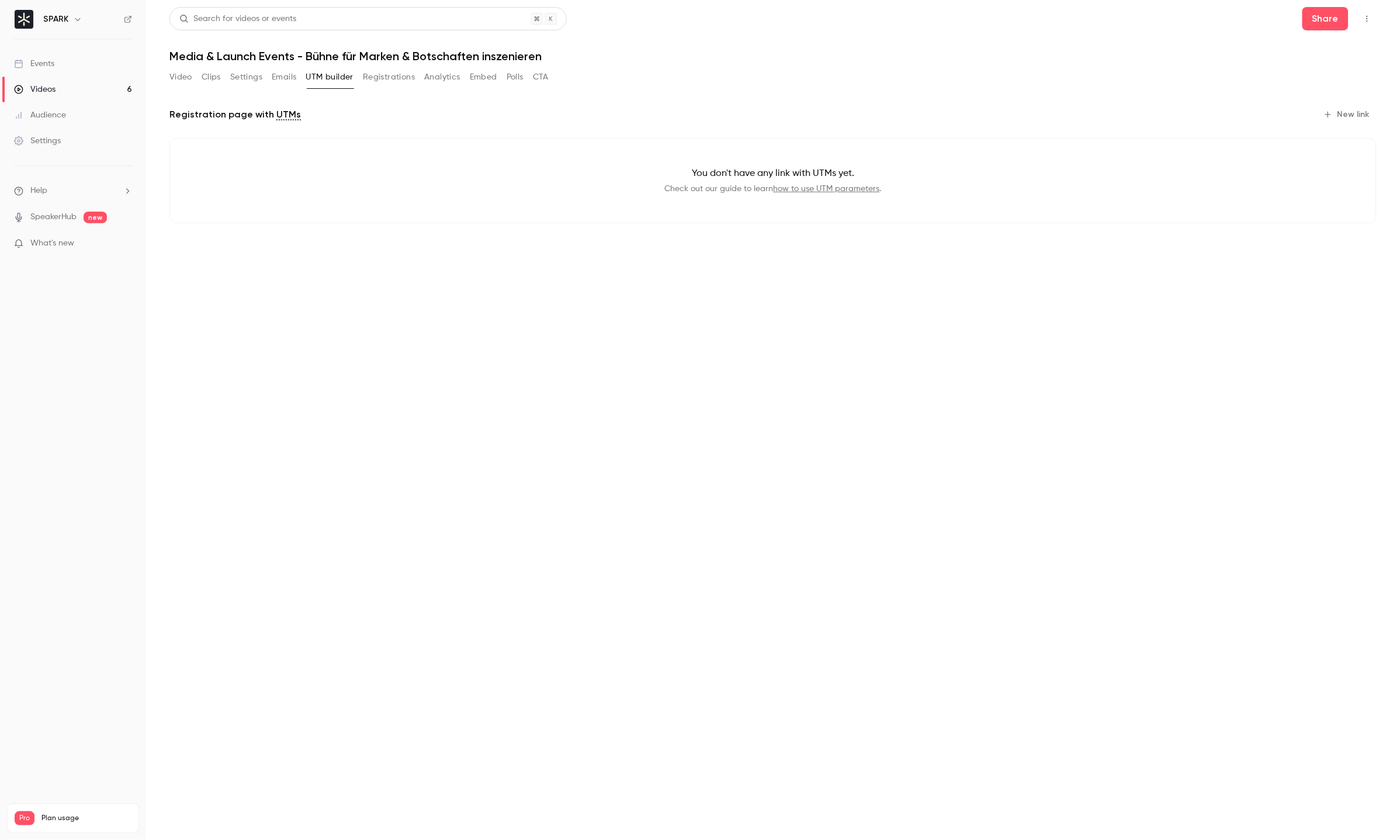
click at [373, 73] on button "Registrations" at bounding box center [389, 77] width 52 height 19
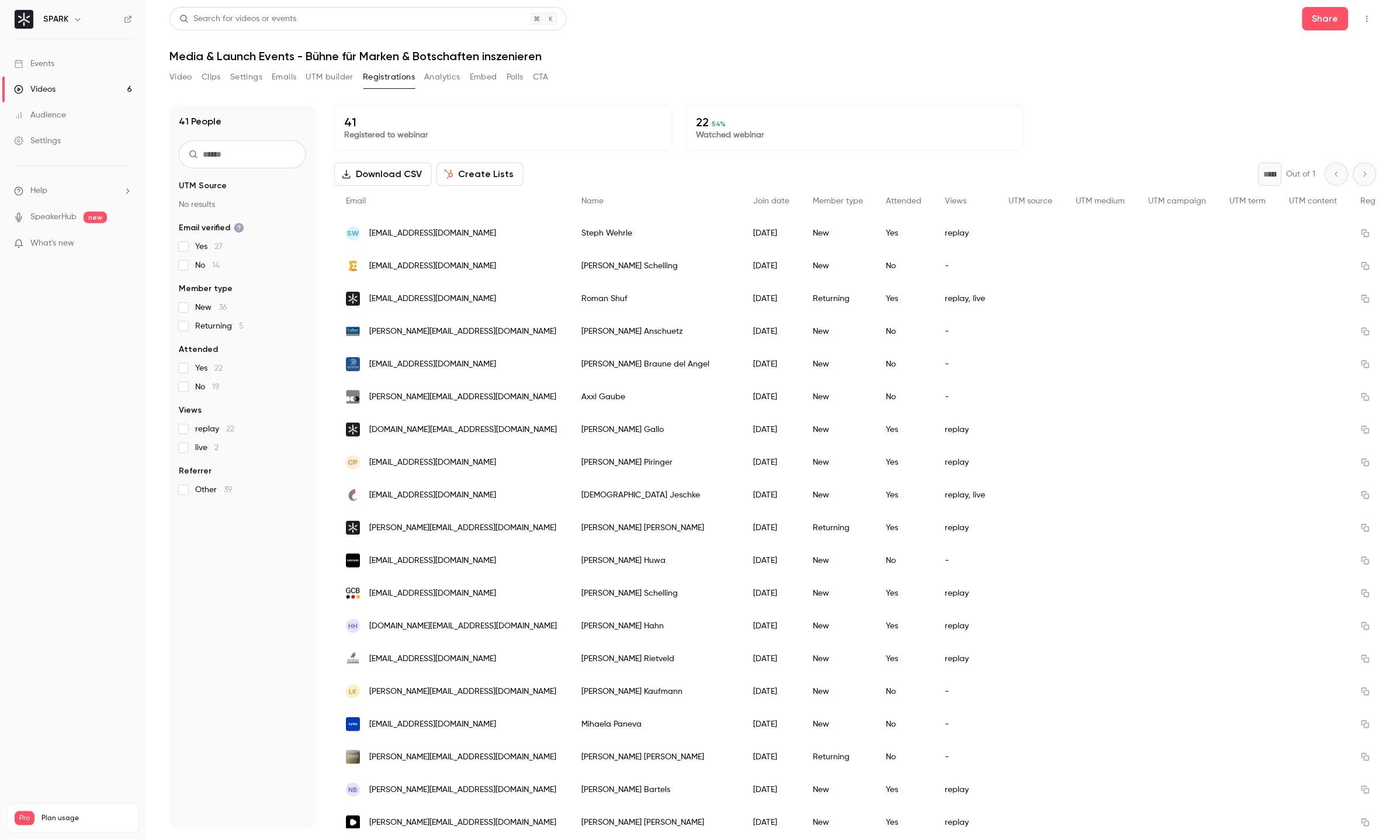
click at [219, 80] on button "Clips" at bounding box center [211, 77] width 20 height 19
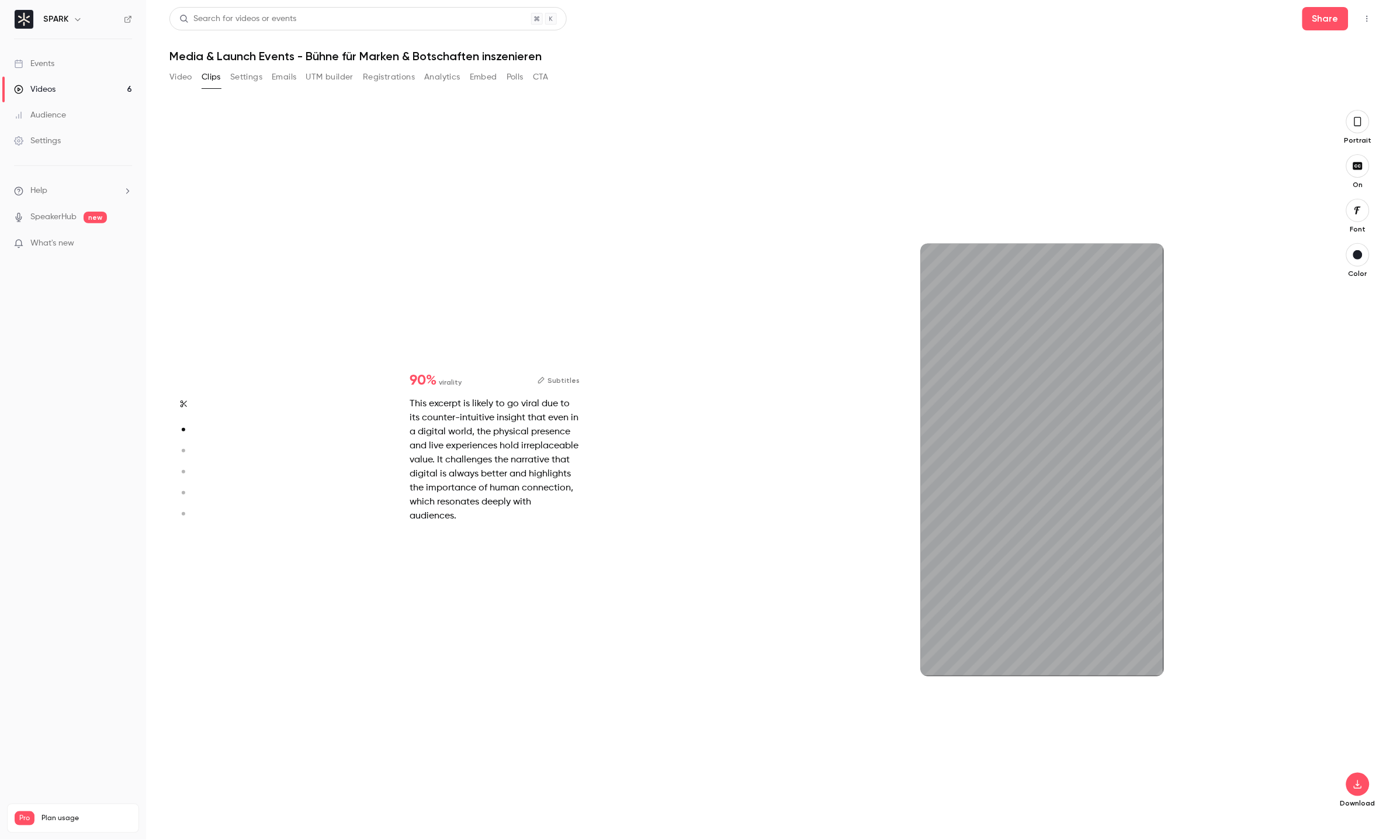
scroll to position [709, 0]
click at [1152, 662] on button "button" at bounding box center [1145, 657] width 19 height 19
type input "*"
click at [1143, 660] on icon "button" at bounding box center [1145, 657] width 9 height 8
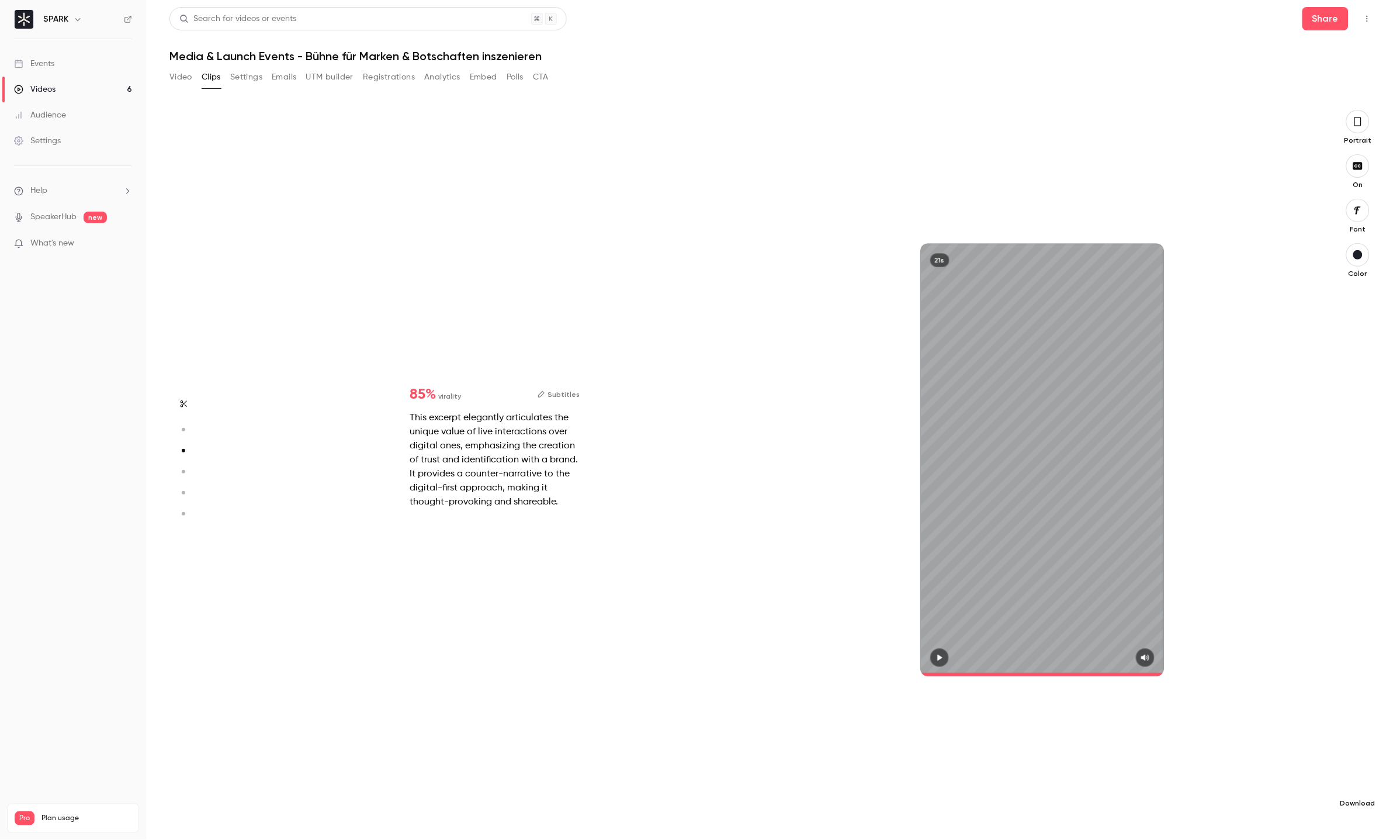
click at [1354, 781] on icon "button" at bounding box center [1358, 784] width 14 height 9
type input "*"
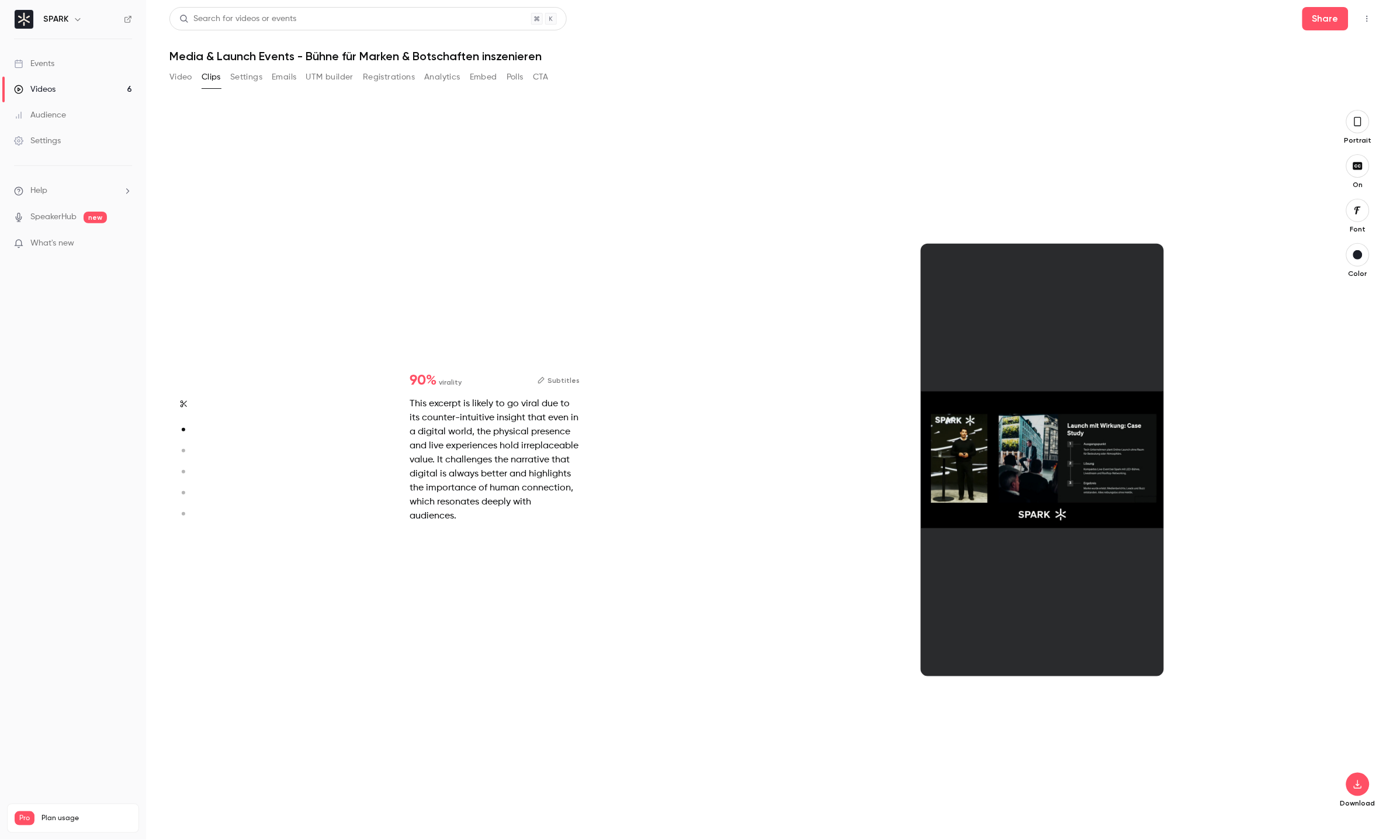
type input "*"
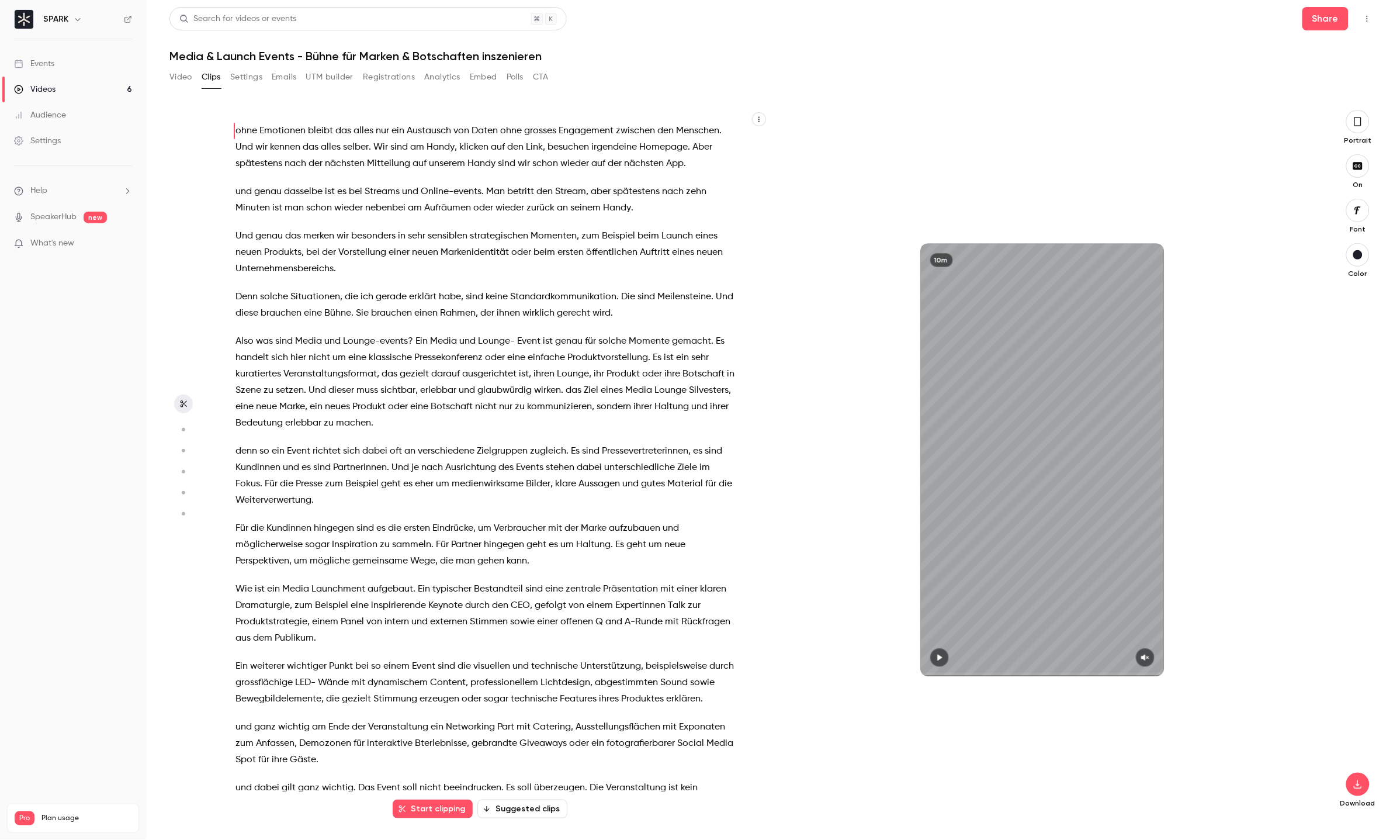
scroll to position [0, 0]
click at [161, 73] on main "Search for videos or events Share Media & Launch Events - Bühne für Marken & Bo…" at bounding box center [773, 420] width 1254 height 840
click at [177, 78] on button "Video" at bounding box center [181, 77] width 23 height 19
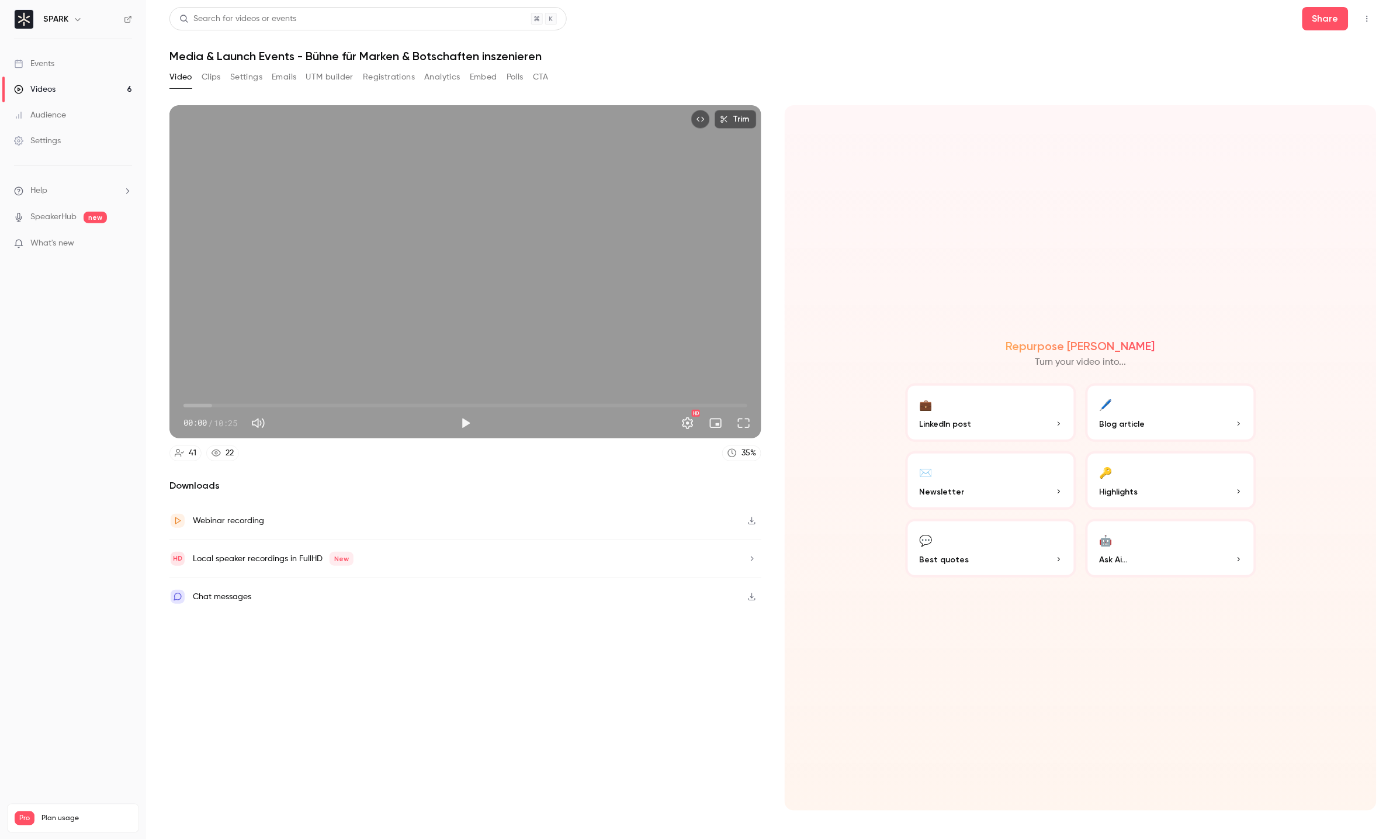
click at [461, 418] on button "Play" at bounding box center [465, 423] width 24 height 24
click at [741, 421] on button "Full screen" at bounding box center [744, 423] width 24 height 24
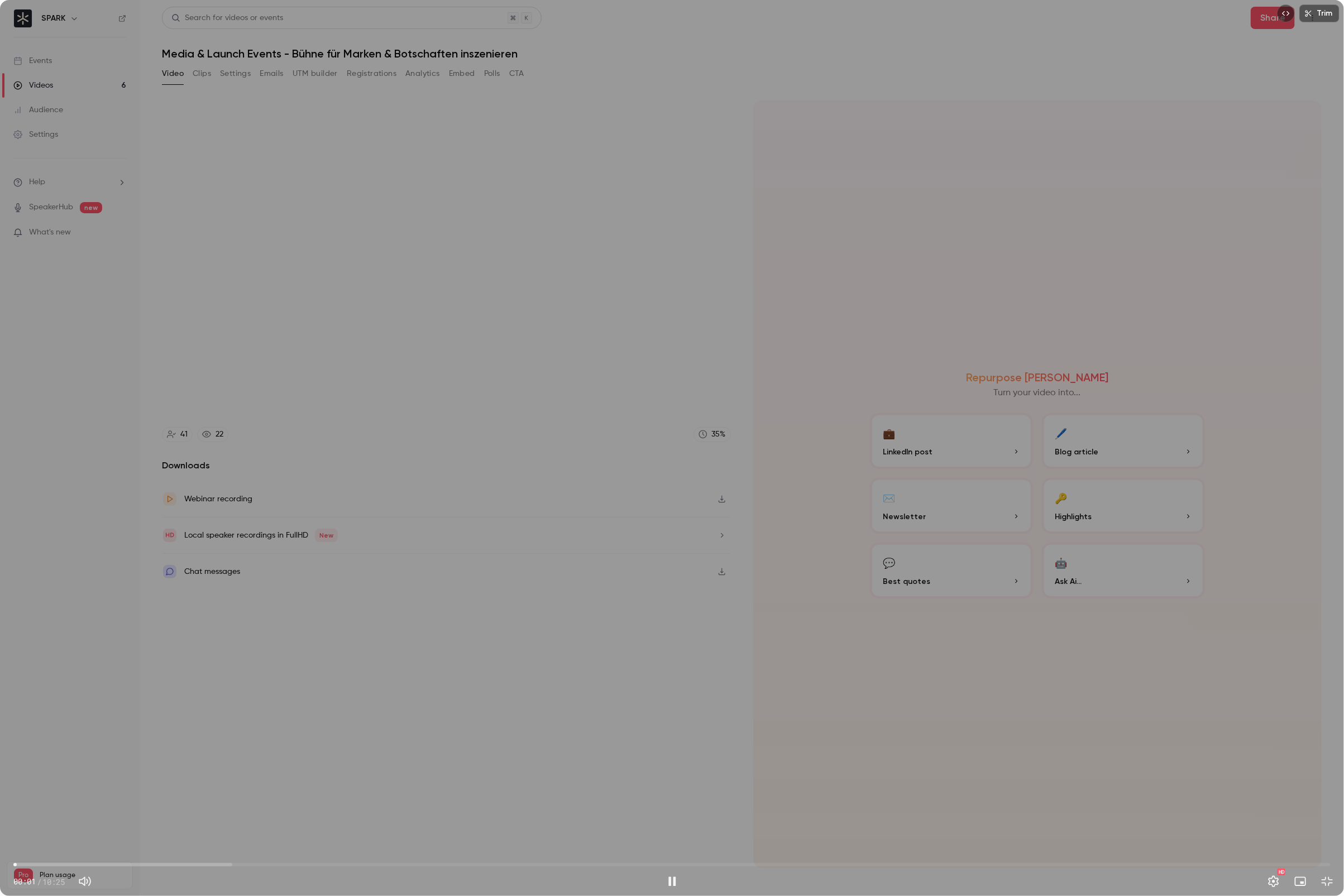
click at [201, 781] on span "00:01" at bounding box center [672, 864] width 1318 height 18
click at [290, 781] on span "02:11" at bounding box center [672, 864] width 1318 height 18
click at [667, 781] on button "Pause" at bounding box center [672, 881] width 23 height 23
click at [667, 781] on button "Play" at bounding box center [672, 881] width 23 height 23
click at [449, 781] on span "03:26" at bounding box center [672, 864] width 1318 height 18
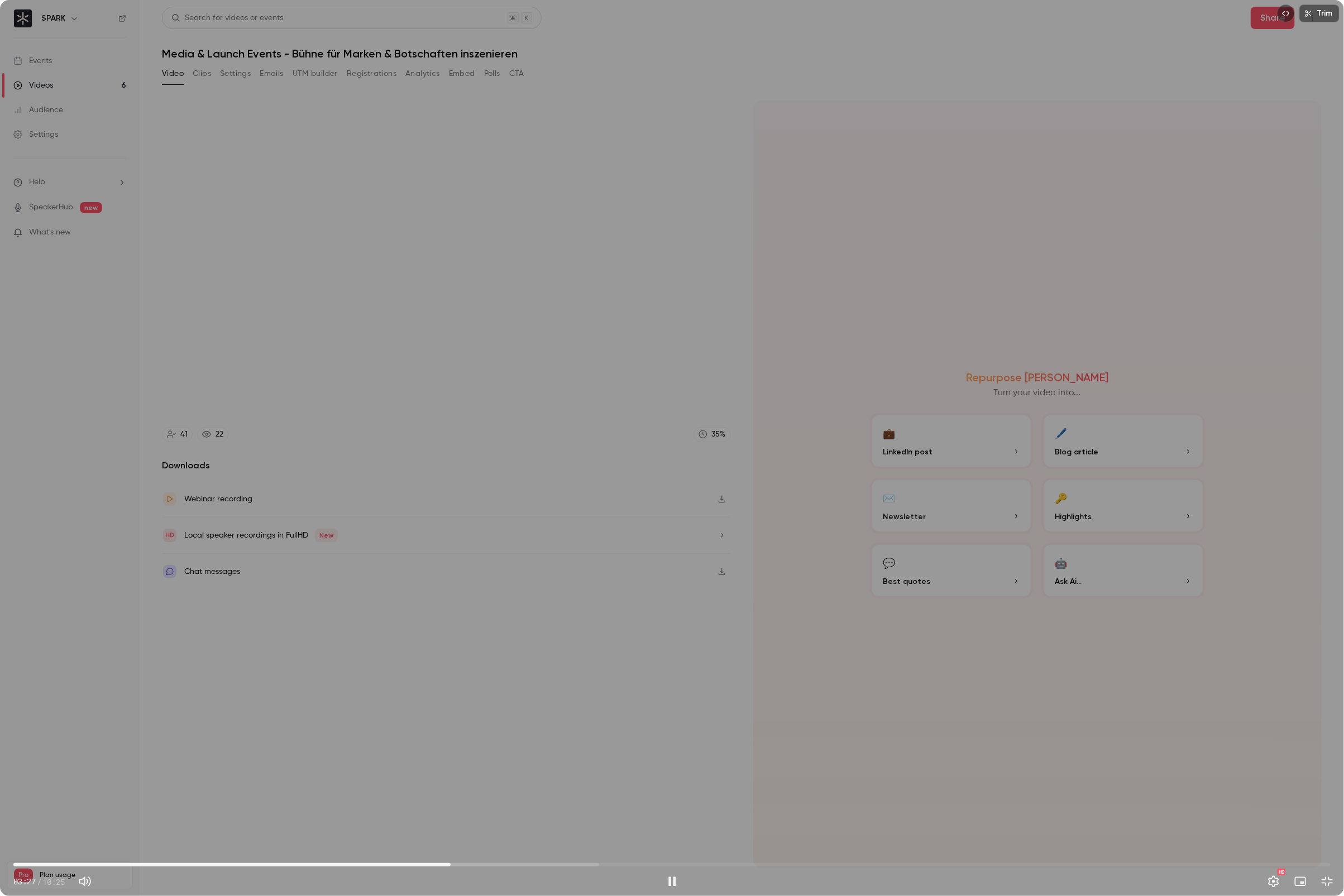
click at [528, 781] on div "03:27 03:27 / 10:25 HD" at bounding box center [672, 873] width 1344 height 47
click at [542, 781] on span "04:10" at bounding box center [672, 864] width 1318 height 18
click at [669, 781] on button "Pause" at bounding box center [672, 881] width 23 height 23
click at [669, 781] on button "Play" at bounding box center [672, 881] width 23 height 23
click at [672, 781] on button "Pause" at bounding box center [672, 881] width 23 height 23
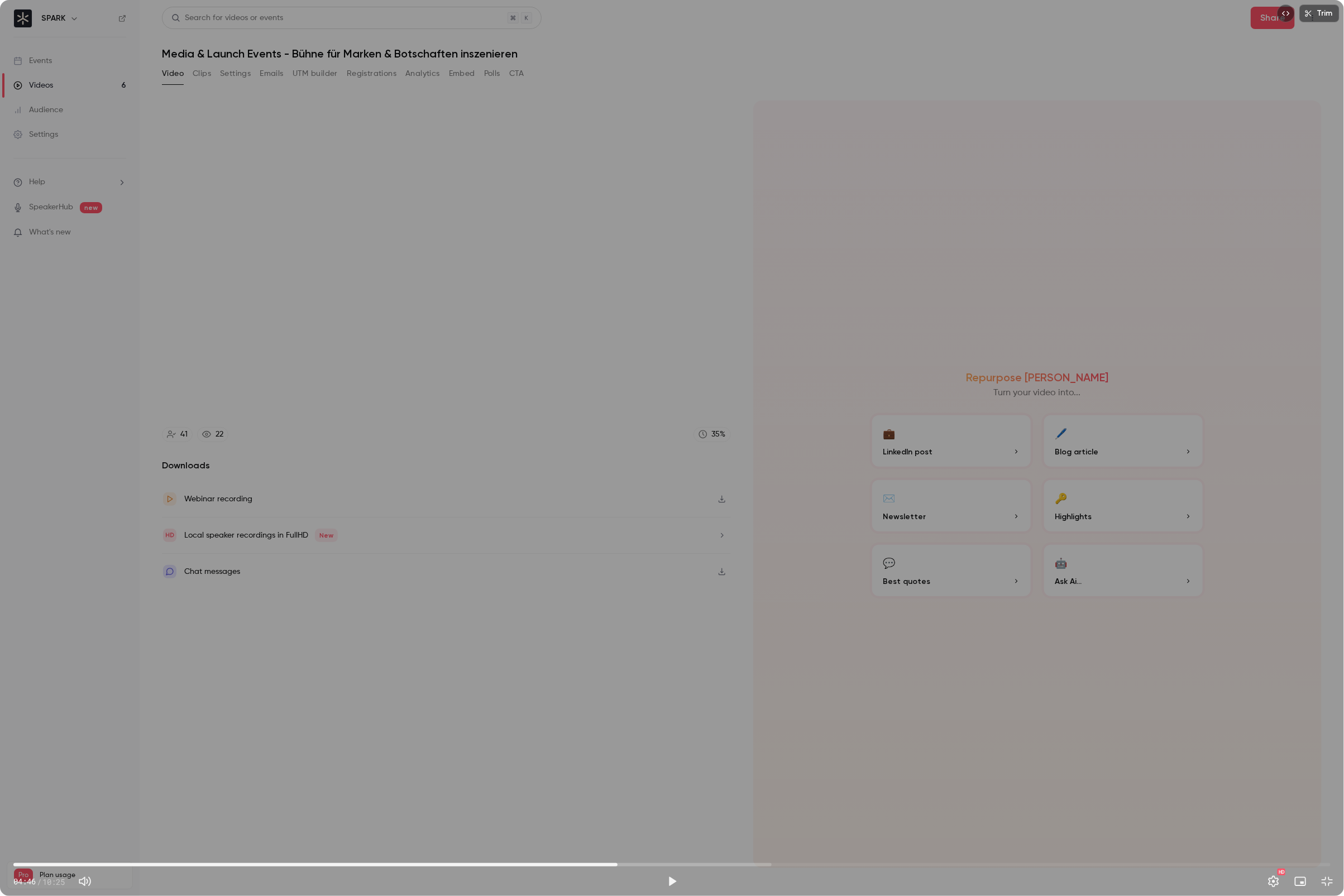
click at [618, 781] on span "04:46" at bounding box center [672, 864] width 1318 height 18
click at [665, 781] on span "05:09" at bounding box center [672, 864] width 1318 height 18
click at [613, 781] on span "05:09" at bounding box center [672, 864] width 1318 height 18
click at [595, 781] on div "04:44 04:44 / 10:25 HD" at bounding box center [672, 873] width 1344 height 47
click at [576, 781] on div "Trim 04:44 04:44 / 10:25 HD" at bounding box center [672, 448] width 1344 height 896
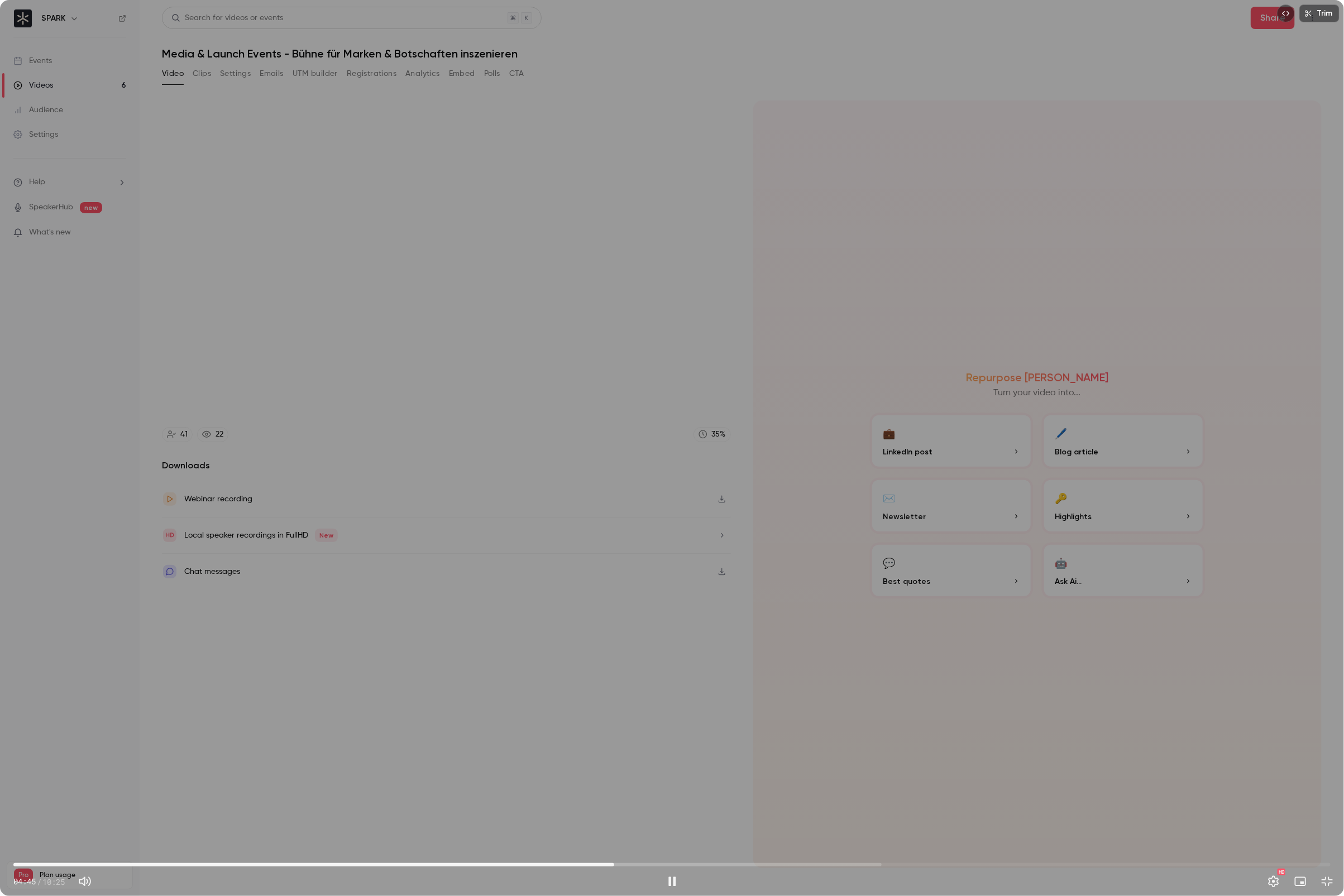
click at [564, 781] on span "04:45" at bounding box center [672, 864] width 1318 height 18
click at [866, 781] on span "04:22" at bounding box center [672, 864] width 1318 height 18
click at [674, 781] on button "Pause" at bounding box center [672, 881] width 23 height 23
click at [853, 781] on span "06:45" at bounding box center [672, 864] width 1318 height 18
click at [663, 781] on button "Play" at bounding box center [672, 881] width 23 height 23
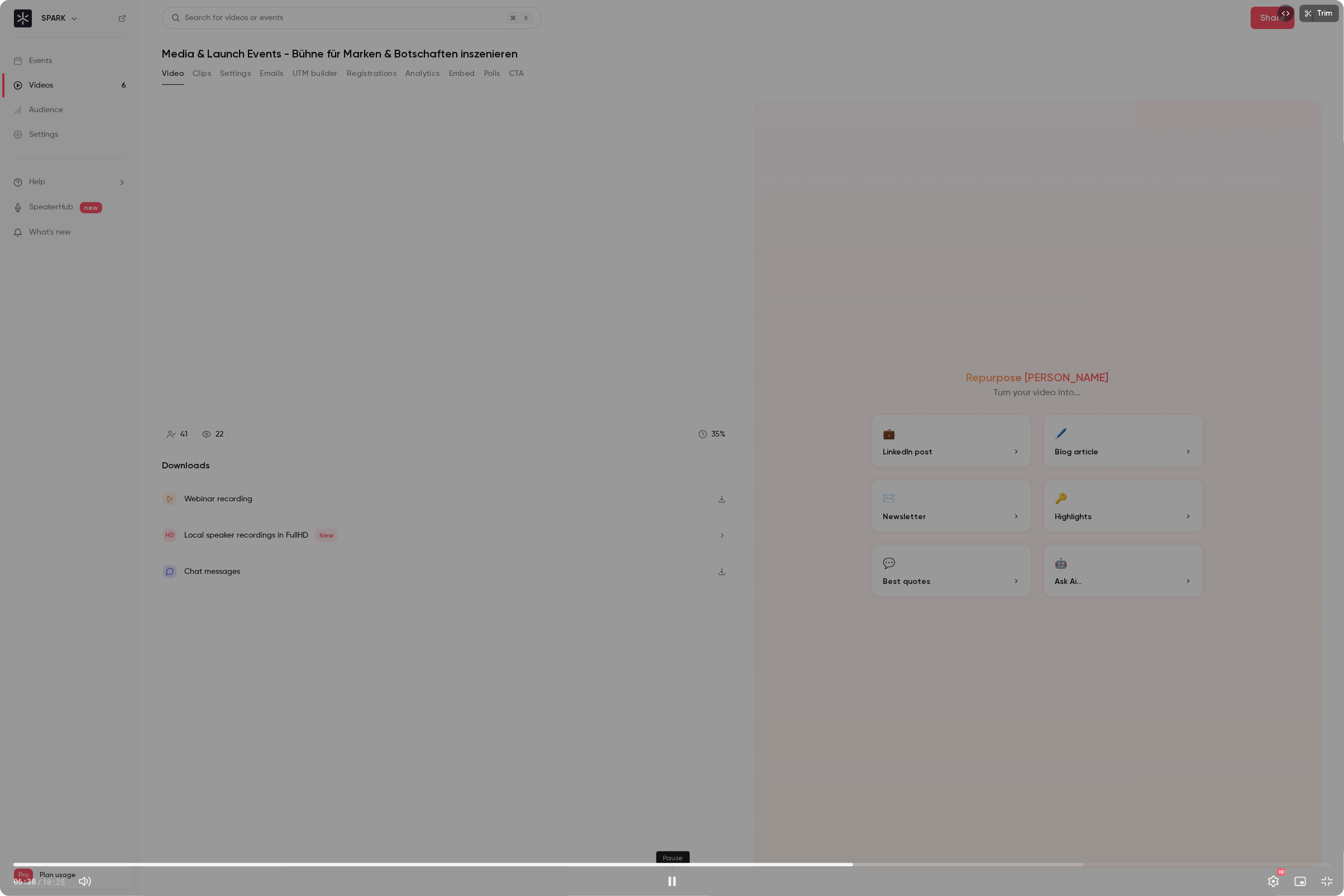
click at [663, 781] on button "Pause" at bounding box center [672, 881] width 23 height 23
click at [663, 781] on button "Play" at bounding box center [672, 881] width 23 height 23
type input "*****"
click at [661, 781] on button "Pause" at bounding box center [672, 881] width 23 height 23
click at [661, 781] on button "Play" at bounding box center [672, 881] width 23 height 23
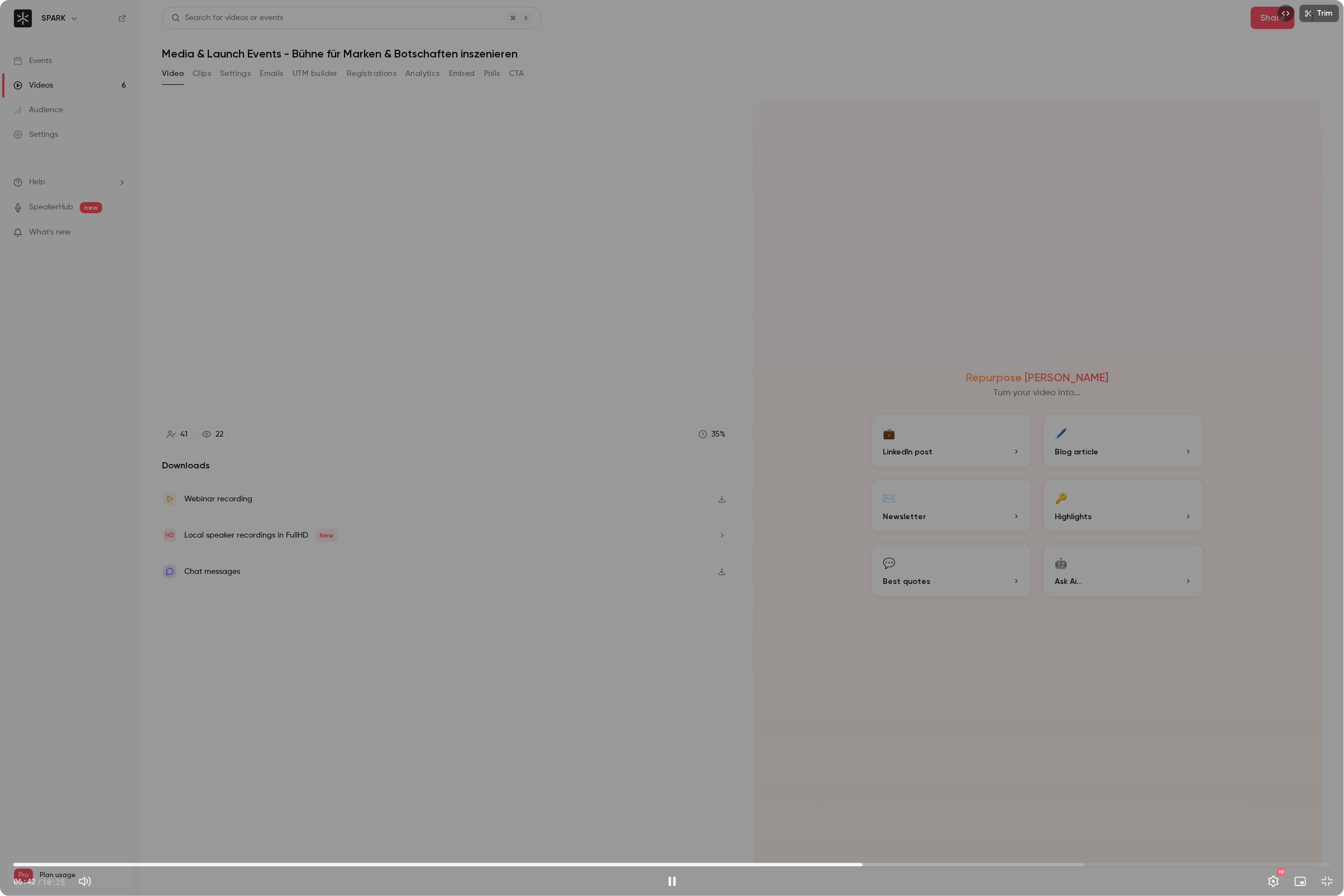
click at [661, 781] on button "Pause" at bounding box center [672, 881] width 23 height 23
click at [661, 781] on button "Play" at bounding box center [672, 881] width 23 height 23
click at [661, 781] on button "Pause" at bounding box center [672, 881] width 23 height 23
click at [661, 781] on button "Play" at bounding box center [672, 881] width 23 height 23
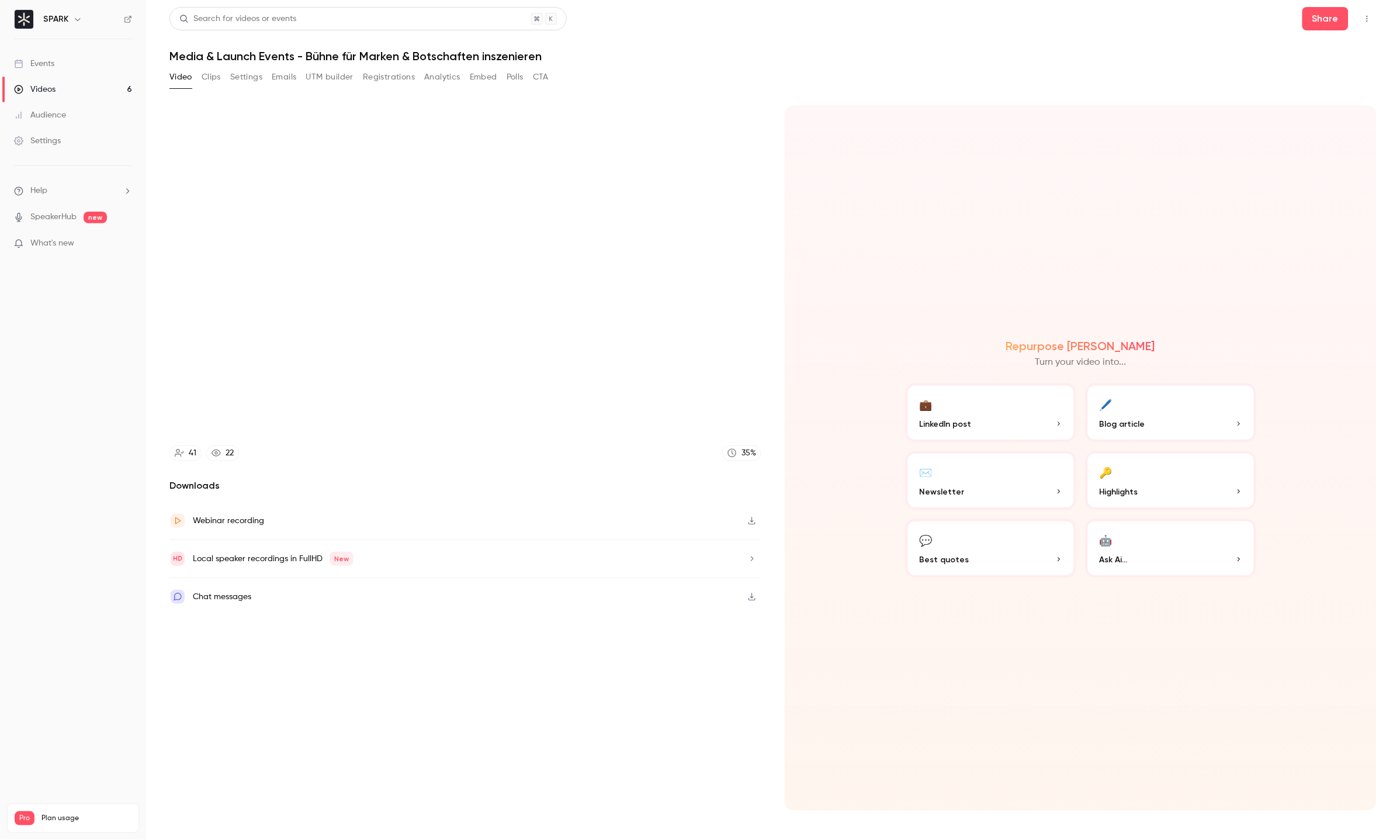
click at [689, 813] on button "Pause" at bounding box center [700, 825] width 24 height 24
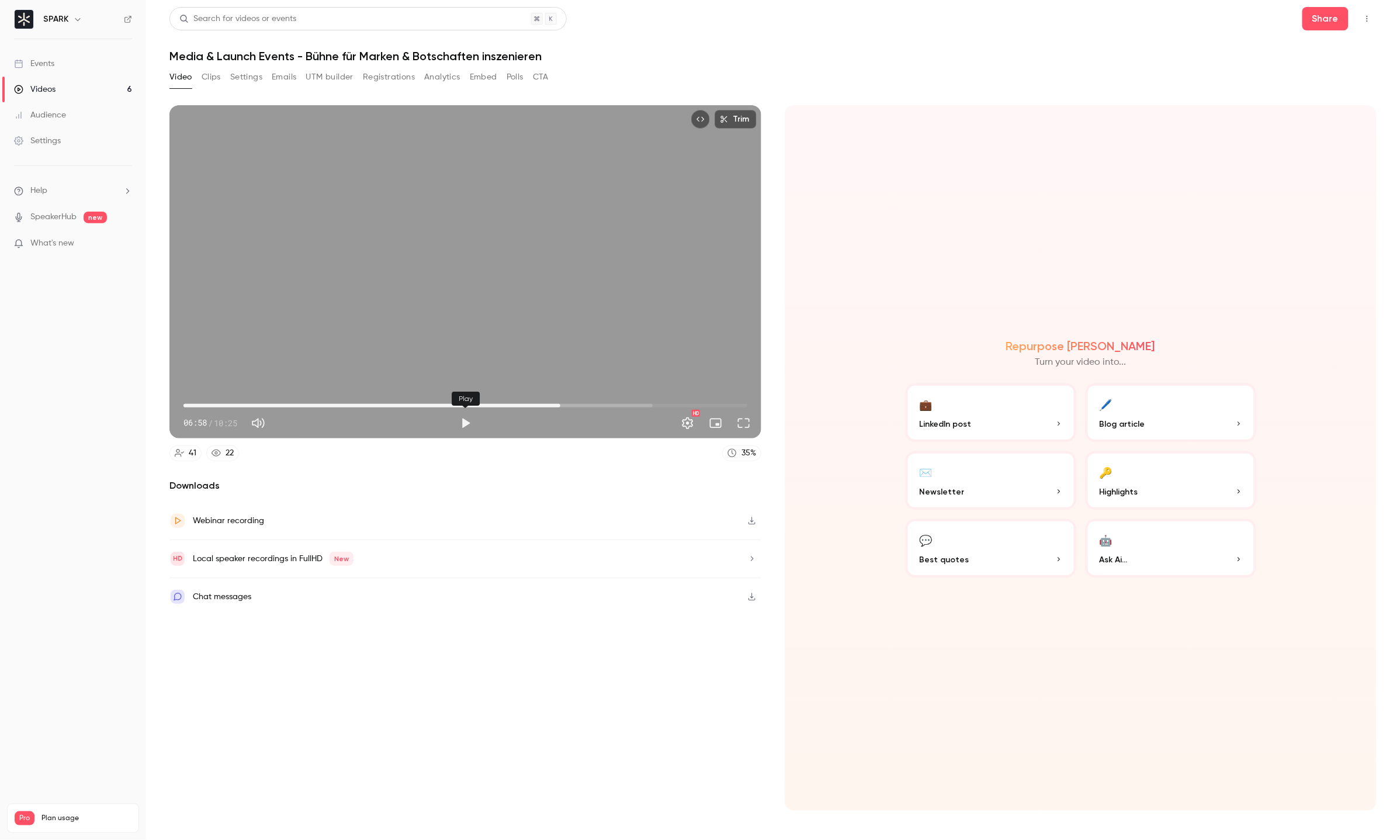
click at [464, 422] on button "Play" at bounding box center [465, 423] width 24 height 24
click at [464, 422] on button "Pause" at bounding box center [465, 423] width 24 height 24
click at [464, 422] on button "Play" at bounding box center [465, 423] width 24 height 24
click at [464, 422] on button "Pause" at bounding box center [465, 423] width 24 height 24
type input "*****"
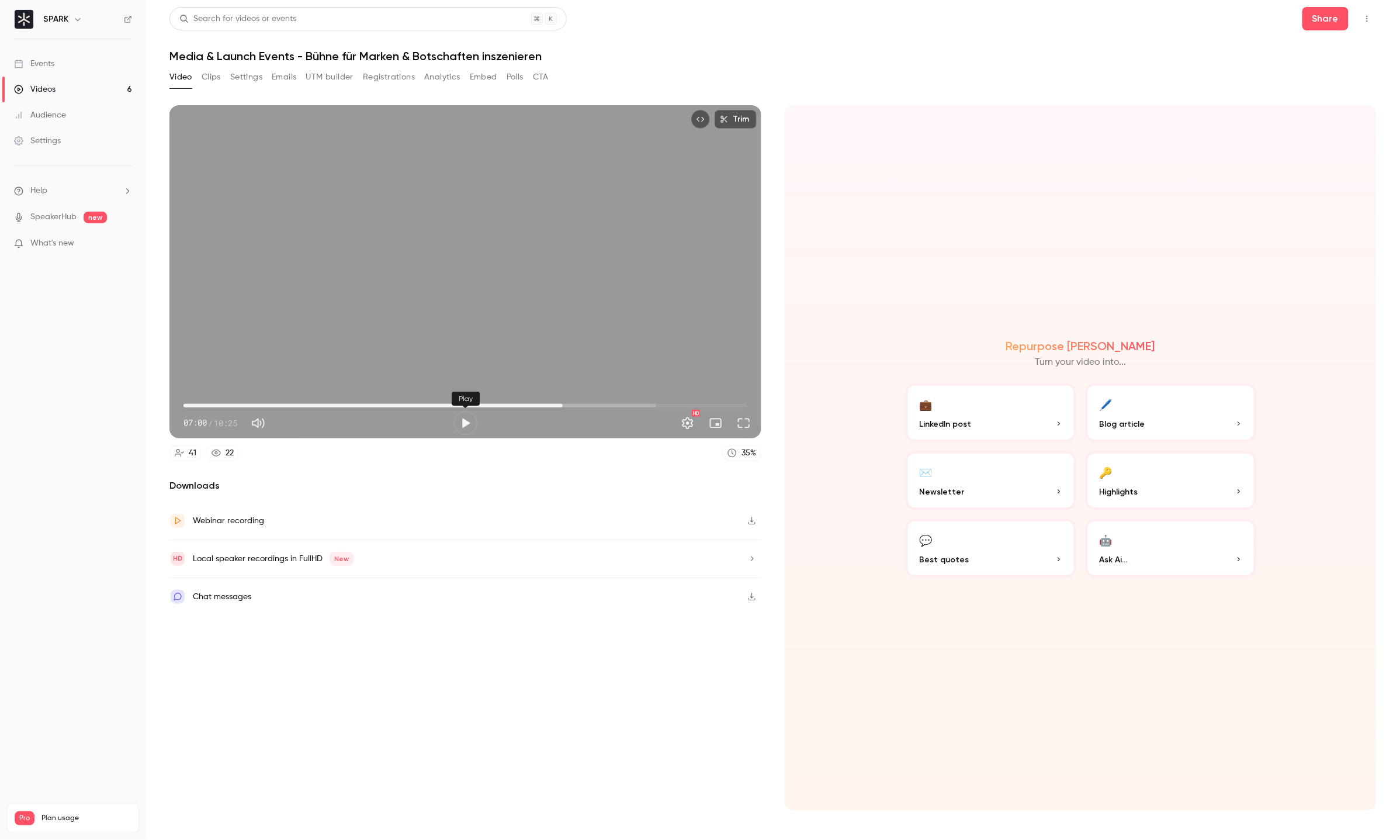
click at [209, 73] on button "Clips" at bounding box center [211, 77] width 20 height 19
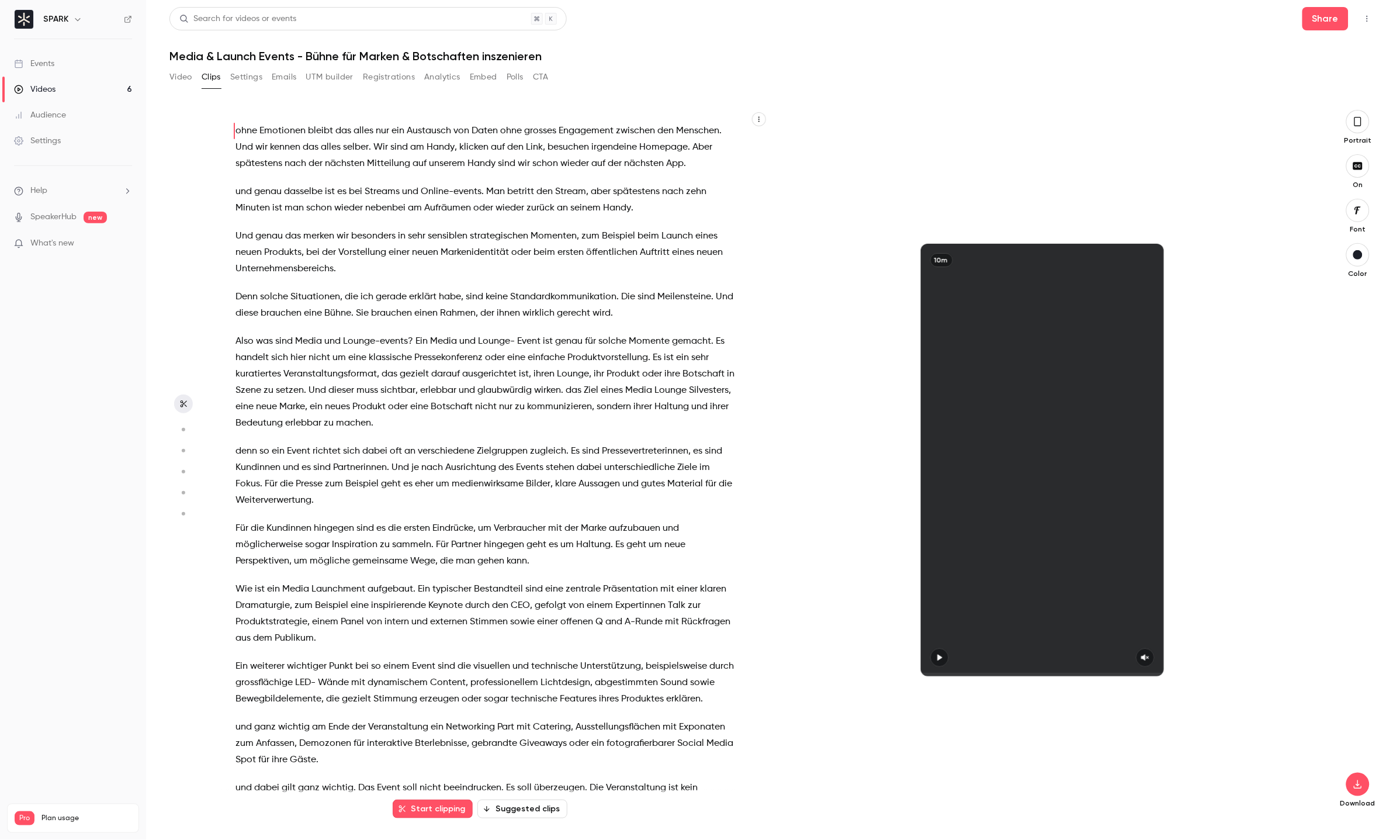
click at [251, 76] on button "Settings" at bounding box center [246, 77] width 32 height 19
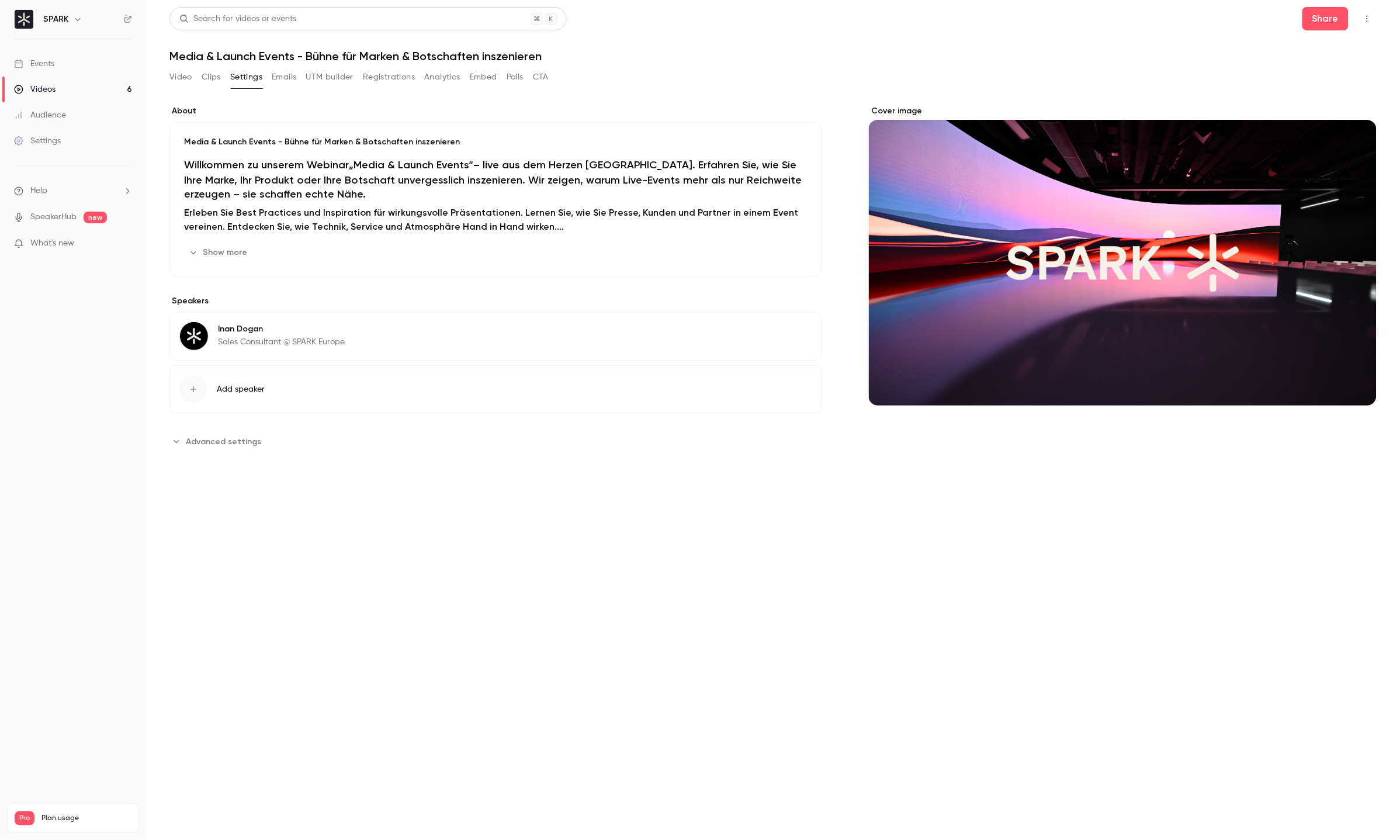
click at [557, 220] on h2 "Erleben Sie Best Practices und Inspiration für wirkungsvolle Präsentationen. Le…" at bounding box center [495, 219] width 623 height 28
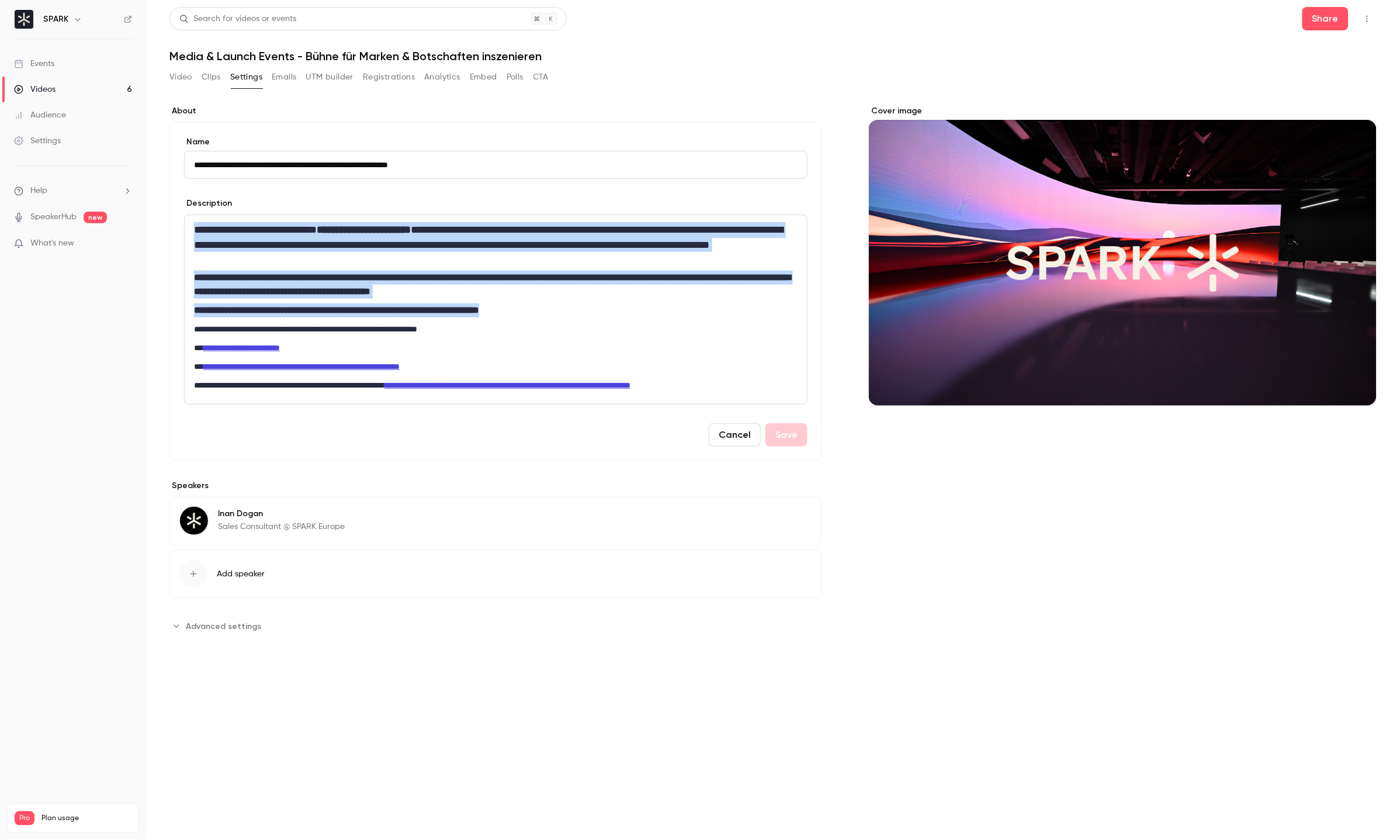
drag, startPoint x: 382, startPoint y: 257, endPoint x: 173, endPoint y: 188, distance: 220.1
click at [173, 188] on div "**********" at bounding box center [495, 291] width 653 height 340
copy div "**********"
click at [284, 76] on button "Emails" at bounding box center [284, 77] width 24 height 19
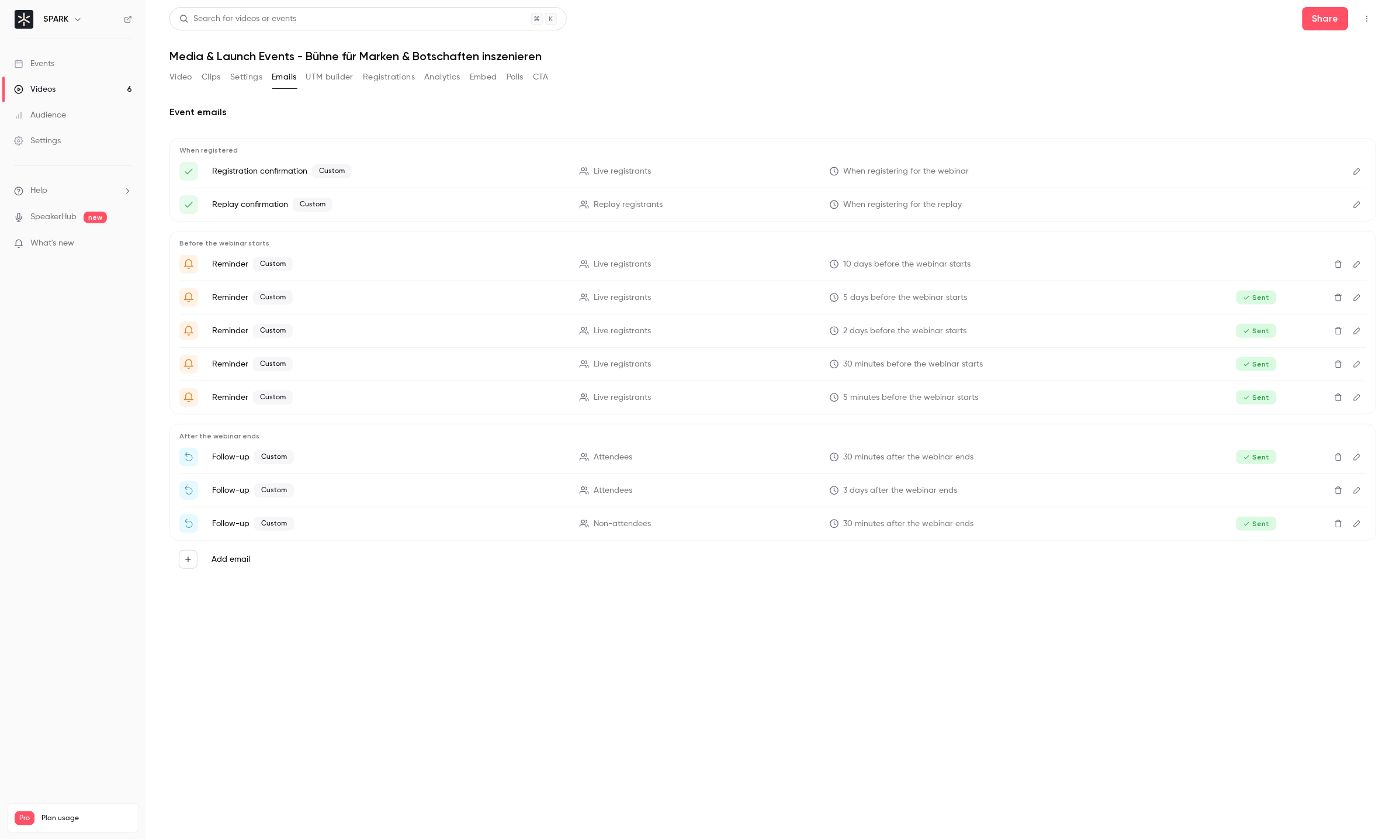
click at [192, 78] on div "Video Clips Settings Emails UTM builder Registrations Analytics Embed Polls CTA" at bounding box center [359, 77] width 379 height 19
click at [176, 77] on button "Video" at bounding box center [181, 77] width 23 height 19
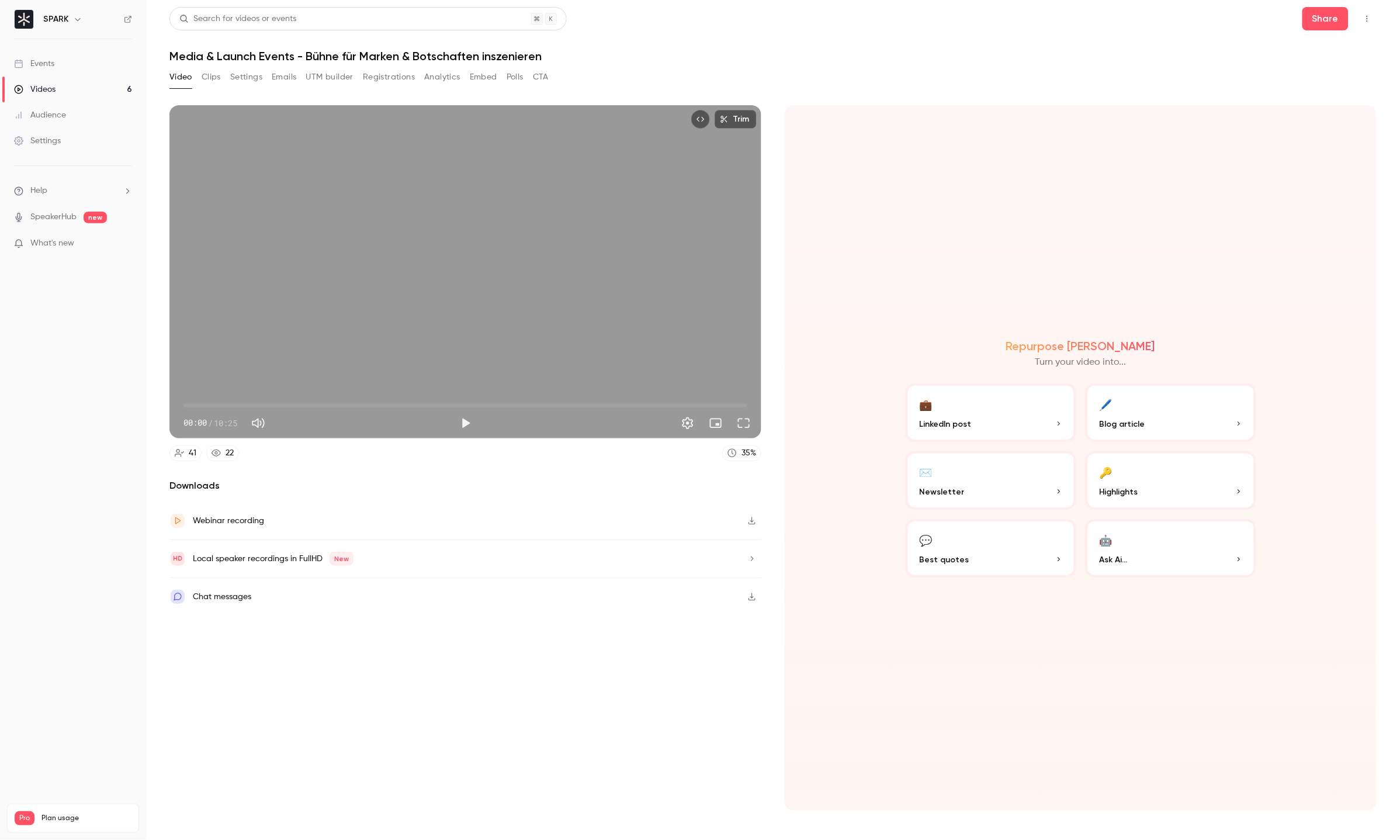
click at [443, 403] on span "00:00" at bounding box center [465, 405] width 564 height 19
click at [507, 407] on span "04:47" at bounding box center [465, 405] width 564 height 19
click at [460, 416] on button "Play" at bounding box center [465, 423] width 24 height 24
click at [464, 423] on button "Pause" at bounding box center [465, 423] width 24 height 24
click at [446, 402] on span "05:58" at bounding box center [465, 405] width 564 height 19
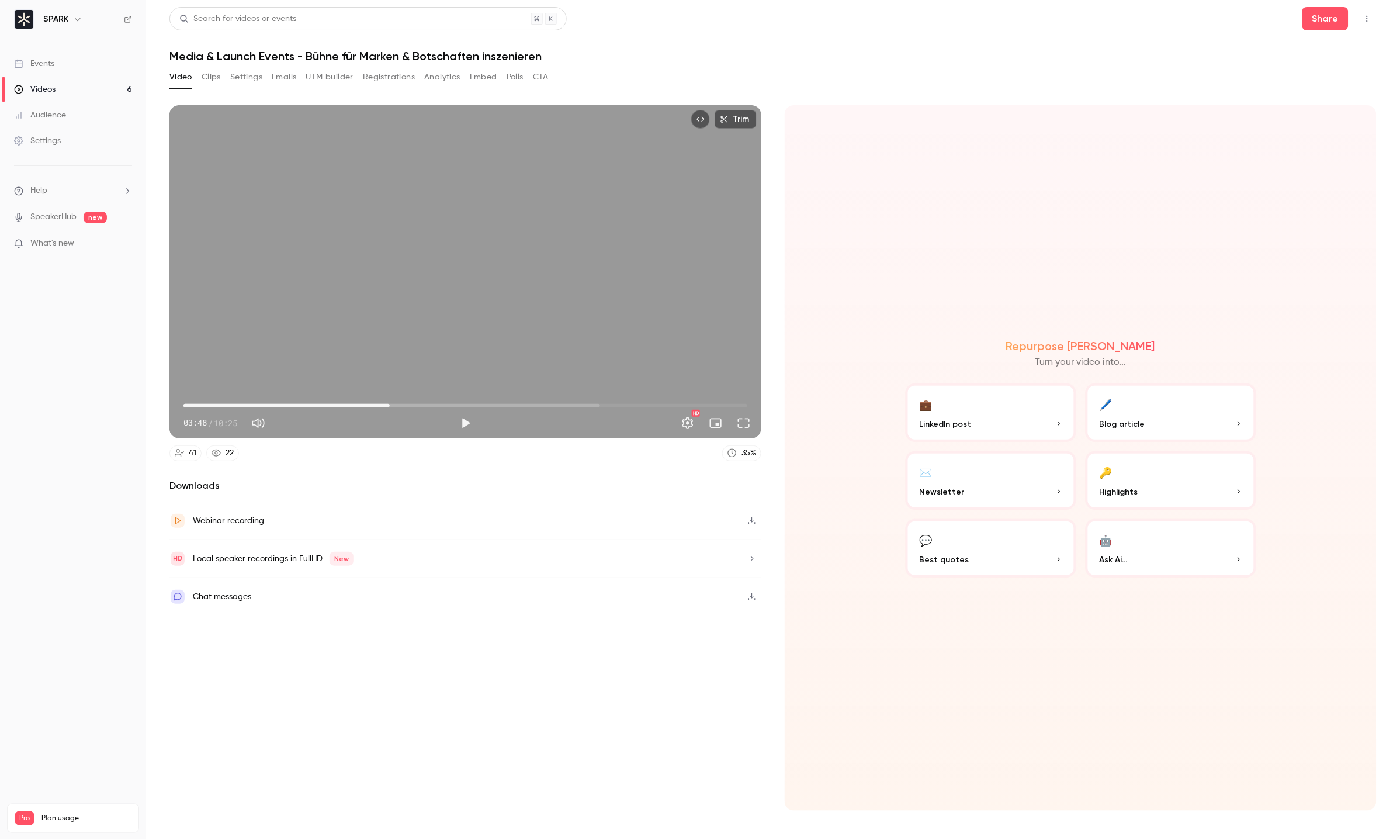
click at [390, 404] on span "03:48" at bounding box center [465, 405] width 564 height 19
click at [350, 402] on span "03:05" at bounding box center [465, 405] width 564 height 19
click at [313, 400] on span "03:05" at bounding box center [465, 405] width 564 height 19
click at [258, 401] on span "02:23" at bounding box center [465, 405] width 564 height 19
click at [505, 407] on span "05:56" at bounding box center [465, 405] width 564 height 19
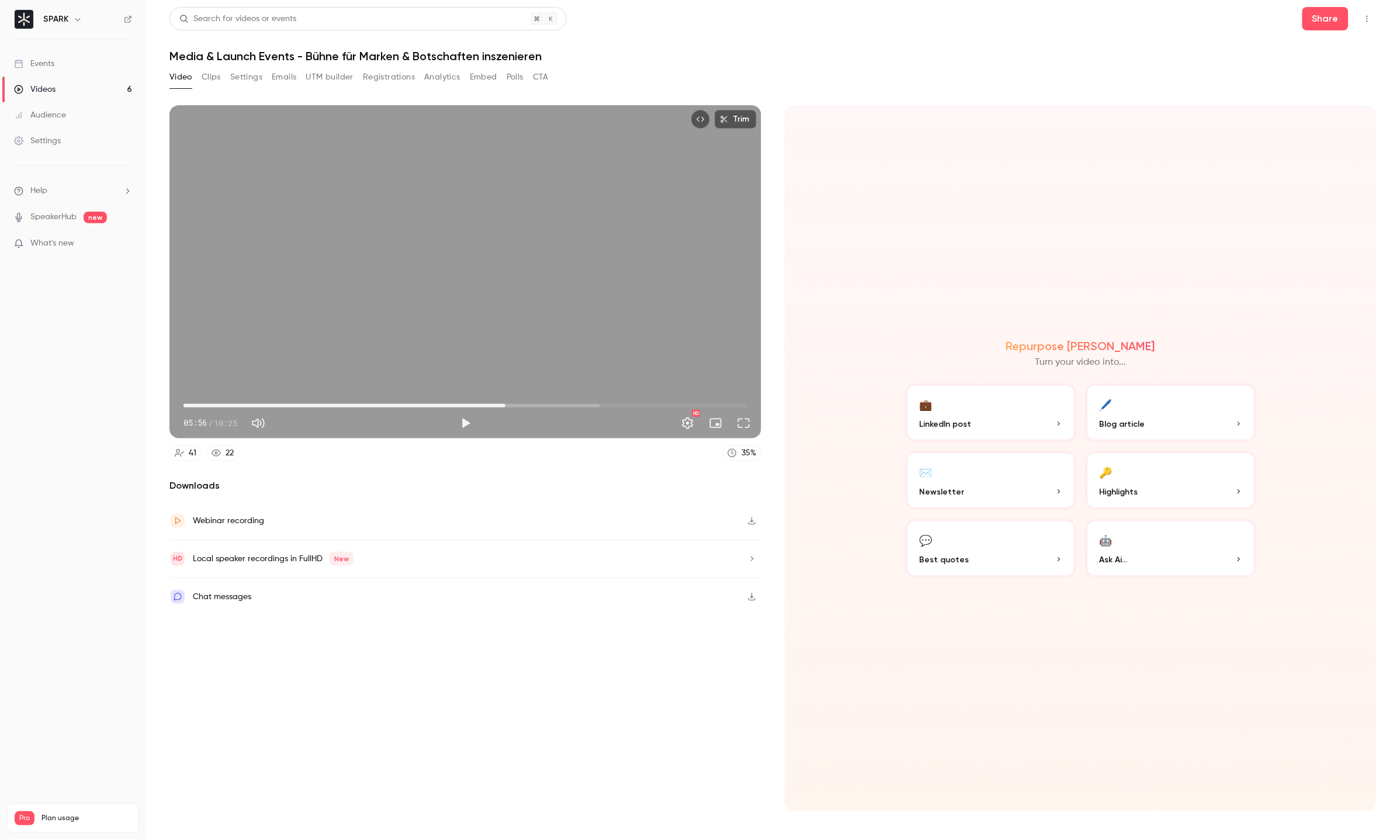
click at [536, 407] on span "05:56" at bounding box center [465, 405] width 564 height 19
click at [464, 420] on button "Play" at bounding box center [465, 423] width 24 height 24
click at [464, 420] on button "Pause" at bounding box center [465, 423] width 24 height 24
click at [745, 427] on button "Full screen" at bounding box center [744, 423] width 24 height 24
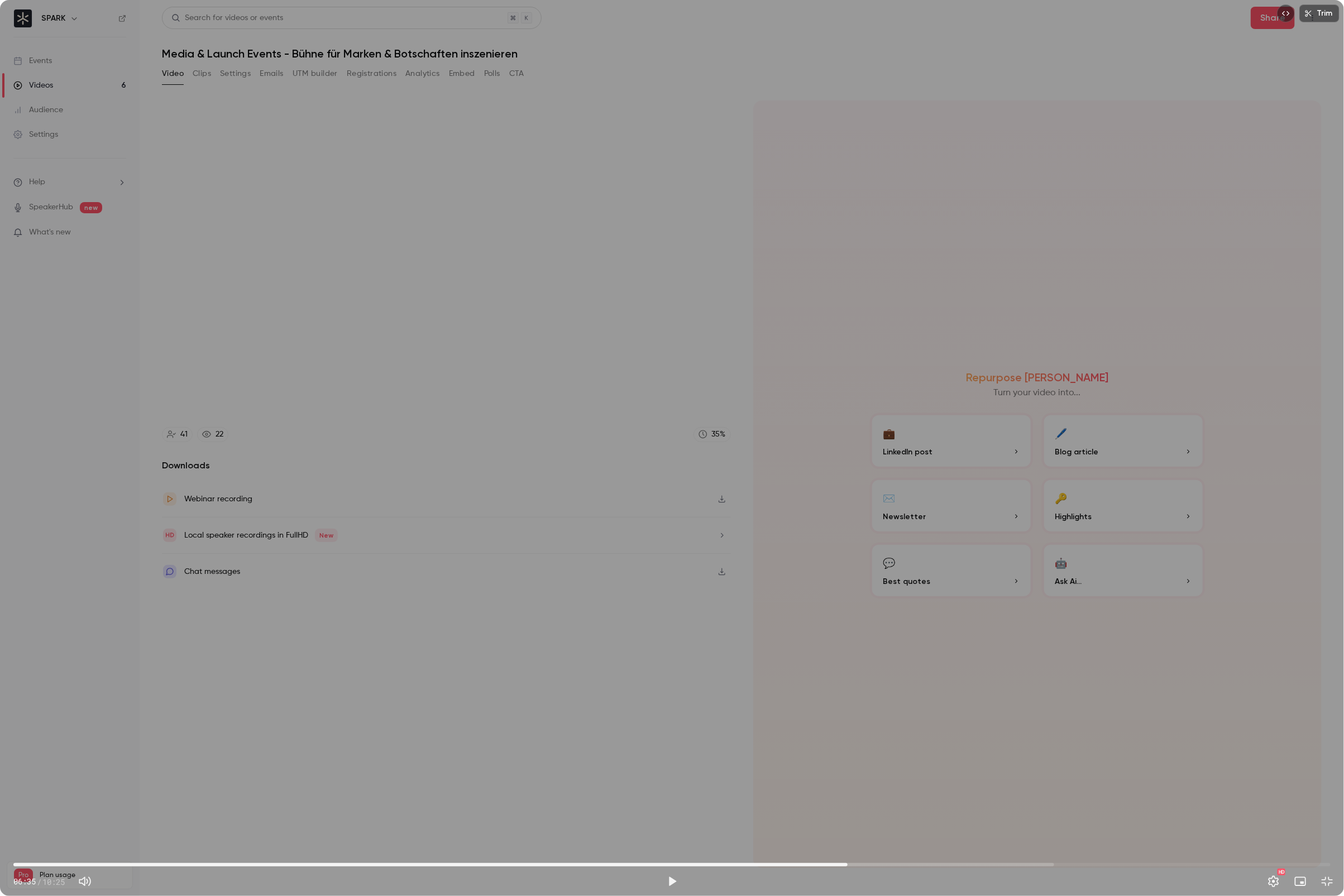
click at [848, 781] on span "06:35" at bounding box center [672, 864] width 1318 height 18
click at [870, 781] on span "06:46" at bounding box center [672, 864] width 1318 height 18
click at [885, 781] on span "06:46" at bounding box center [672, 864] width 1318 height 18
click at [894, 781] on span "06:53" at bounding box center [672, 864] width 1318 height 18
click at [913, 781] on span "07:06" at bounding box center [672, 864] width 1318 height 18
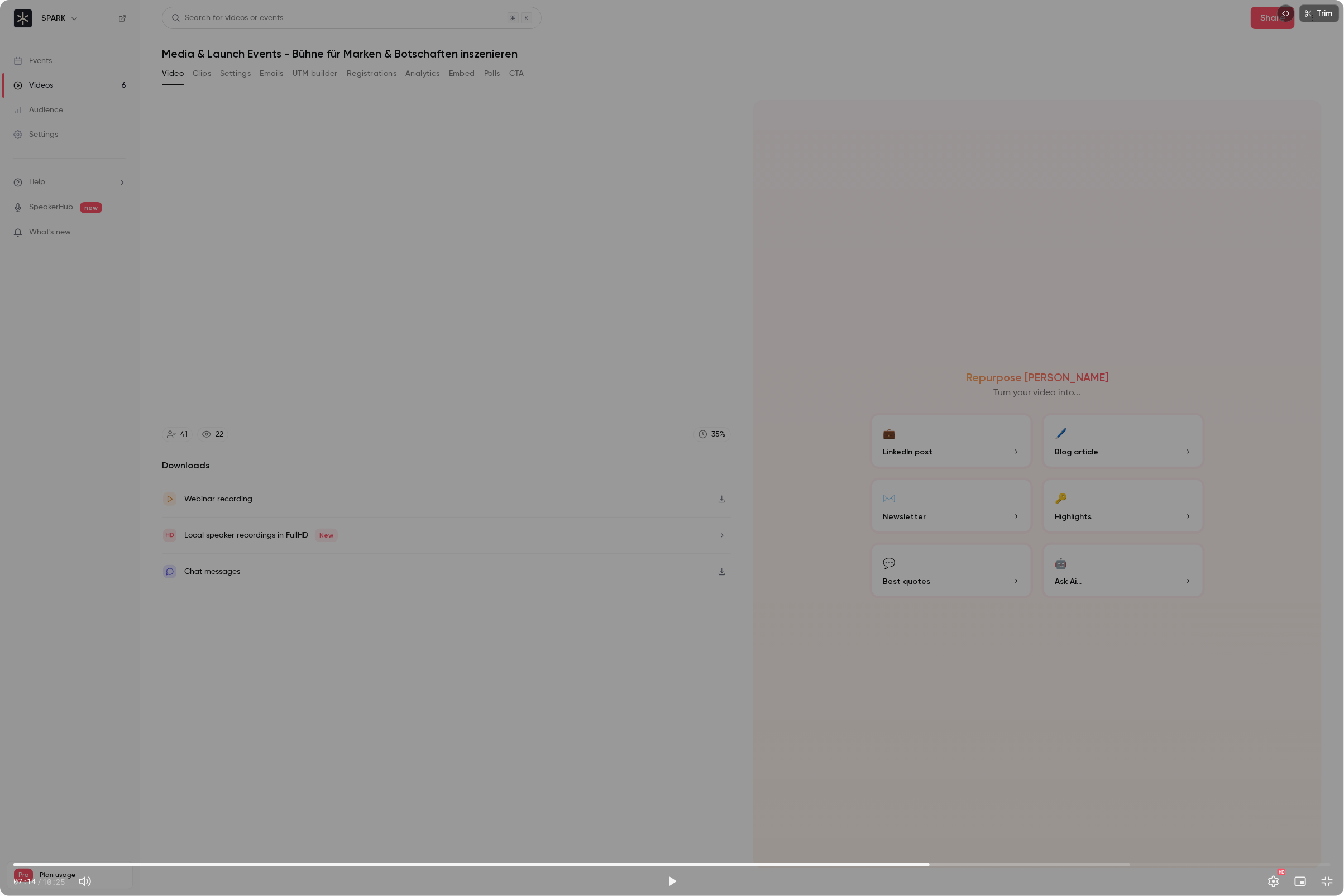
click at [930, 781] on span "07:14" at bounding box center [672, 864] width 1318 height 18
type input "*****"
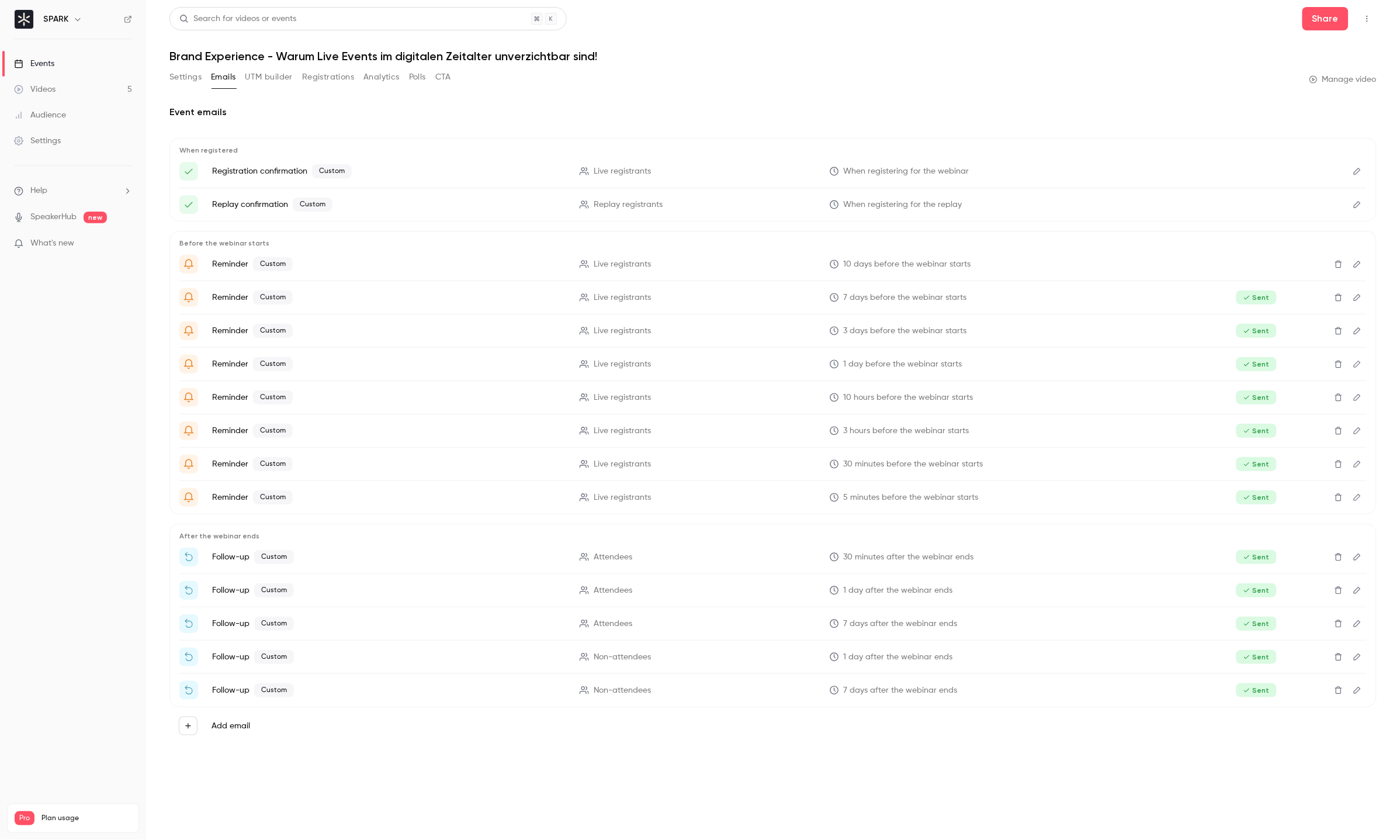
click at [70, 95] on link "Videos 5" at bounding box center [73, 90] width 146 height 26
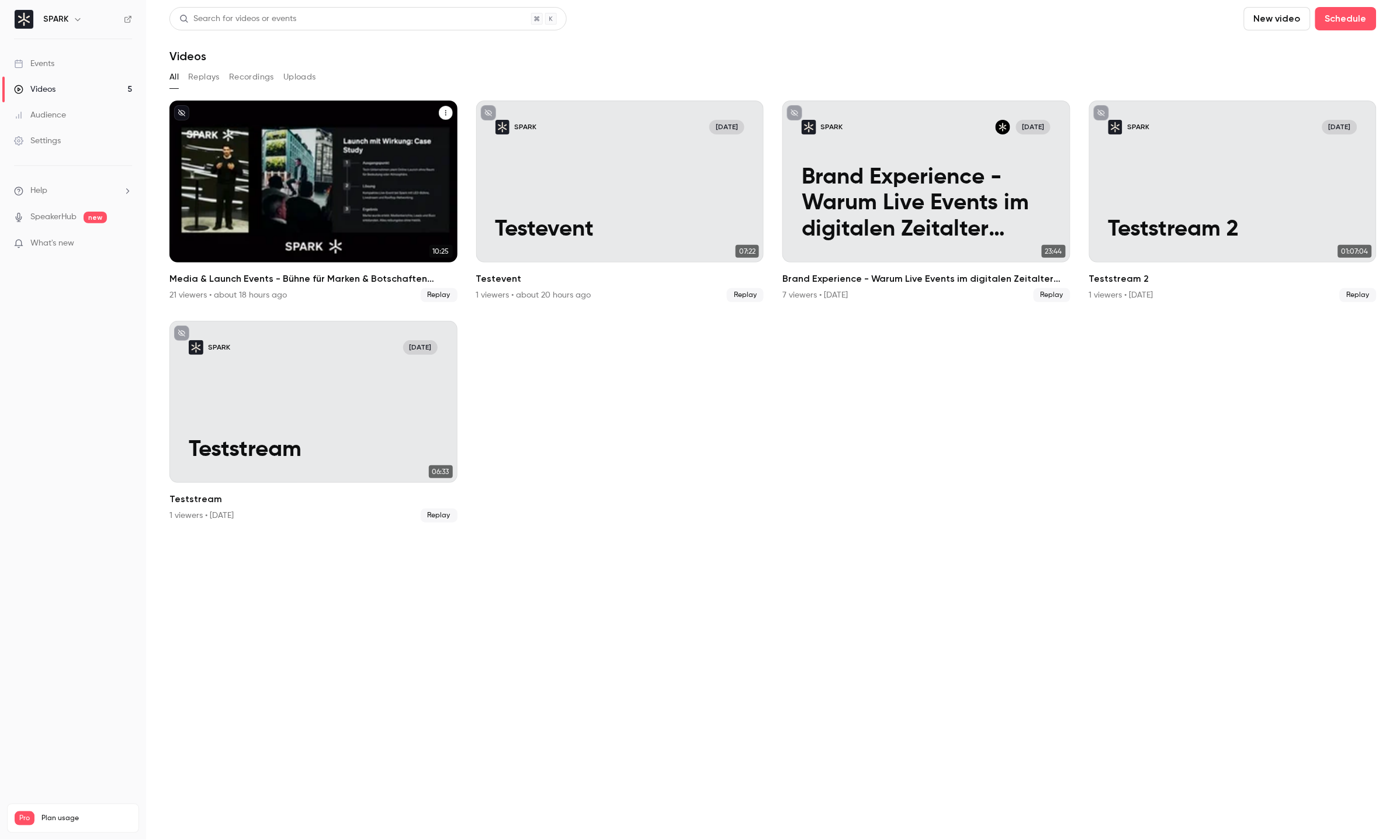
click at [254, 161] on div "Media & Launch Events - Bühne für Marken & Botschaften inszenieren" at bounding box center [314, 181] width 288 height 162
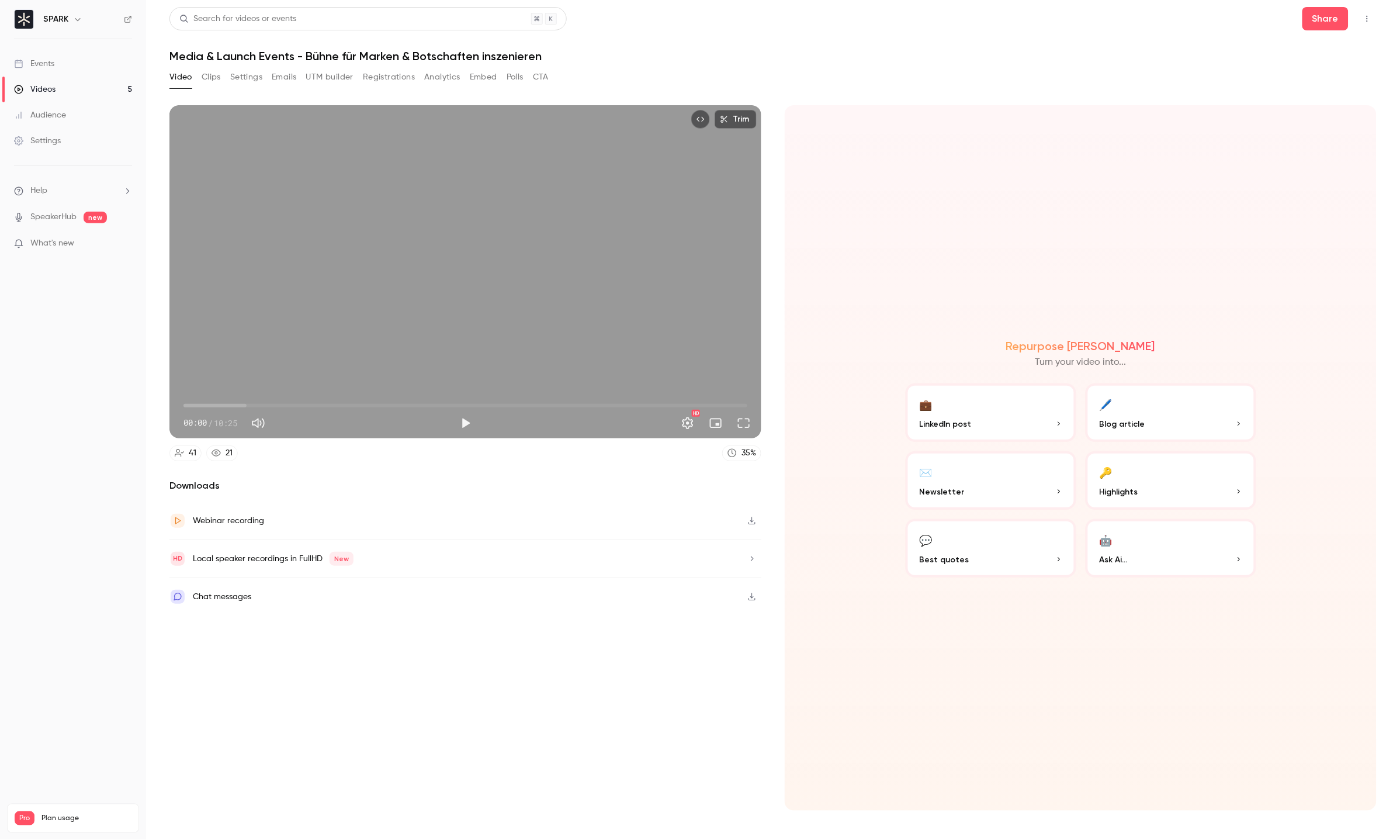
click at [262, 568] on div "Local speaker recordings in FullHD New" at bounding box center [465, 559] width 592 height 38
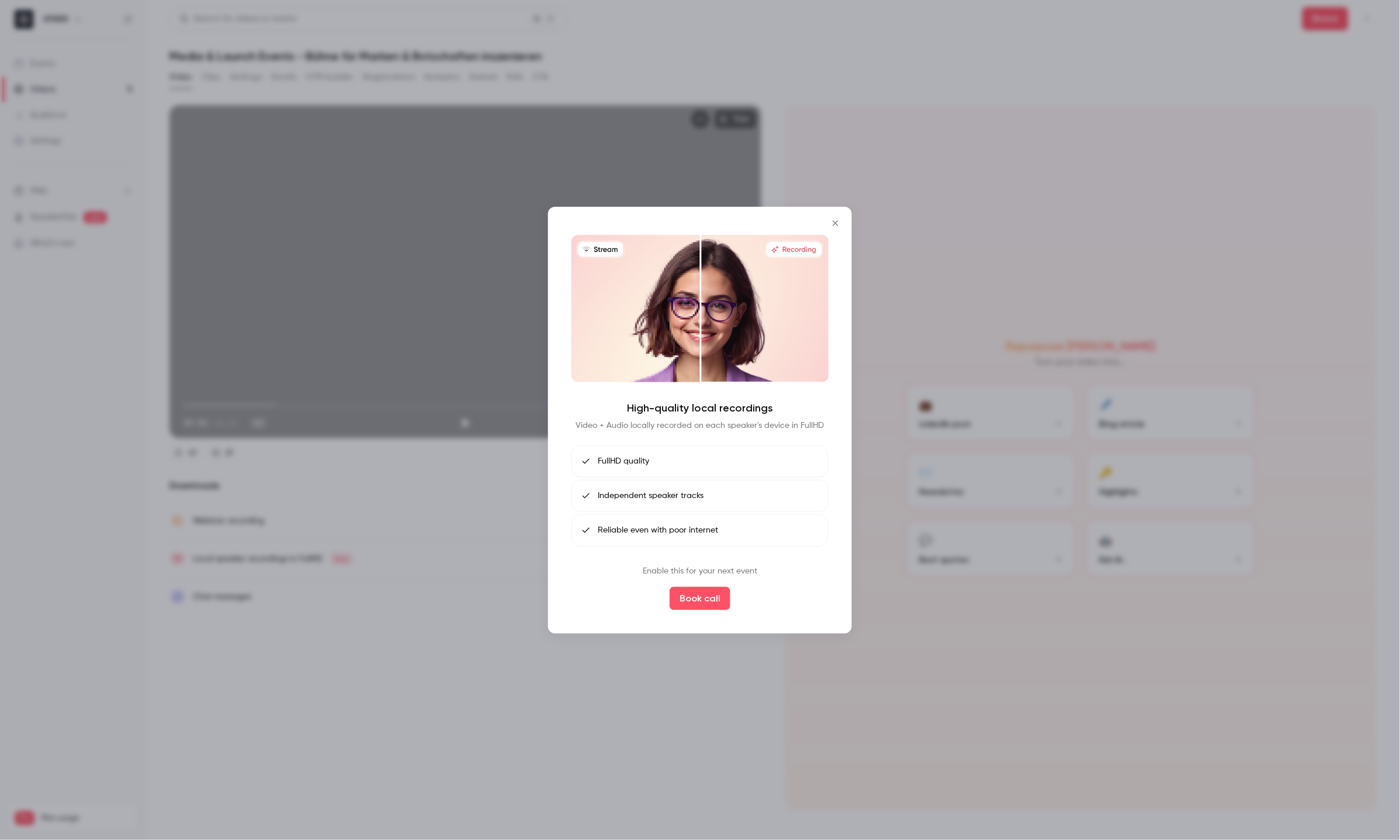
click at [835, 224] on icon "Close" at bounding box center [835, 222] width 5 height 5
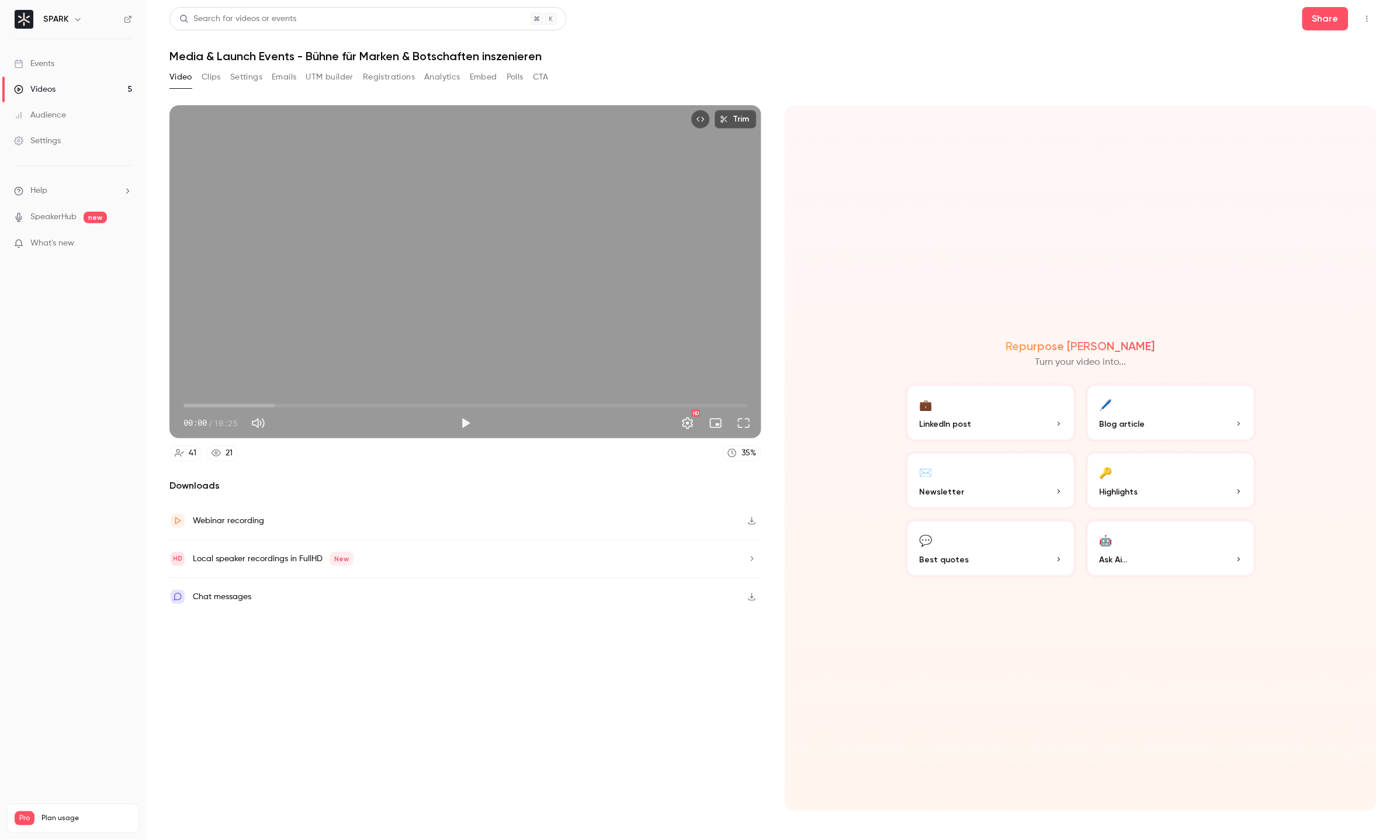
click at [258, 76] on button "Settings" at bounding box center [246, 77] width 32 height 19
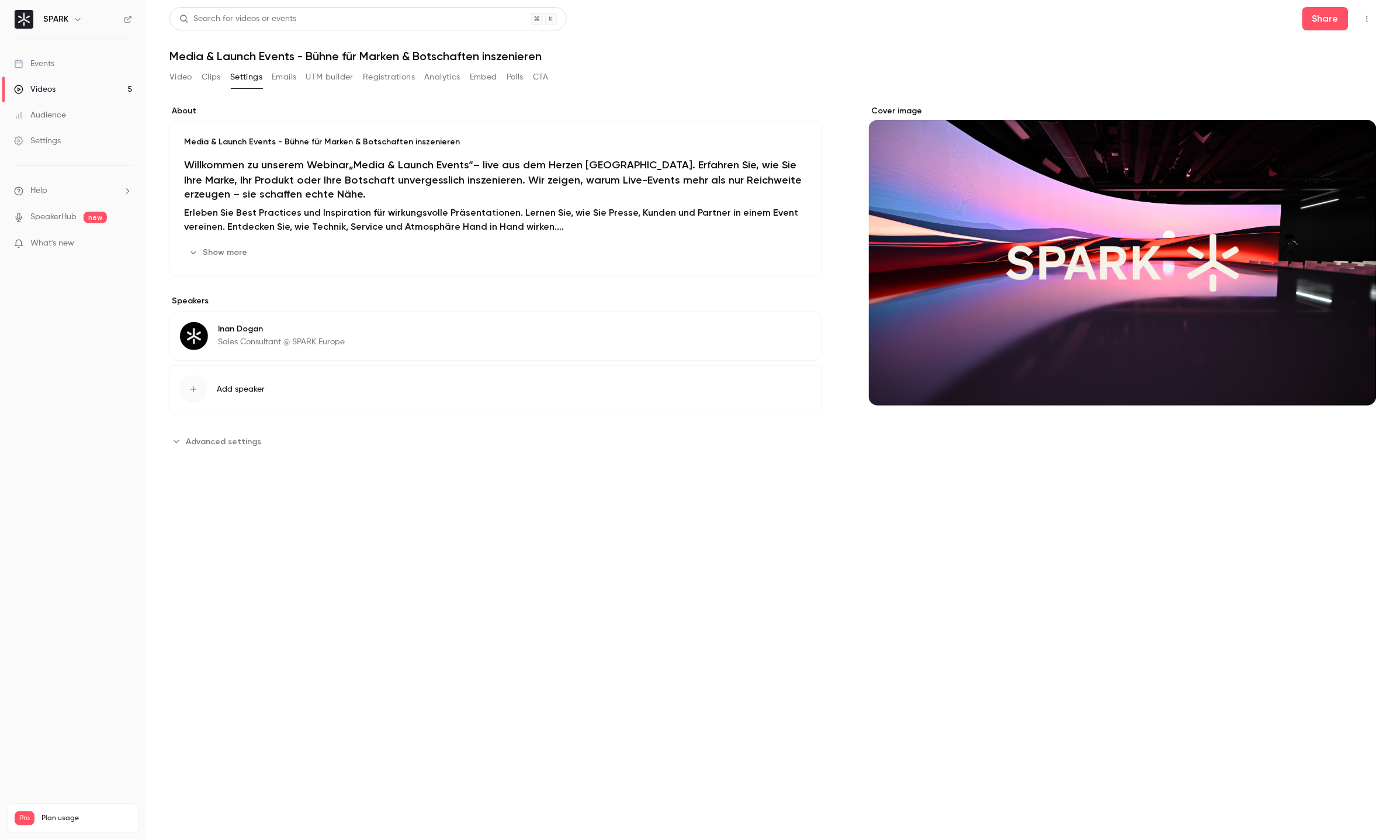
click at [227, 252] on button "Show more" at bounding box center [219, 252] width 70 height 19
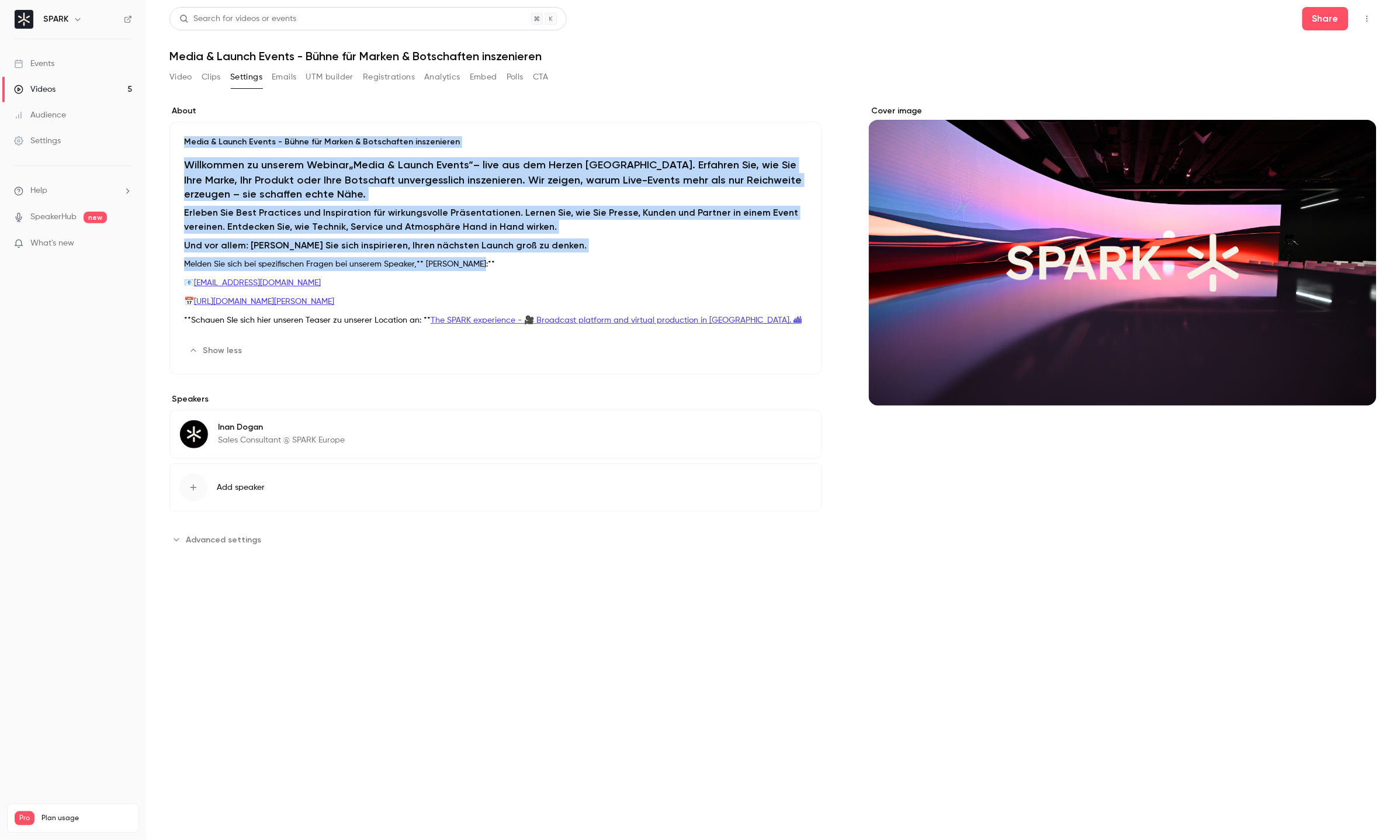
drag, startPoint x: 493, startPoint y: 260, endPoint x: 174, endPoint y: 137, distance: 341.9
click at [174, 137] on div "Media & Launch Events - Bühne für Marken & Botschaften inszenieren Willkommen z…" at bounding box center [495, 248] width 653 height 253
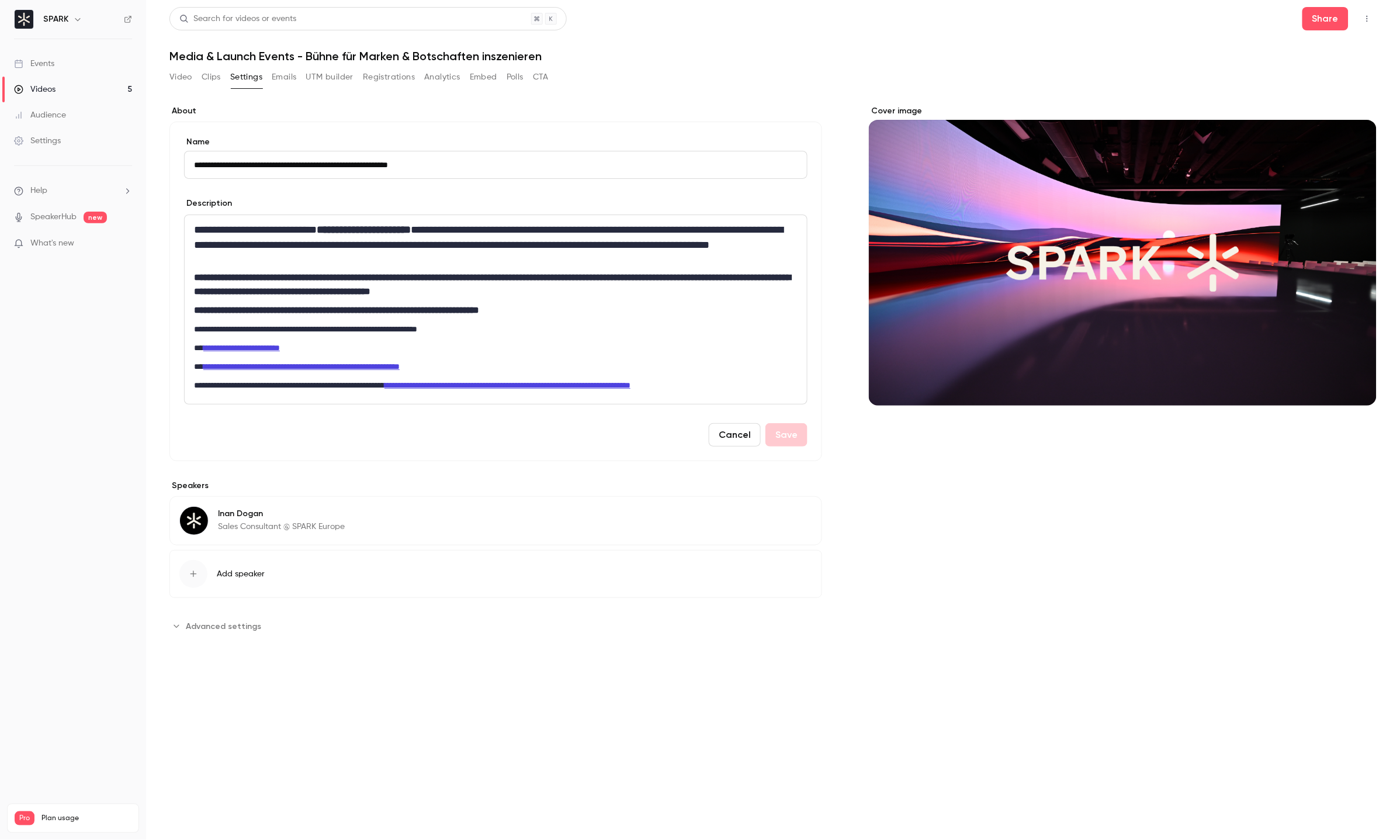
click at [286, 80] on button "Emails" at bounding box center [284, 77] width 24 height 19
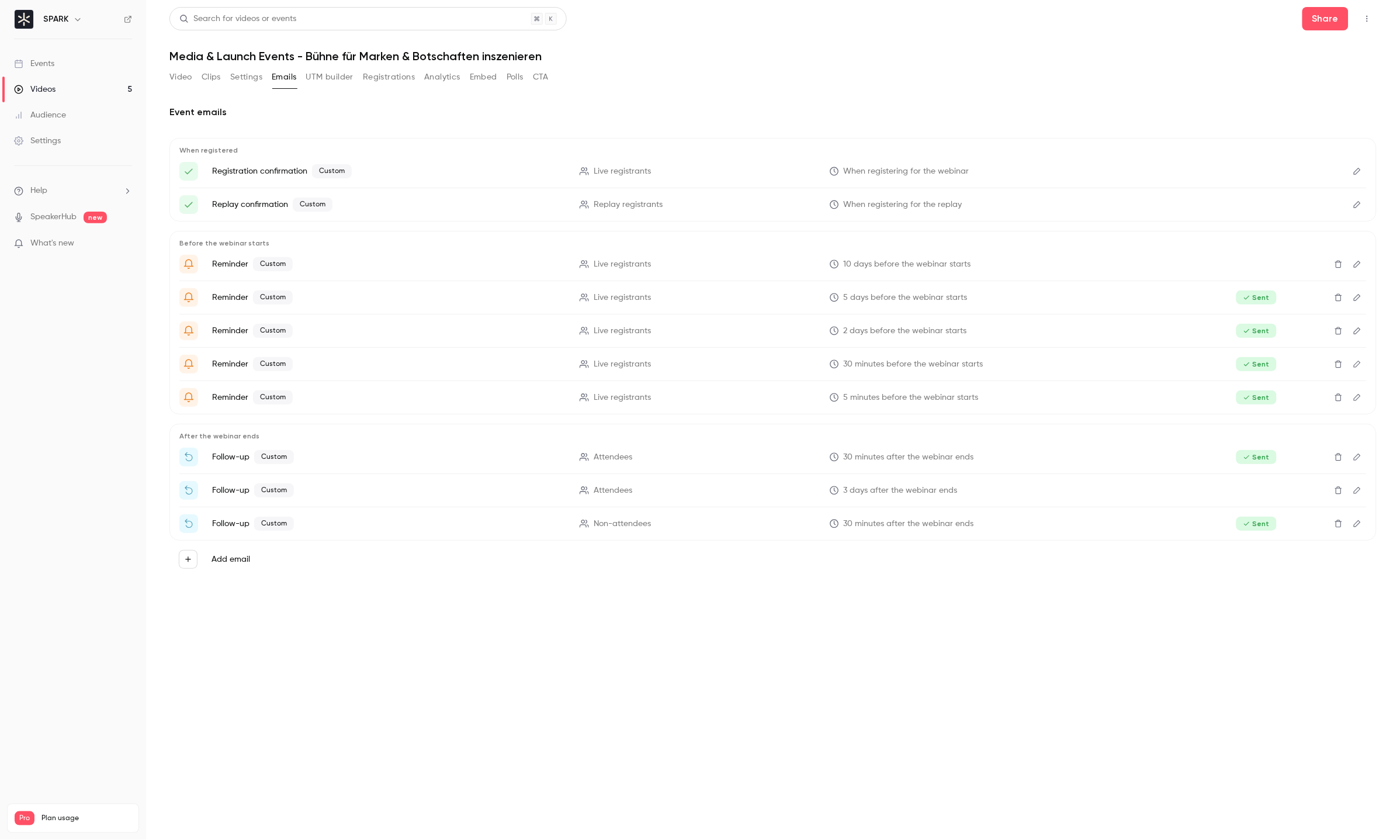
click at [321, 86] on button "UTM builder" at bounding box center [330, 77] width 47 height 19
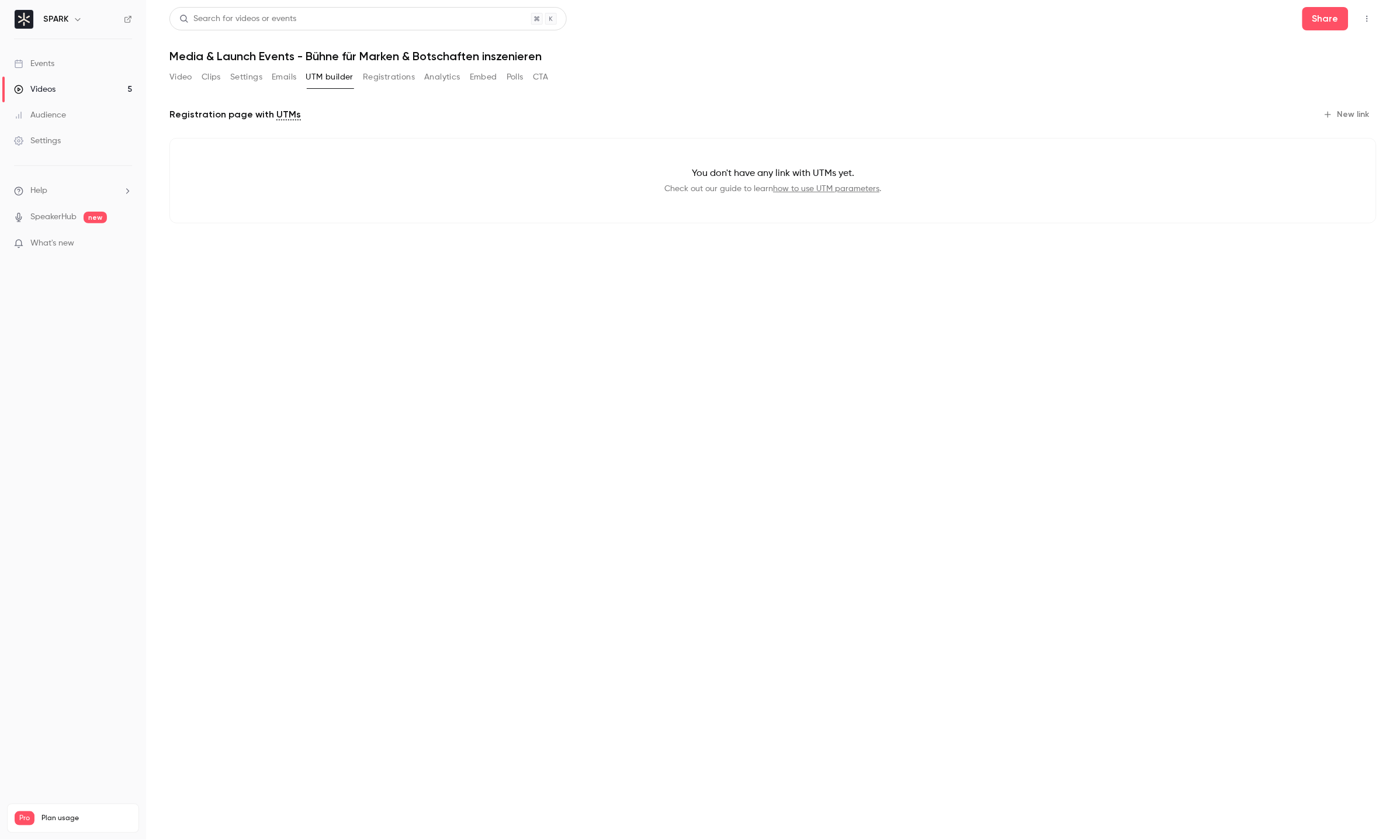
click at [385, 77] on button "Registrations" at bounding box center [389, 77] width 52 height 19
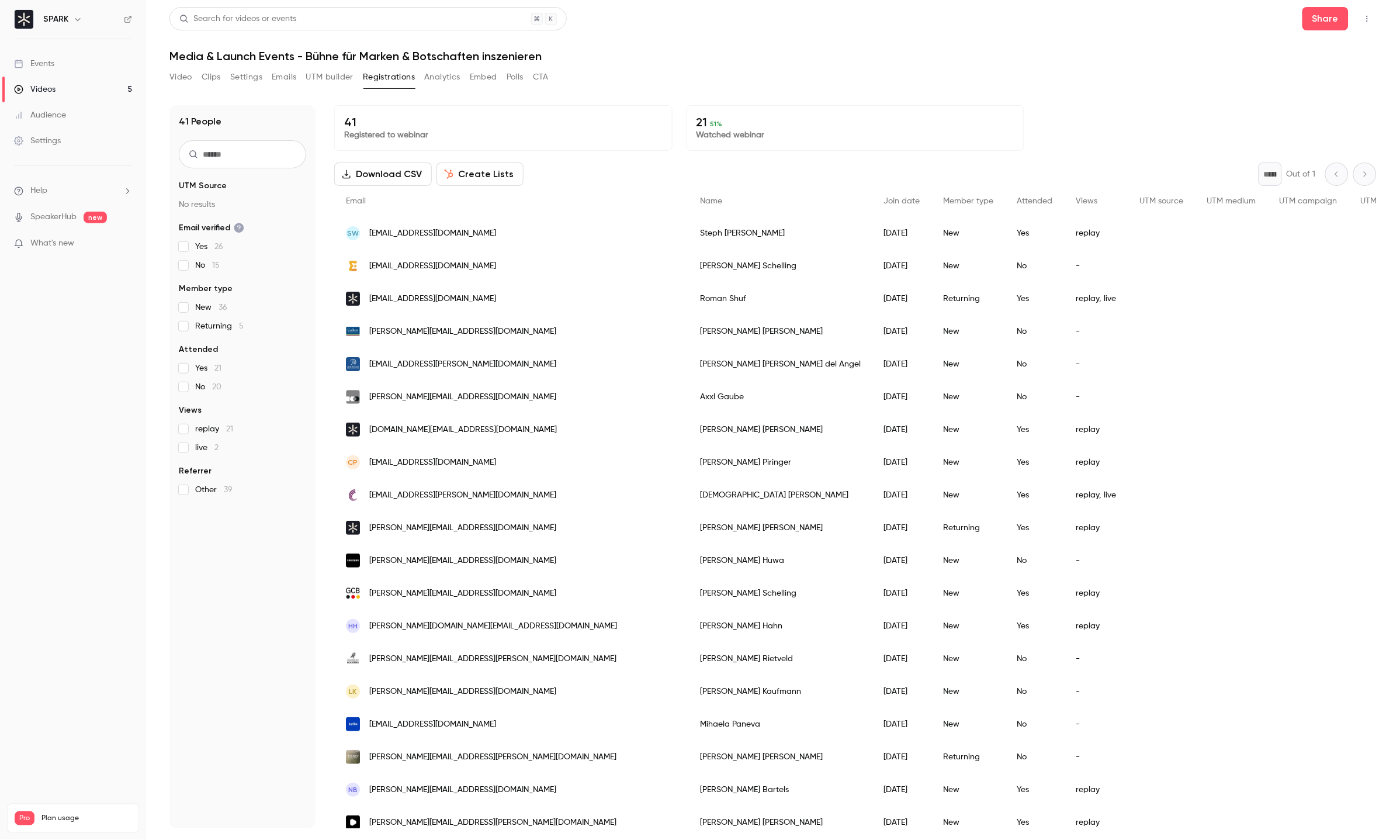
click at [449, 77] on button "Analytics" at bounding box center [442, 77] width 36 height 19
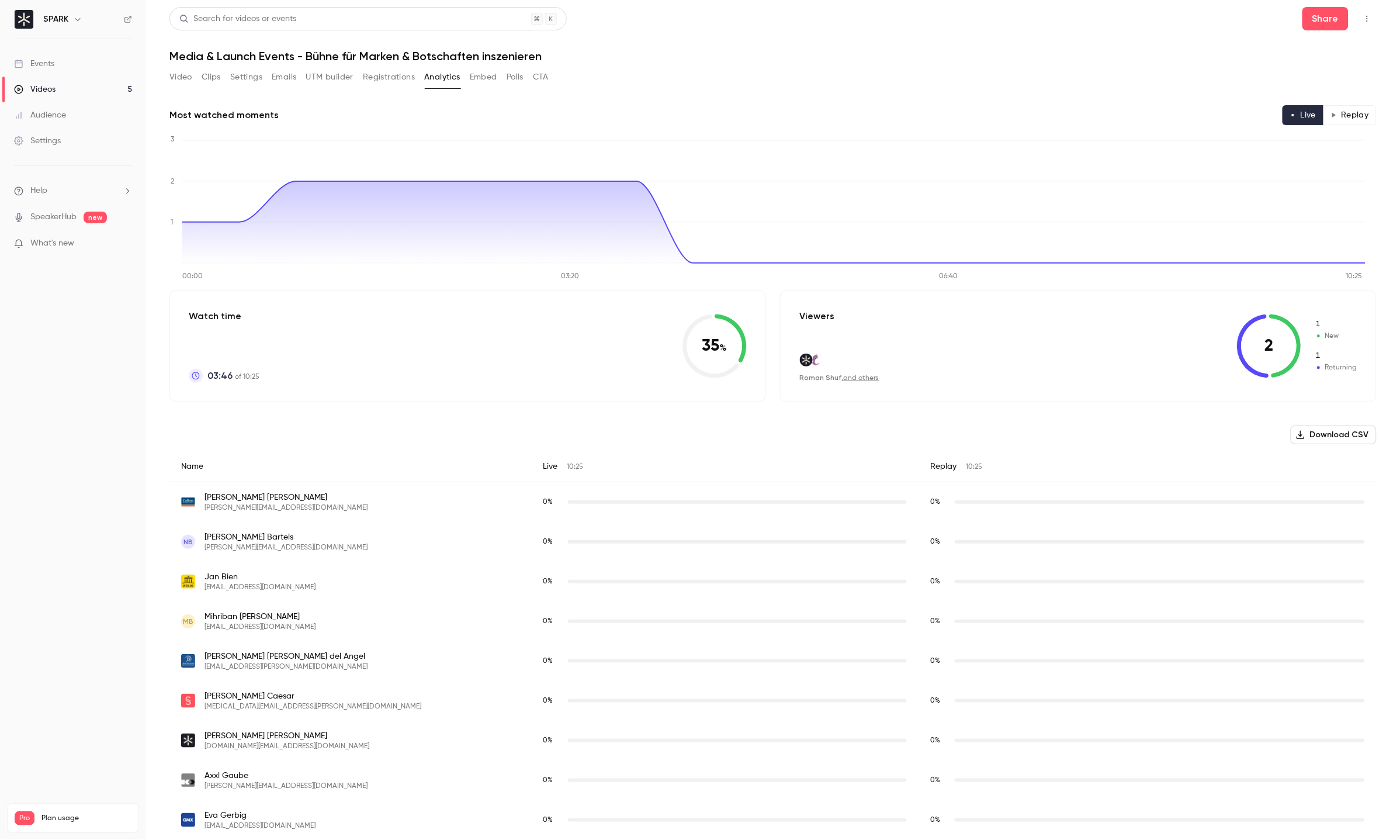
click at [486, 77] on button "Embed" at bounding box center [484, 77] width 28 height 19
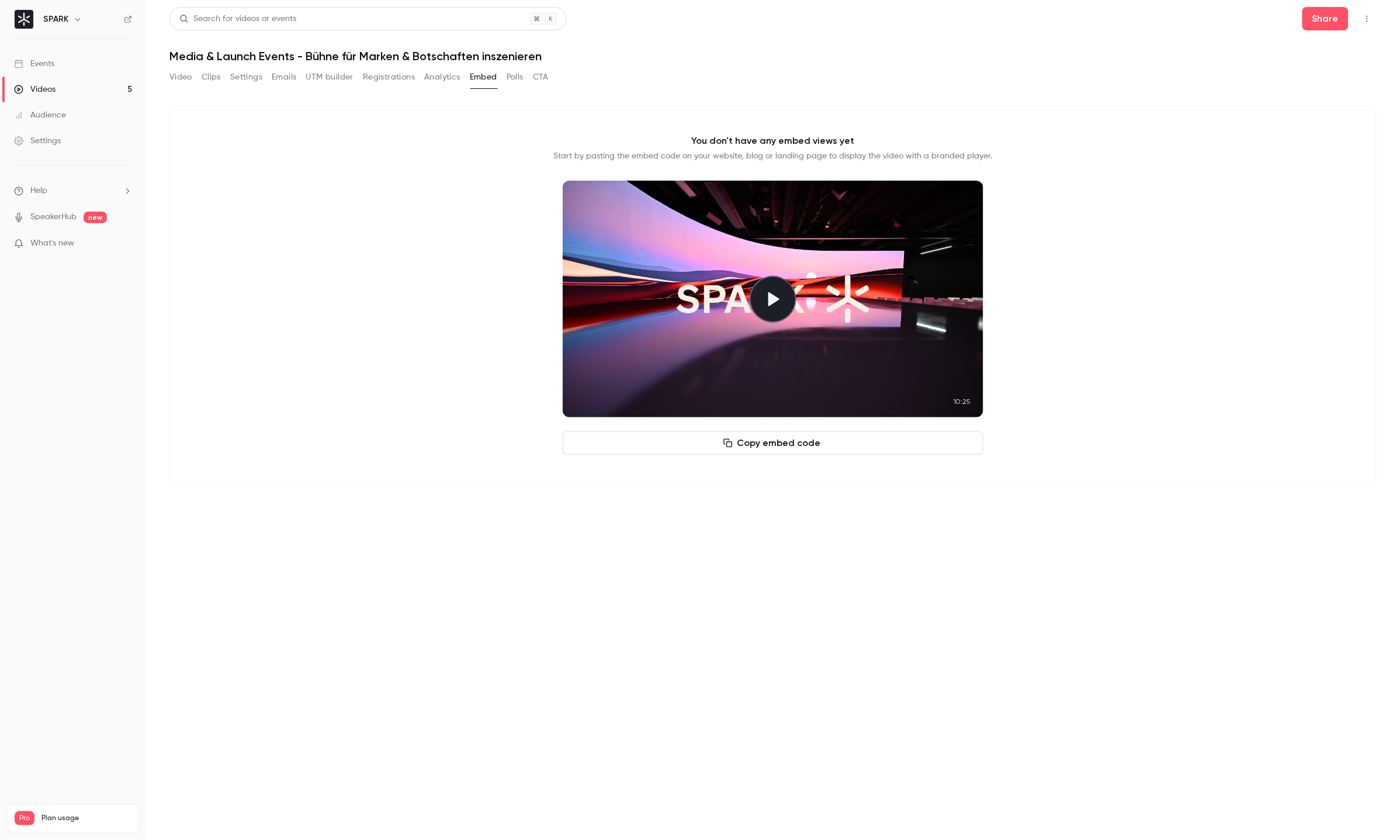
click at [515, 77] on button "Polls" at bounding box center [515, 77] width 17 height 19
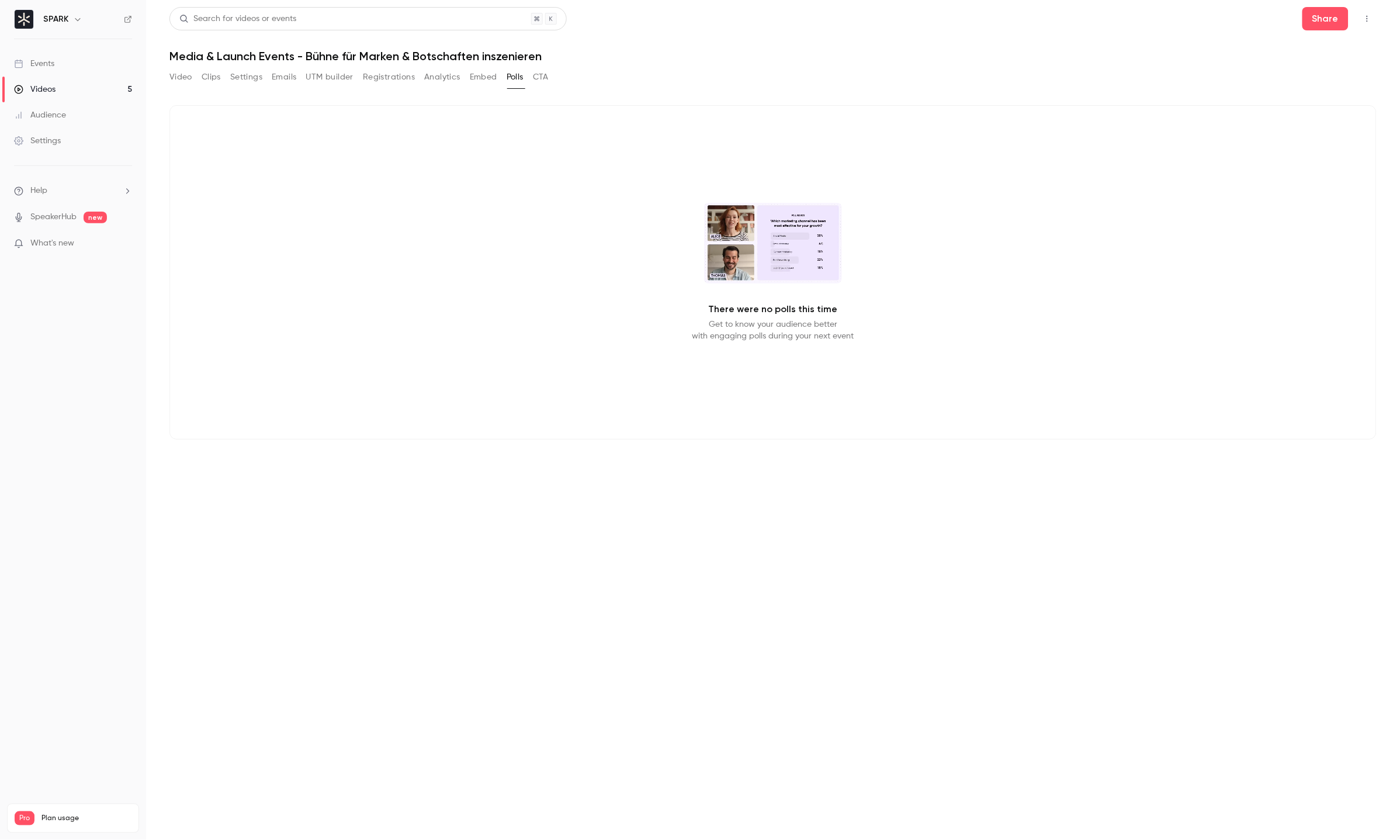
click at [548, 81] on button "CTA" at bounding box center [540, 77] width 15 height 19
click at [183, 77] on button "Video" at bounding box center [181, 77] width 23 height 19
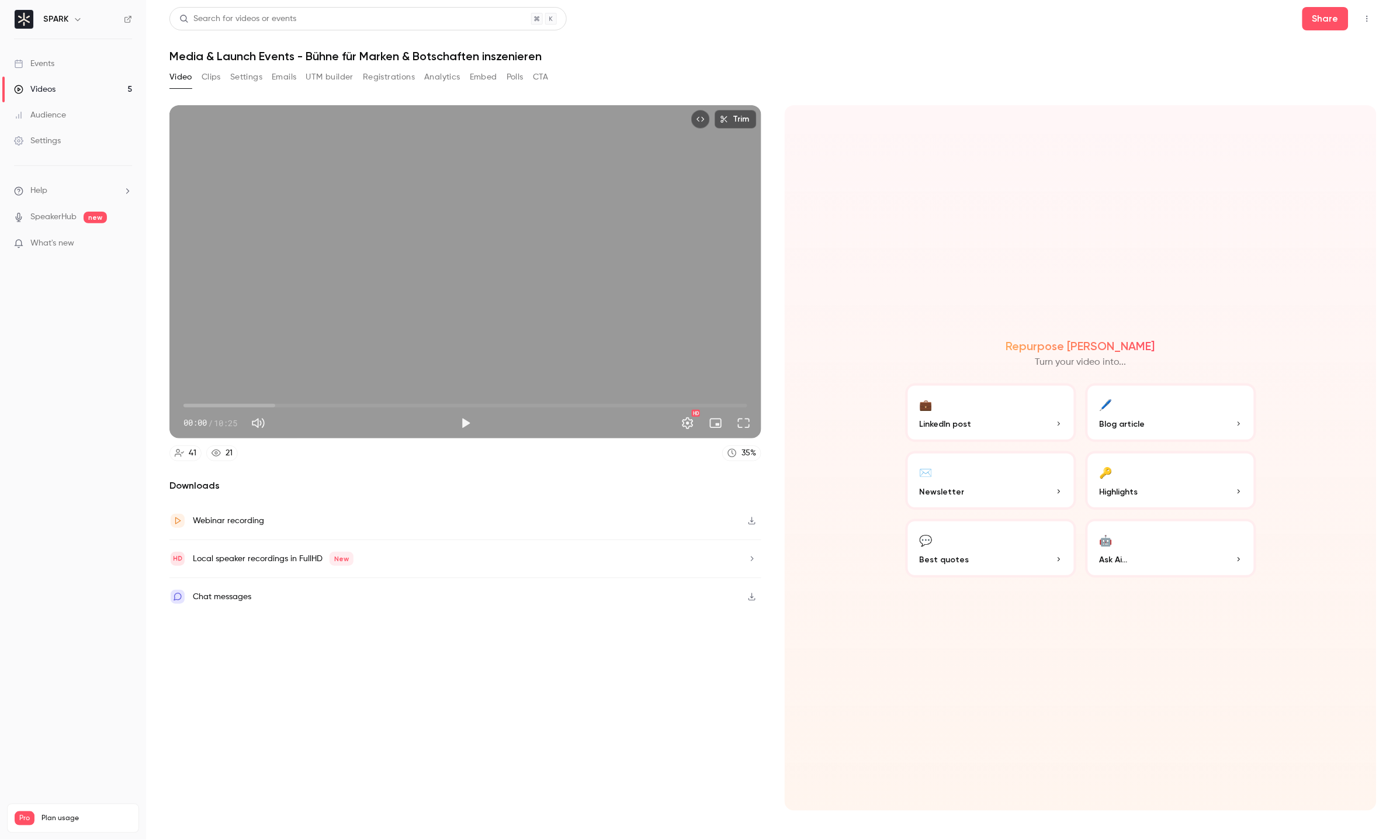
click at [240, 71] on button "Settings" at bounding box center [246, 77] width 32 height 19
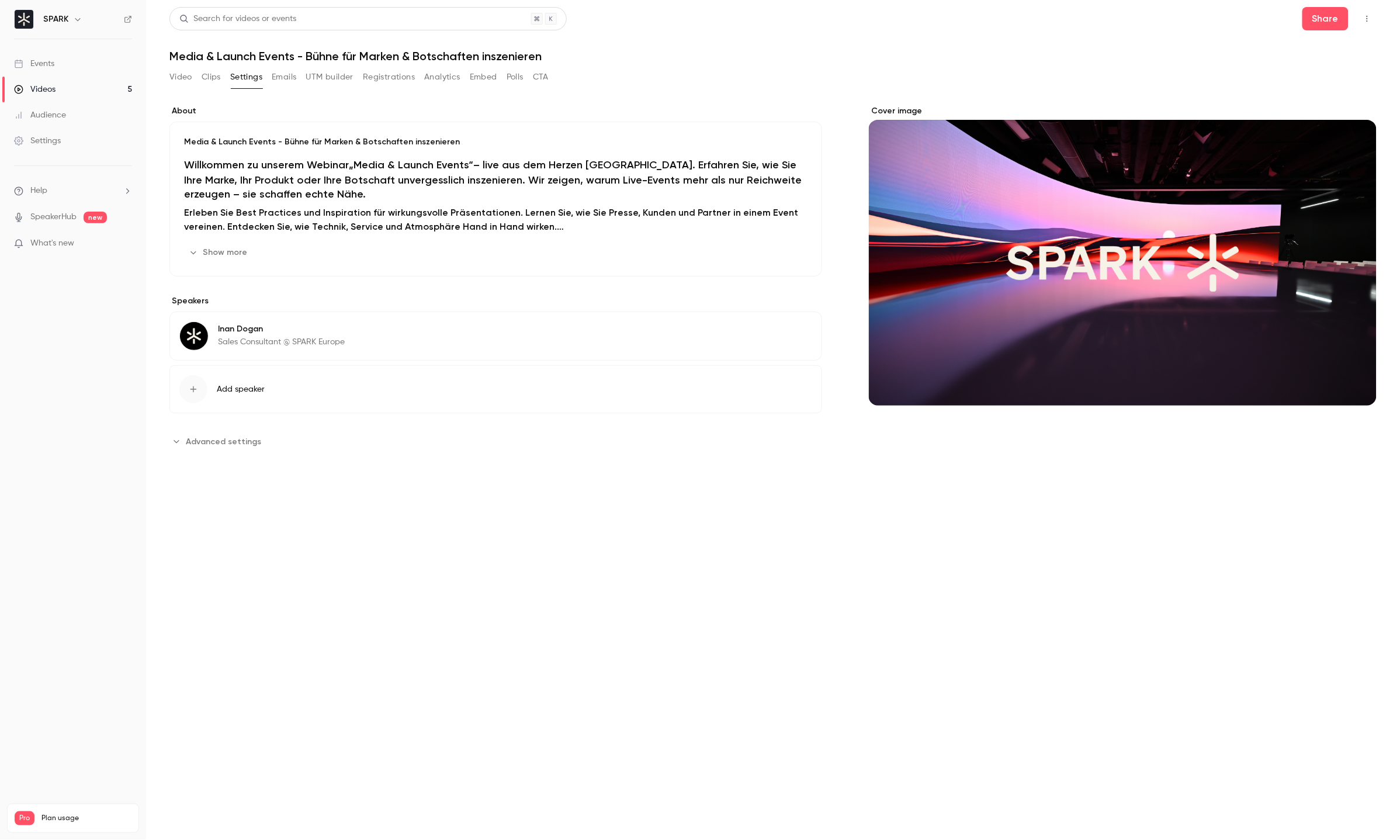
click at [283, 84] on button "Emails" at bounding box center [284, 77] width 24 height 19
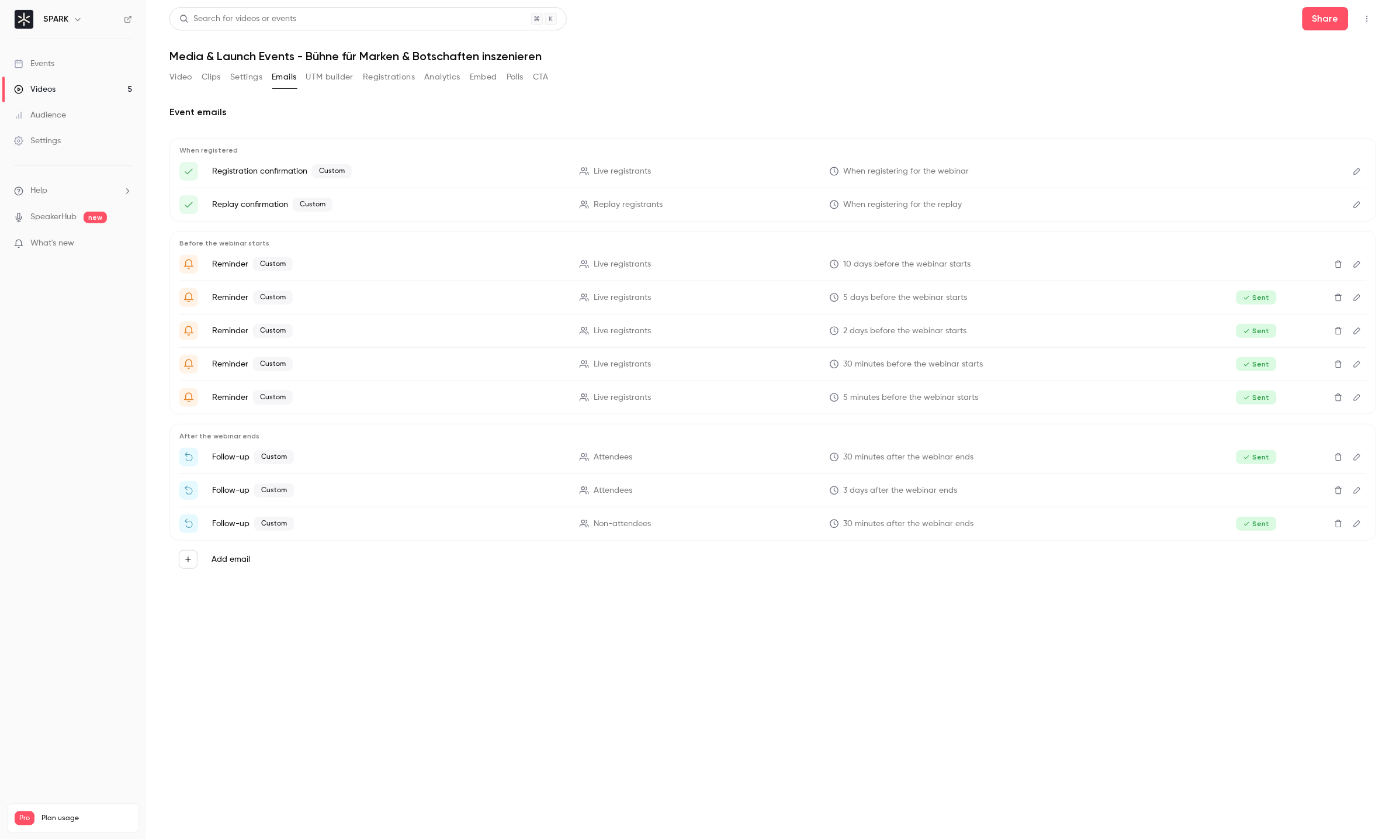
click at [321, 87] on div "Video Clips Settings Emails UTM builder Registrations Analytics Embed Polls CTA" at bounding box center [359, 79] width 379 height 24
click at [322, 81] on button "UTM builder" at bounding box center [330, 77] width 47 height 19
